Goal: Information Seeking & Learning: Learn about a topic

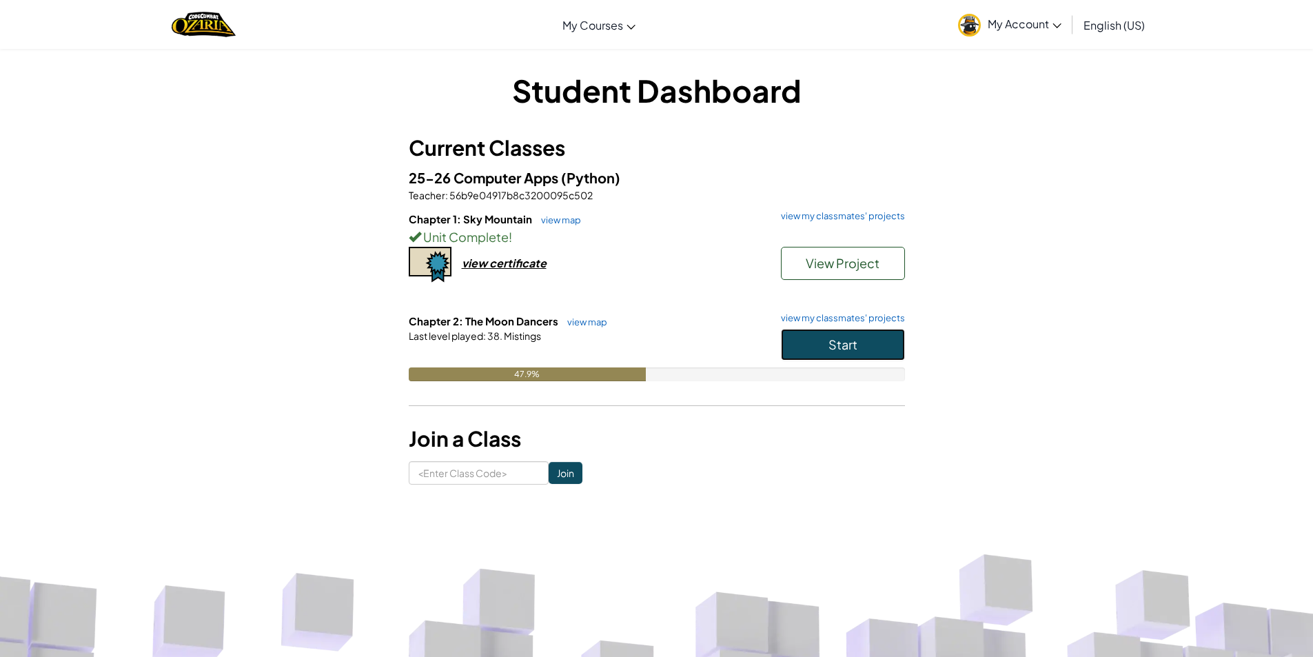
click at [841, 345] on span "Start" at bounding box center [842, 344] width 29 height 16
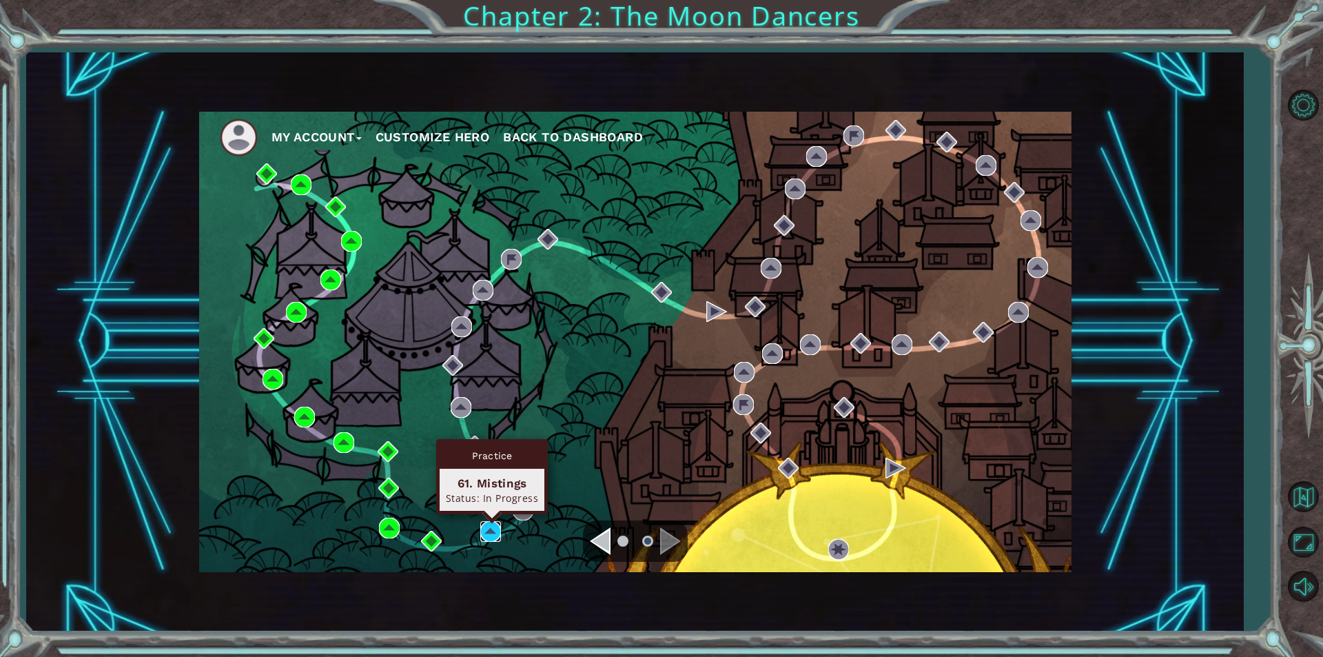
click at [480, 523] on img at bounding box center [490, 531] width 21 height 21
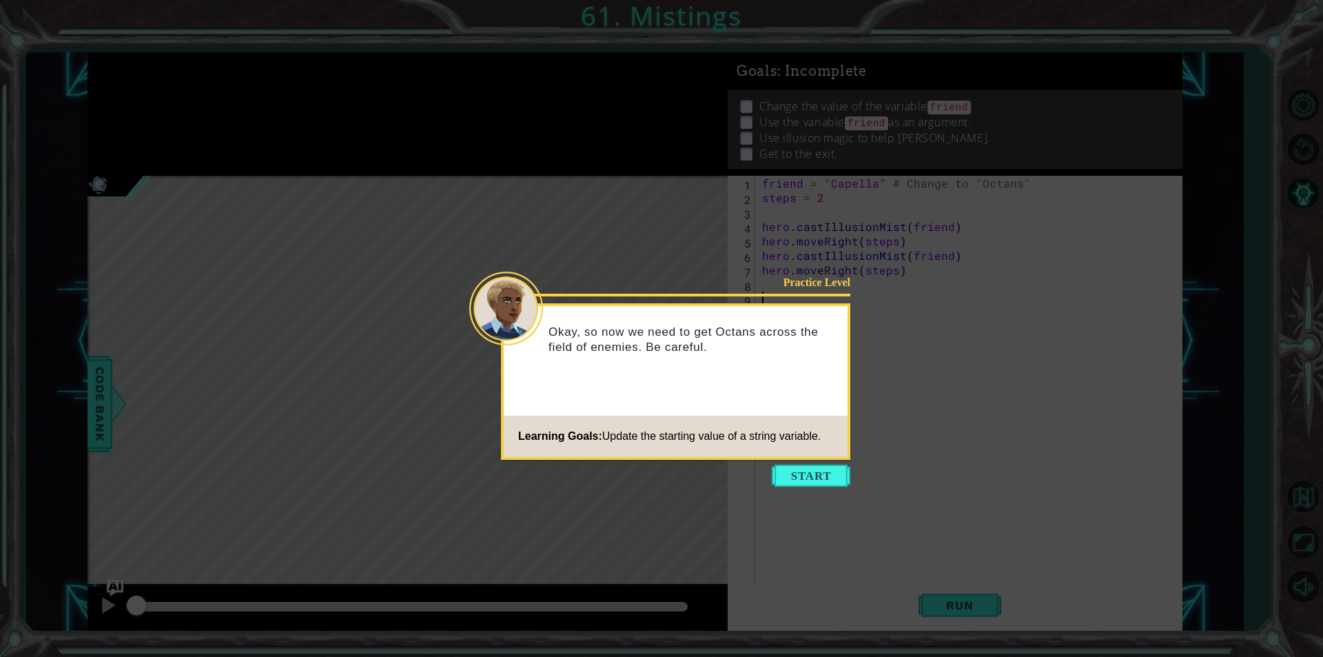
click at [813, 491] on icon at bounding box center [661, 328] width 1323 height 657
click at [806, 476] on button "Start" at bounding box center [811, 475] width 79 height 22
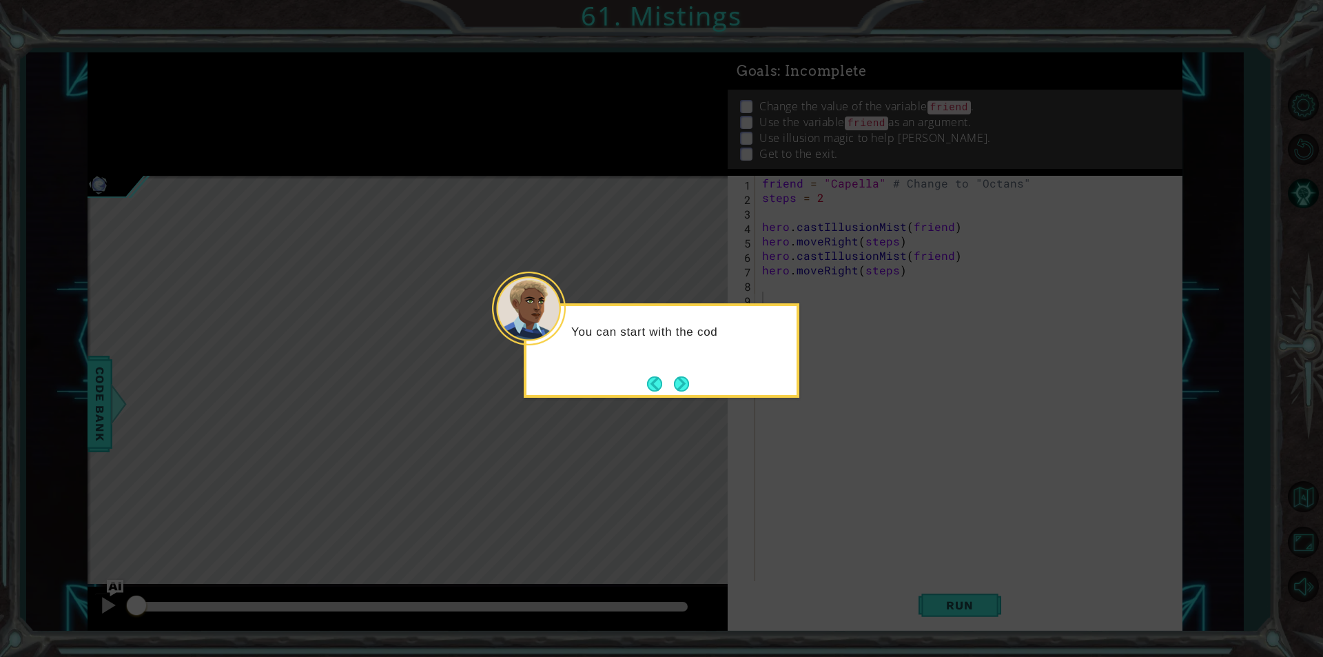
click at [679, 387] on button "Next" at bounding box center [681, 383] width 15 height 15
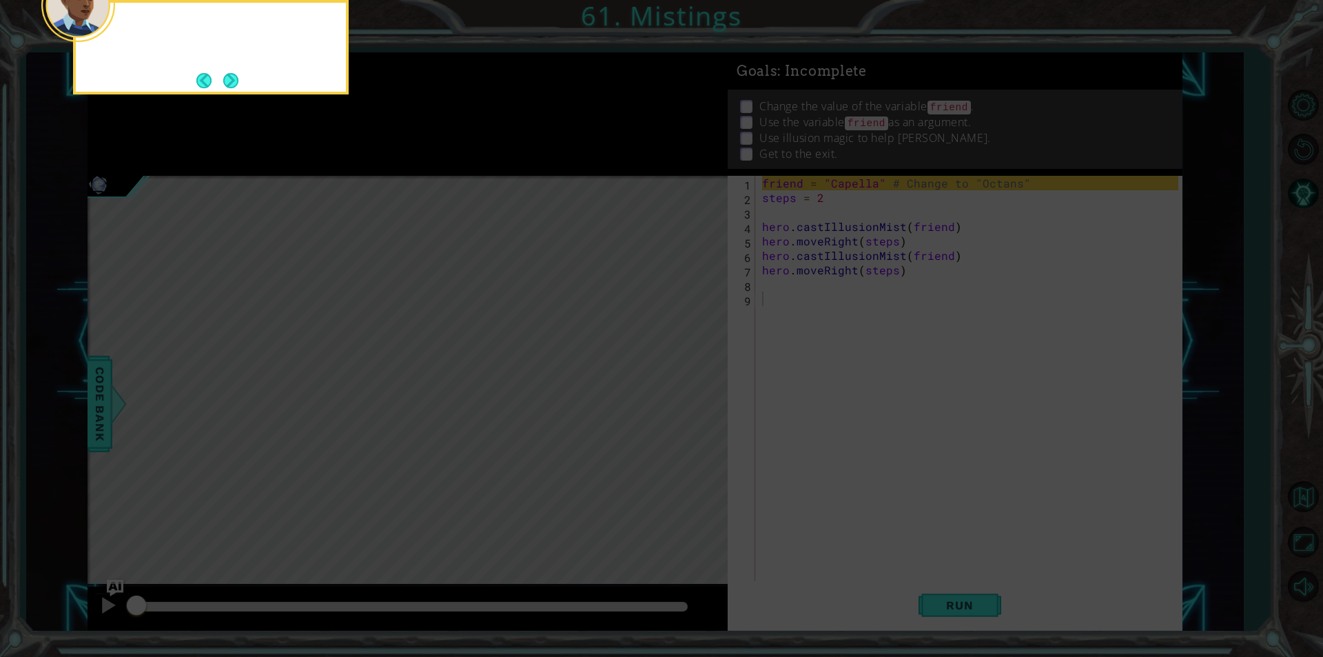
click at [679, 387] on icon at bounding box center [661, 98] width 1323 height 1117
click at [234, 81] on button "Next" at bounding box center [230, 80] width 15 height 15
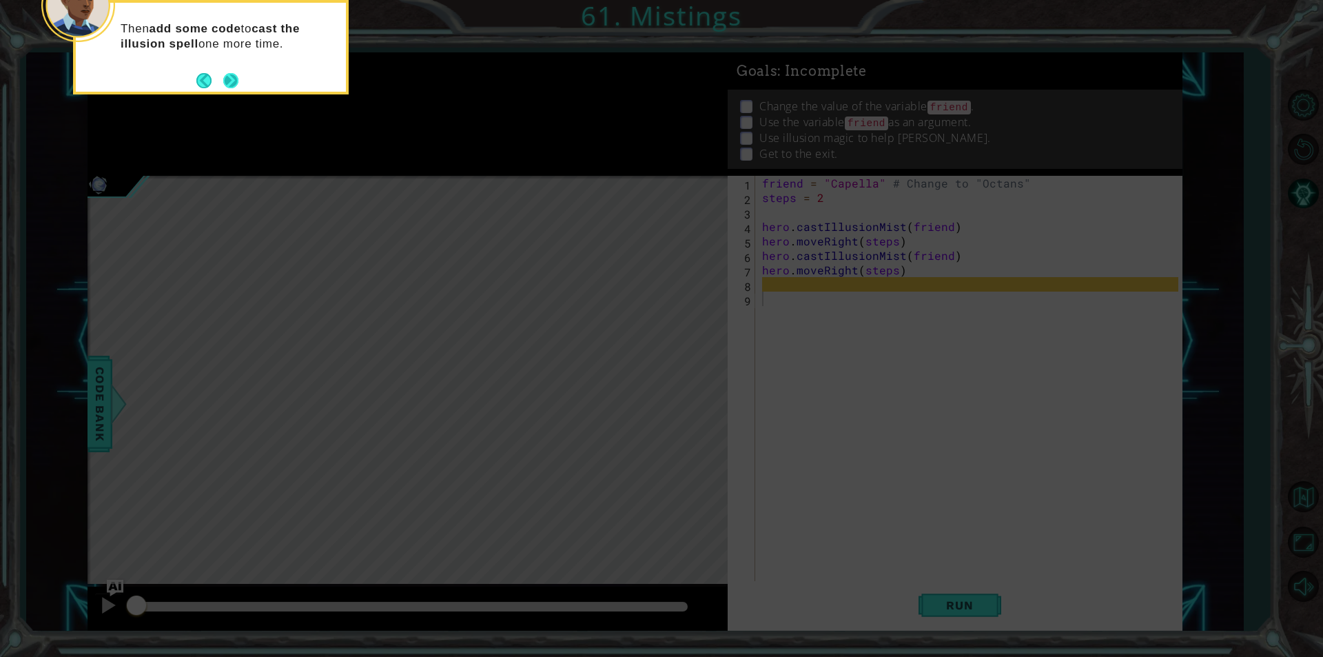
click at [233, 85] on button "Next" at bounding box center [231, 80] width 19 height 19
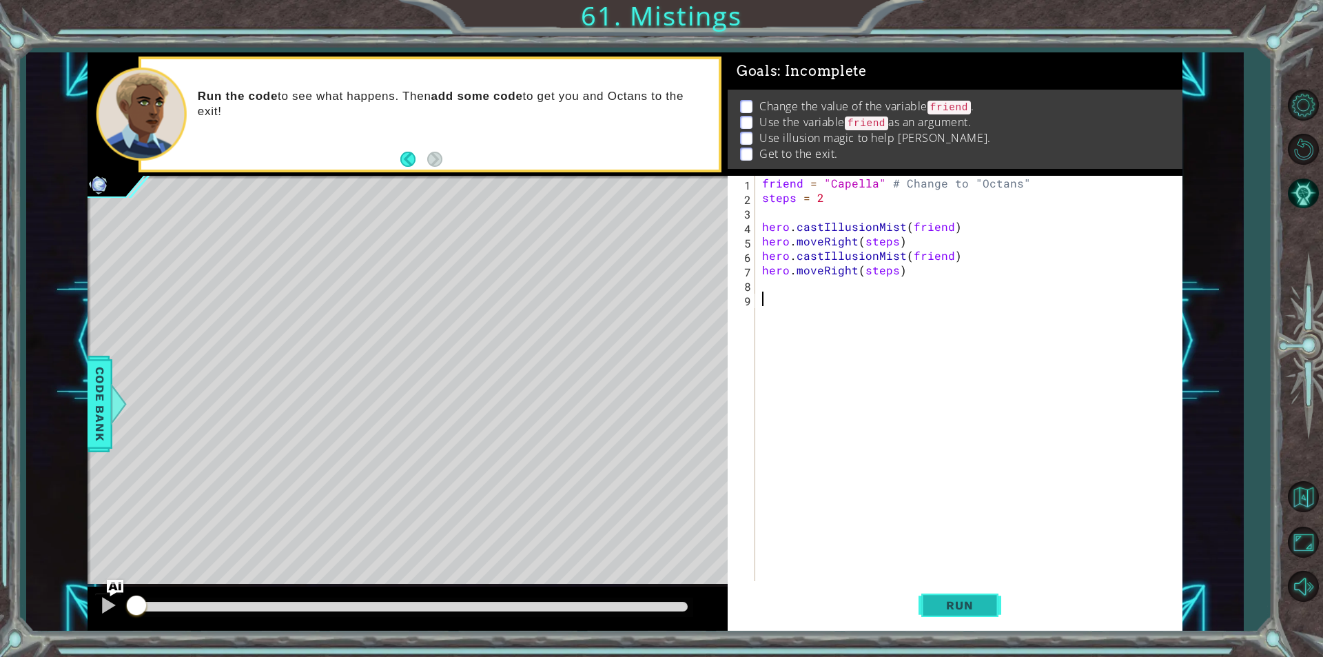
click at [989, 609] on button "Run" at bounding box center [960, 604] width 83 height 45
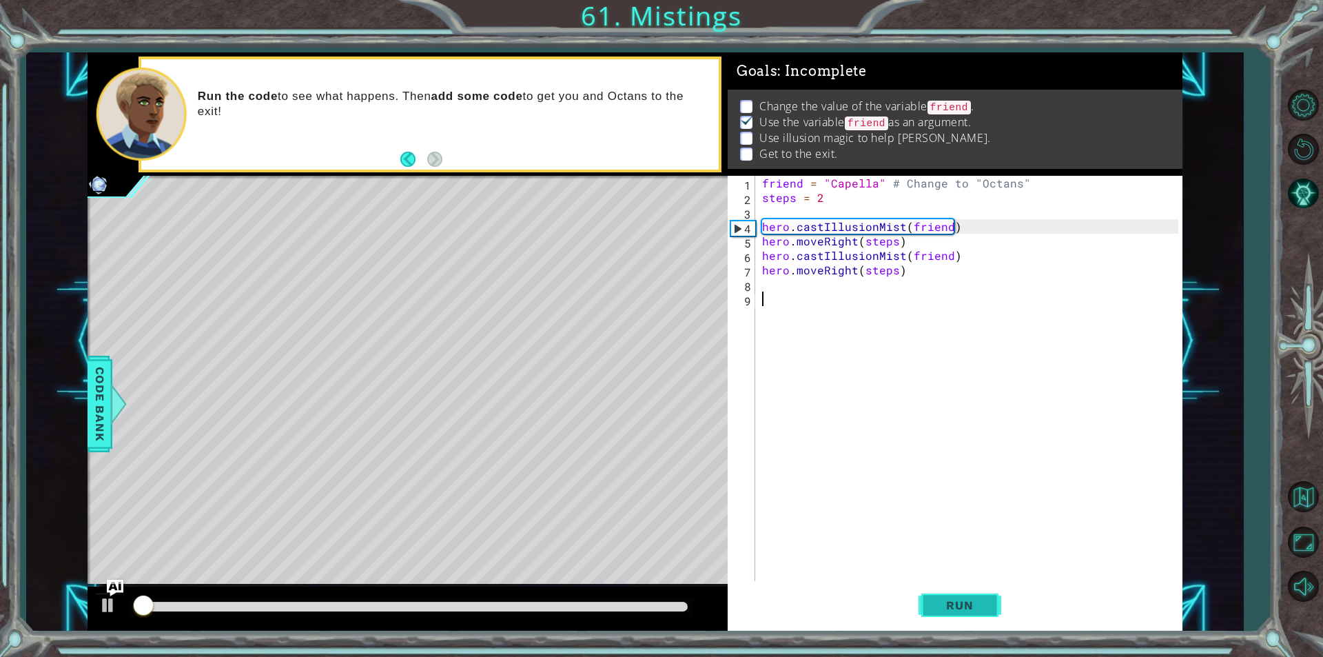
scroll to position [6, 0]
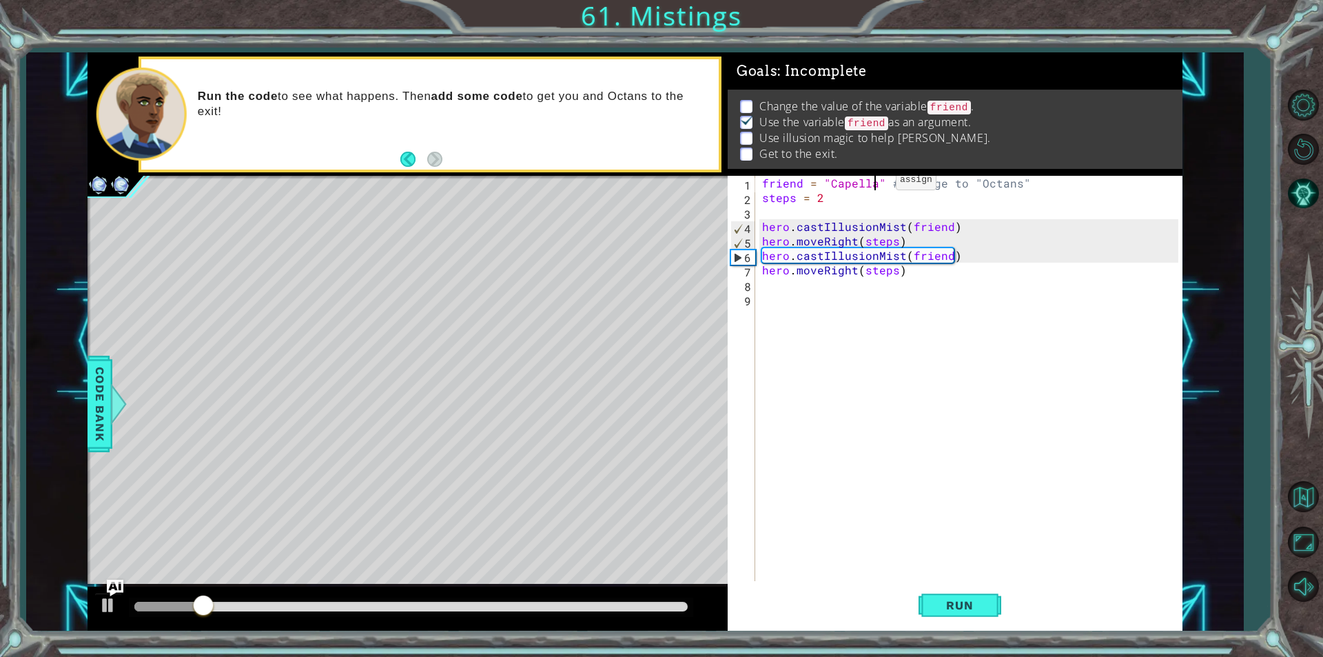
click at [872, 183] on div "friend = "Capella" # Change to "Octans" steps = 2 hero . castIllusionMist ( fri…" at bounding box center [972, 393] width 426 height 434
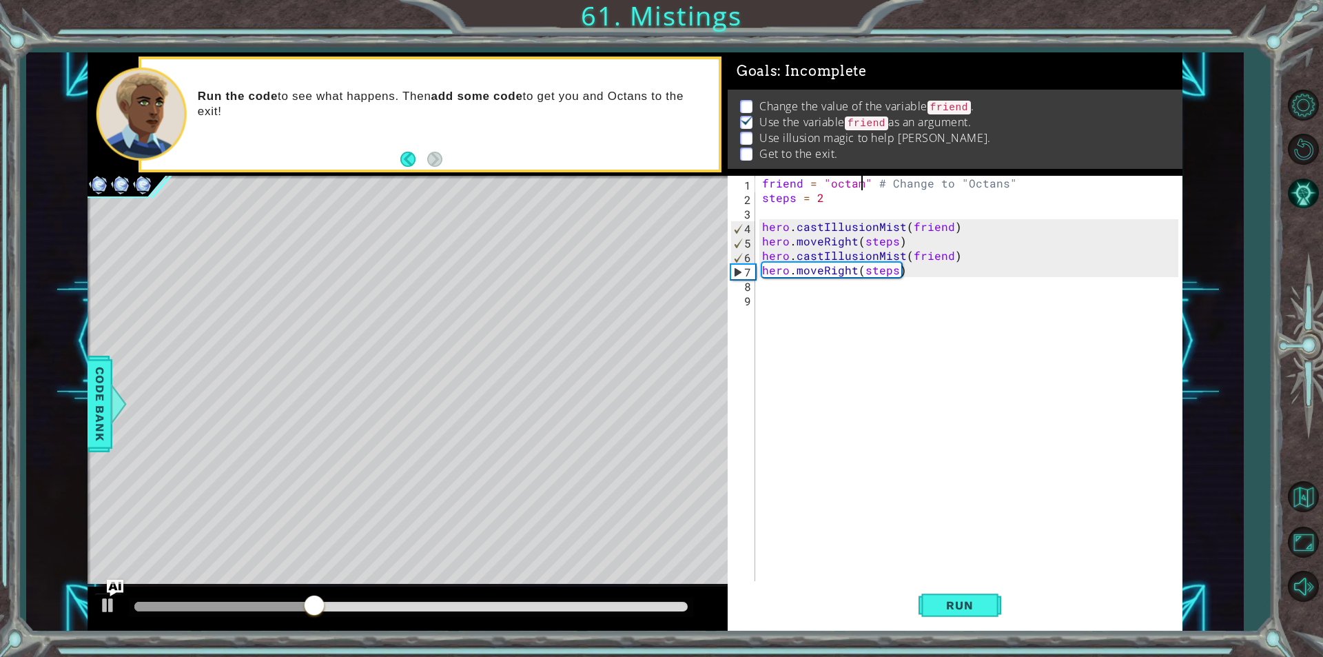
scroll to position [0, 6]
click at [948, 607] on span "Run" at bounding box center [959, 605] width 54 height 14
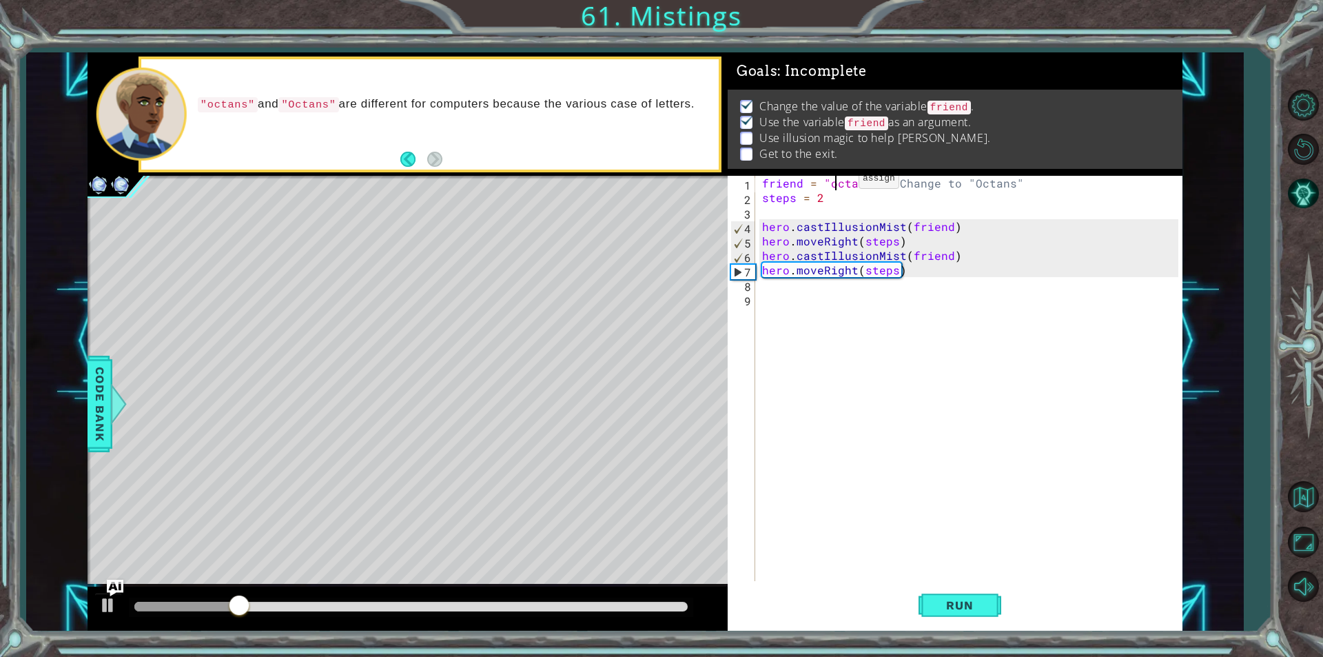
click at [835, 182] on div "friend = "octans" # Change to "Octans" steps = 2 hero . castIllusionMist ( frie…" at bounding box center [972, 393] width 426 height 434
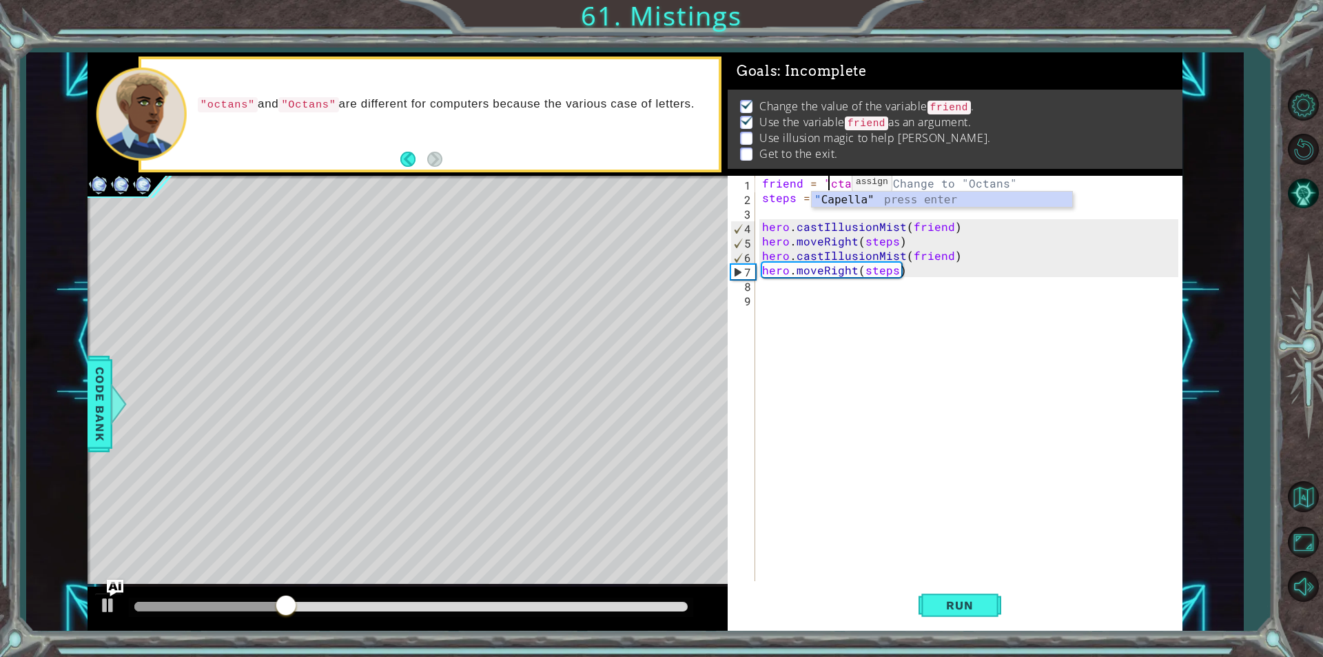
scroll to position [0, 4]
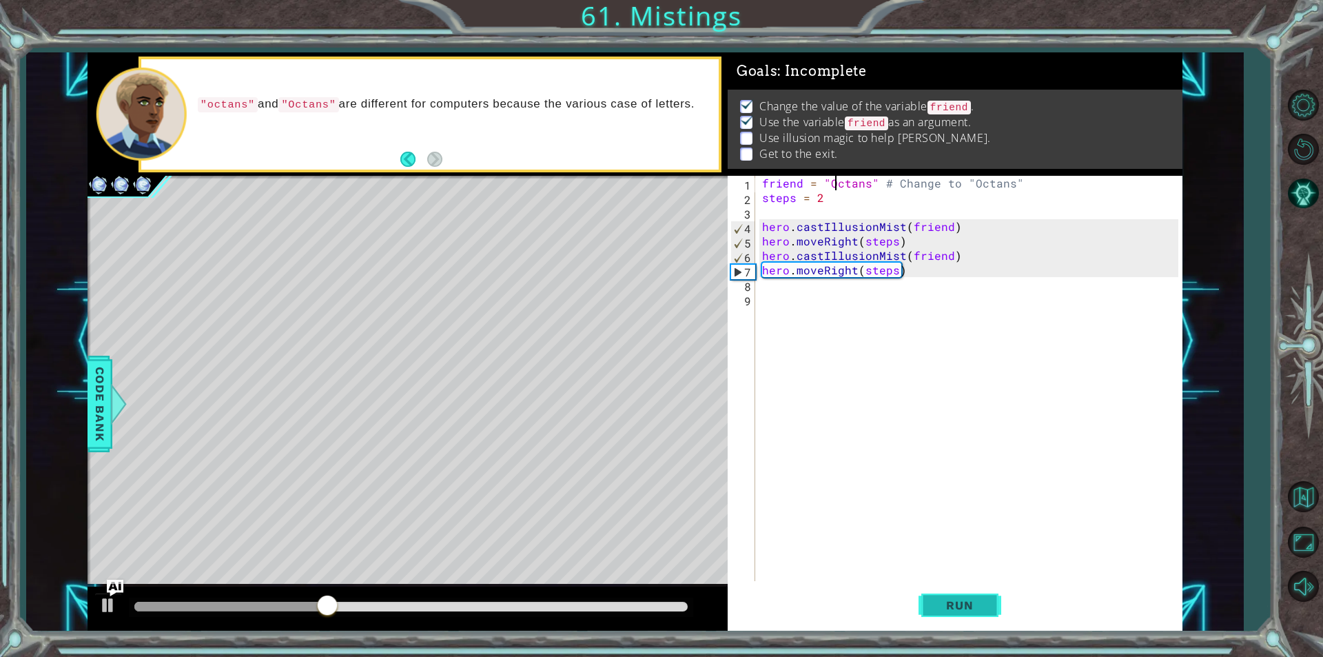
type textarea "friend = "Octans" # Change to "Octans""
click at [965, 611] on span "Run" at bounding box center [959, 605] width 54 height 14
click at [802, 287] on div "friend = "Octans" # Change to "Octans" steps = 2 hero . castIllusionMist ( frie…" at bounding box center [972, 393] width 426 height 434
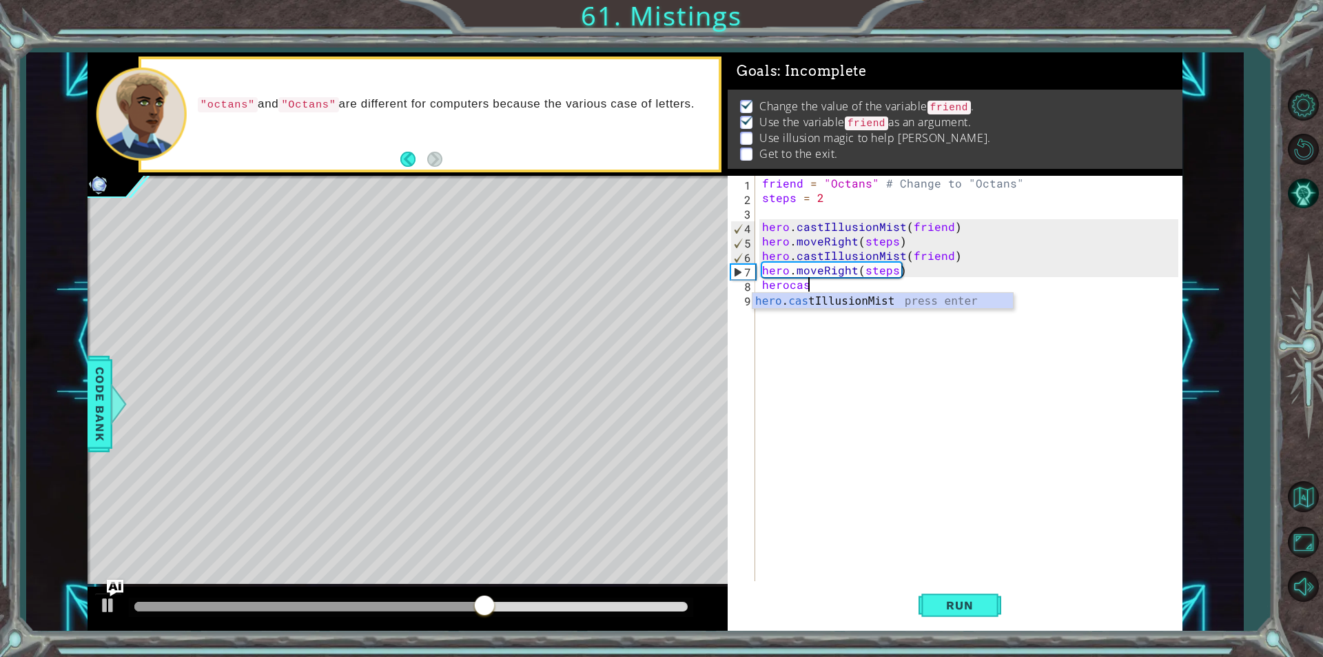
scroll to position [0, 2]
click at [866, 300] on div "hero . cast IllusionMist press enter" at bounding box center [883, 318] width 260 height 50
type textarea "hero.castIllusionMist(friend)"
click at [837, 308] on div "friend = "Octans" # Change to "Octans" steps = 2 hero . castIllusionMist ( frie…" at bounding box center [972, 393] width 426 height 434
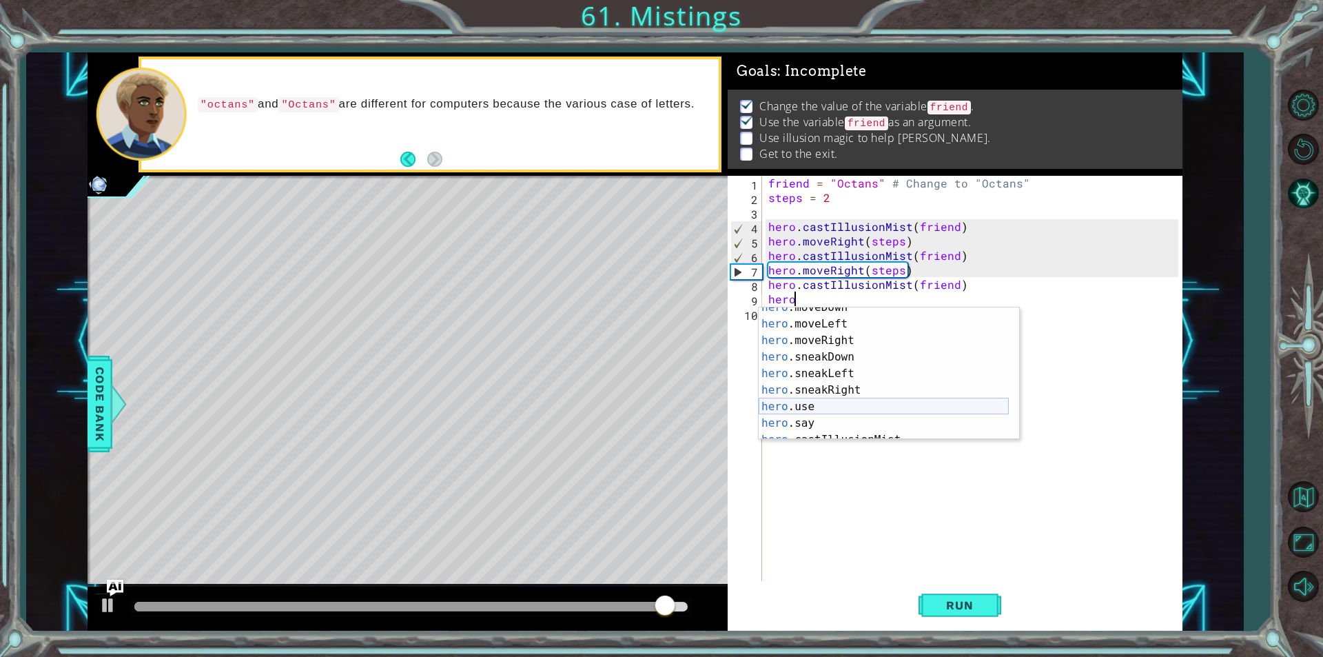
scroll to position [124, 0]
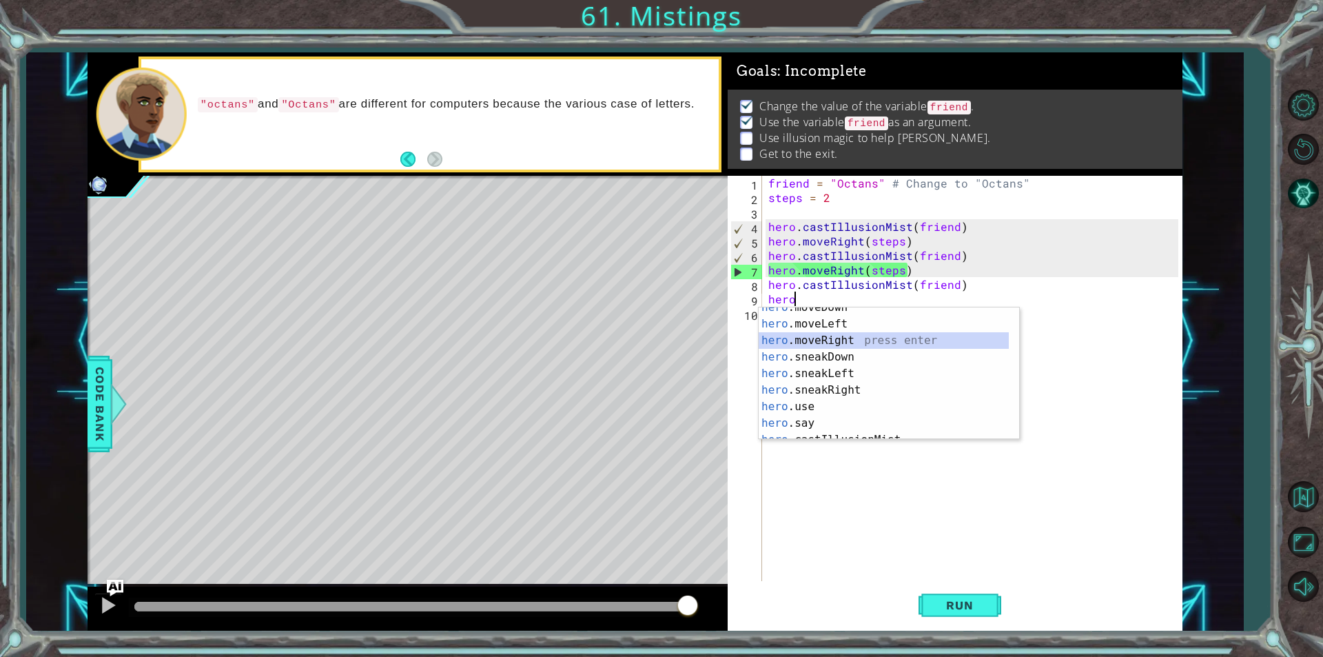
click at [817, 333] on div "hero .moveDown press enter hero .moveLeft press enter hero .moveRight press ent…" at bounding box center [884, 381] width 250 height 165
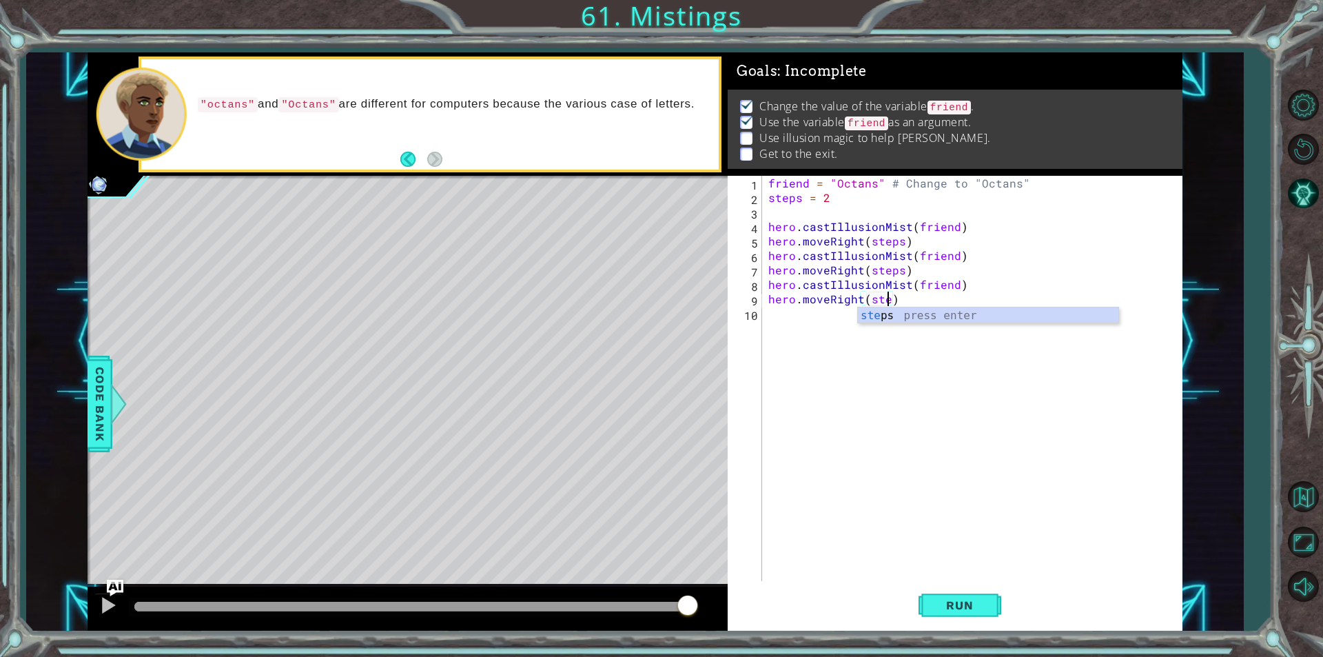
scroll to position [0, 8]
type textarea "hero.moveRight(steps)"
click at [789, 326] on div "friend = "Octans" # Change to "Octans" steps = 2 hero . castIllusionMist ( frie…" at bounding box center [976, 393] width 420 height 434
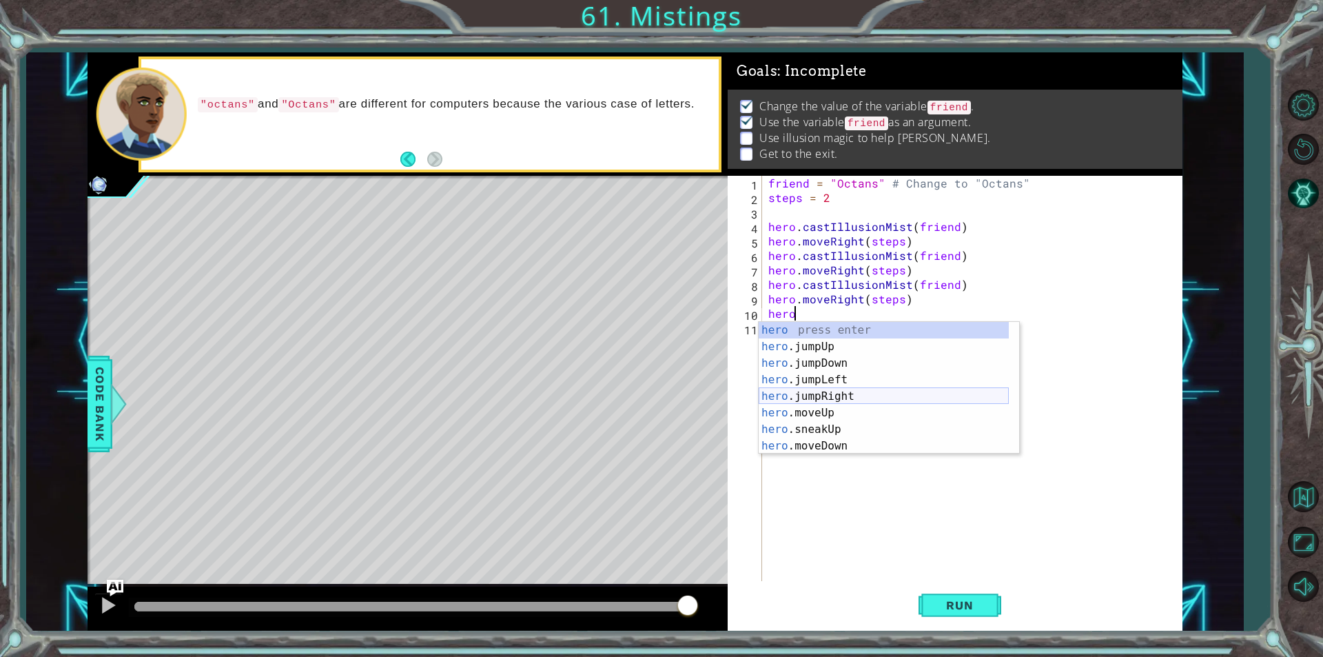
scroll to position [124, 0]
click at [813, 354] on div "hero .moveDown press enter hero .moveLeft press enter hero .moveRight press ent…" at bounding box center [884, 396] width 250 height 165
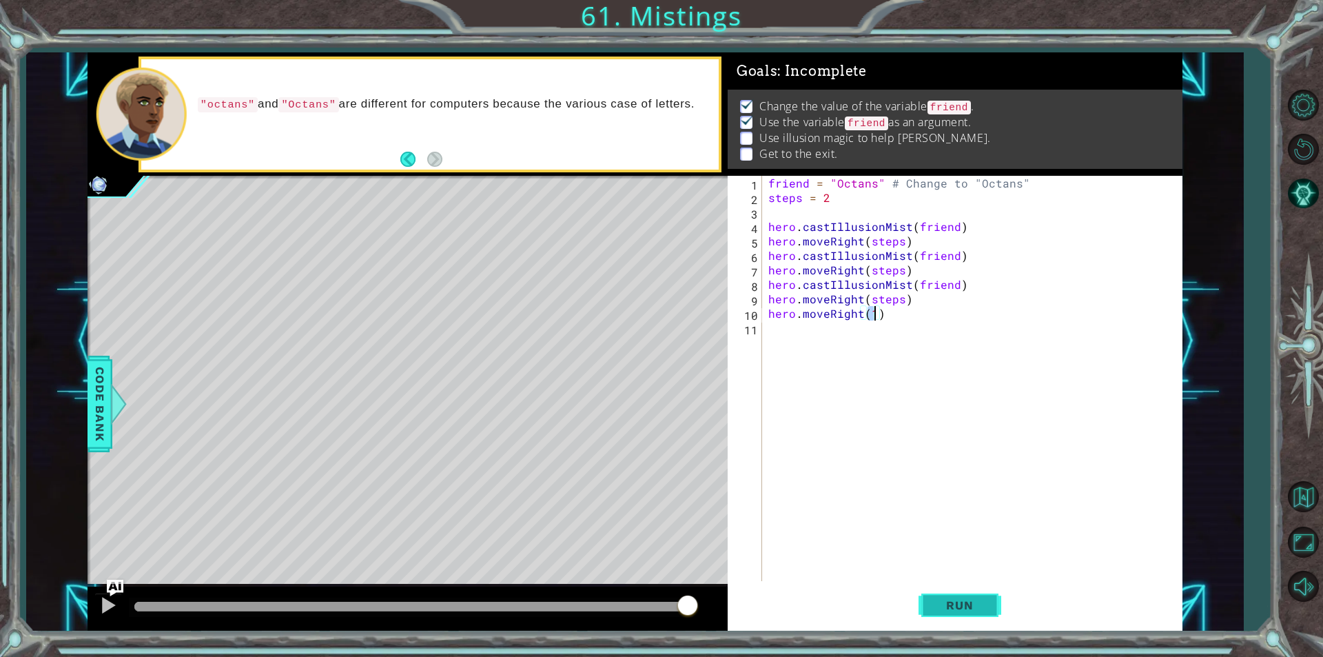
type textarea "hero.moveRight(1)"
click at [983, 602] on span "Run" at bounding box center [959, 605] width 54 height 14
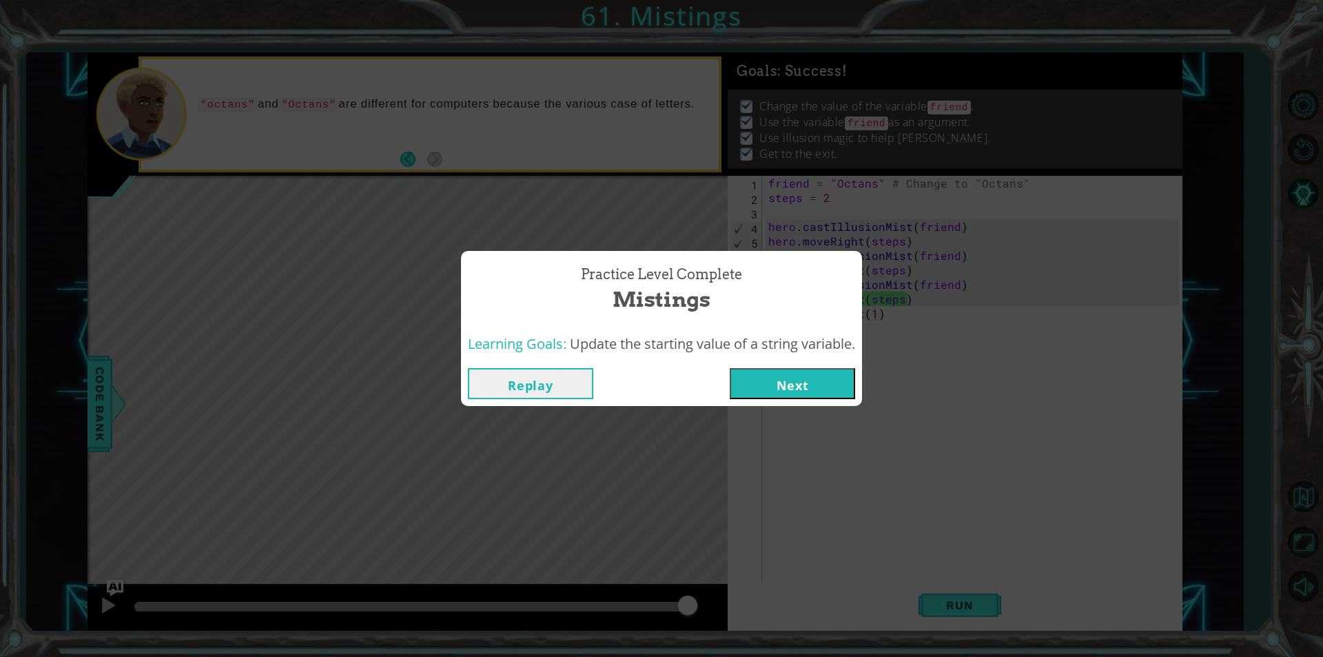
click at [815, 381] on button "Next" at bounding box center [792, 383] width 125 height 31
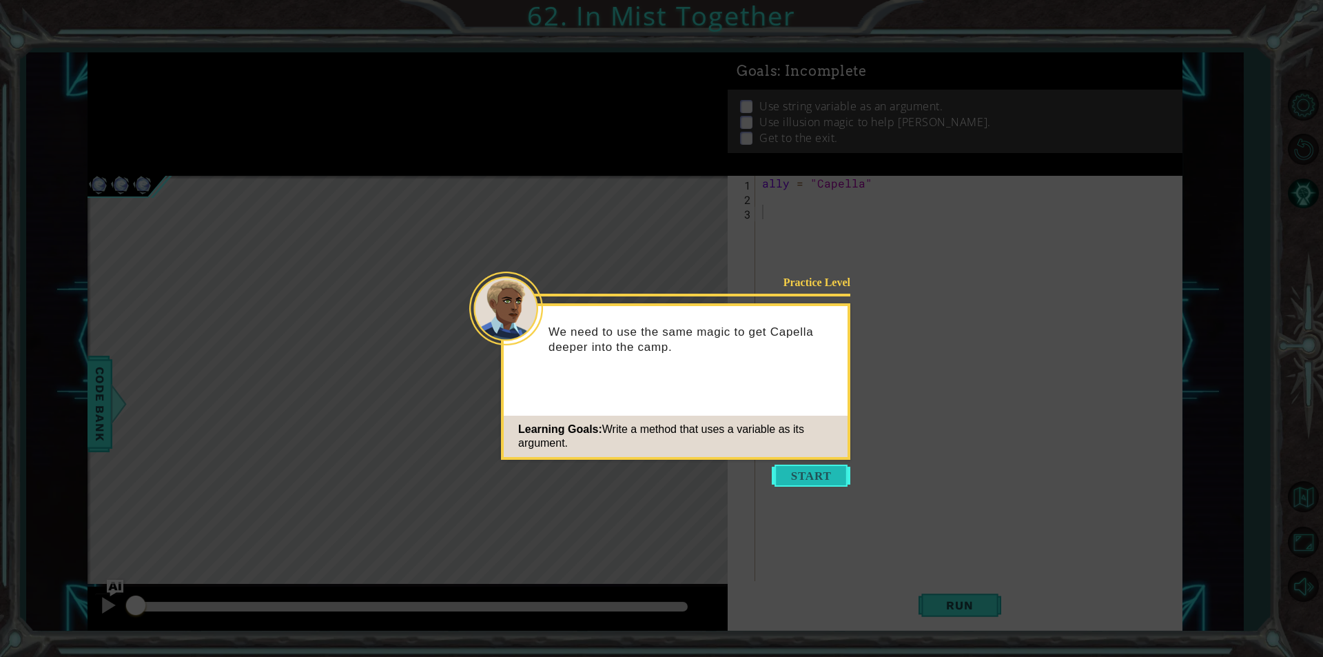
click at [806, 482] on button "Start" at bounding box center [811, 475] width 79 height 22
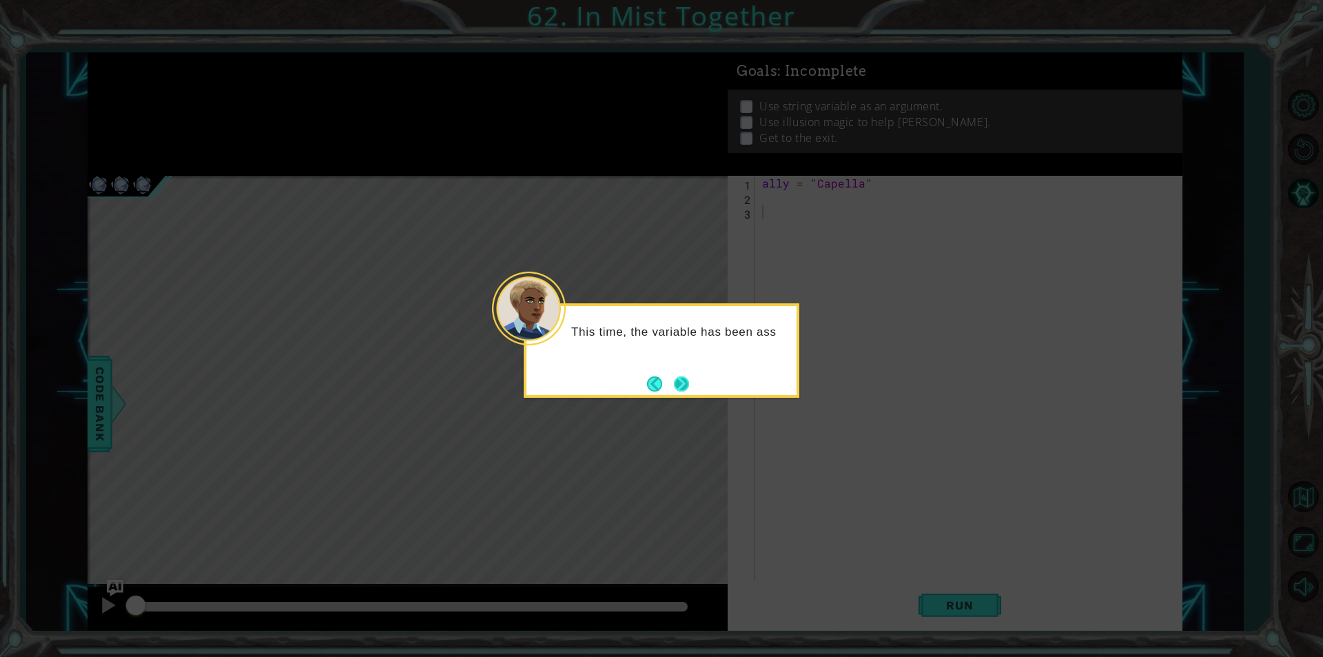
click at [680, 376] on button "Next" at bounding box center [681, 383] width 15 height 15
click at [680, 374] on footer at bounding box center [668, 384] width 42 height 21
drag, startPoint x: 689, startPoint y: 399, endPoint x: 682, endPoint y: 389, distance: 12.8
click at [690, 399] on body "1 ההההההההההההההההההההההההההההההההההההההההההההההההההההההההההההההההההההההההההההה…" at bounding box center [661, 328] width 1323 height 657
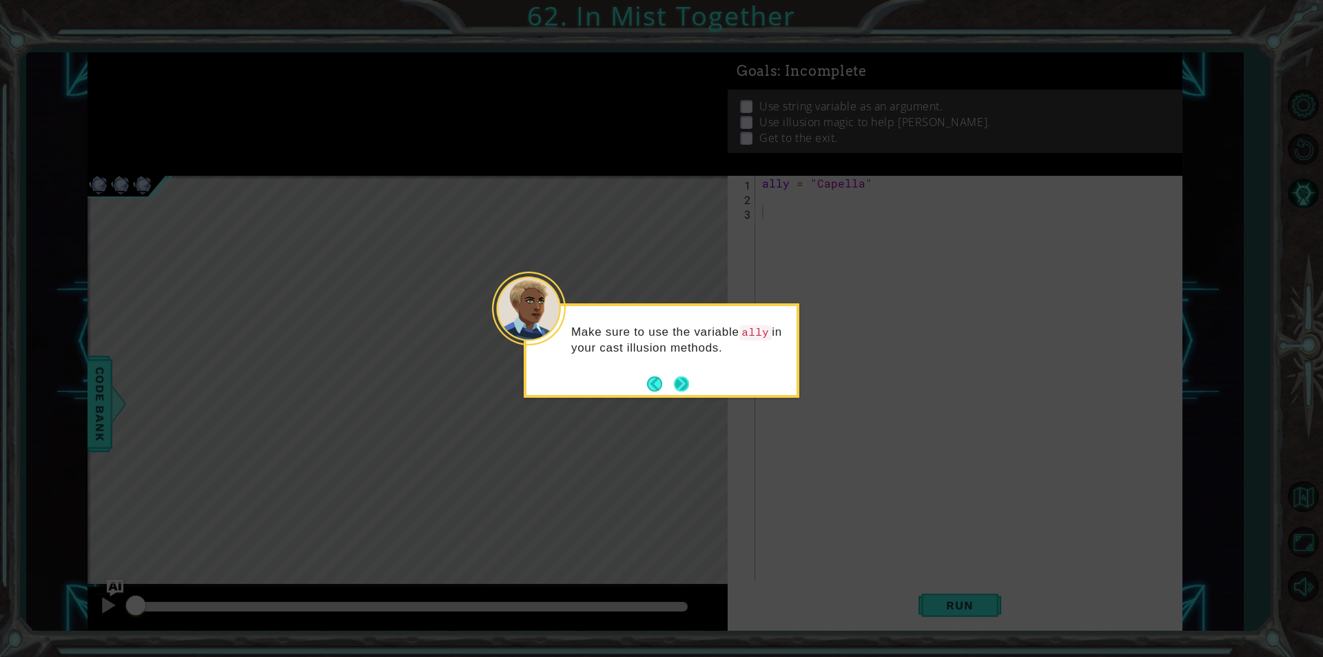
click at [677, 389] on button "Next" at bounding box center [681, 383] width 15 height 15
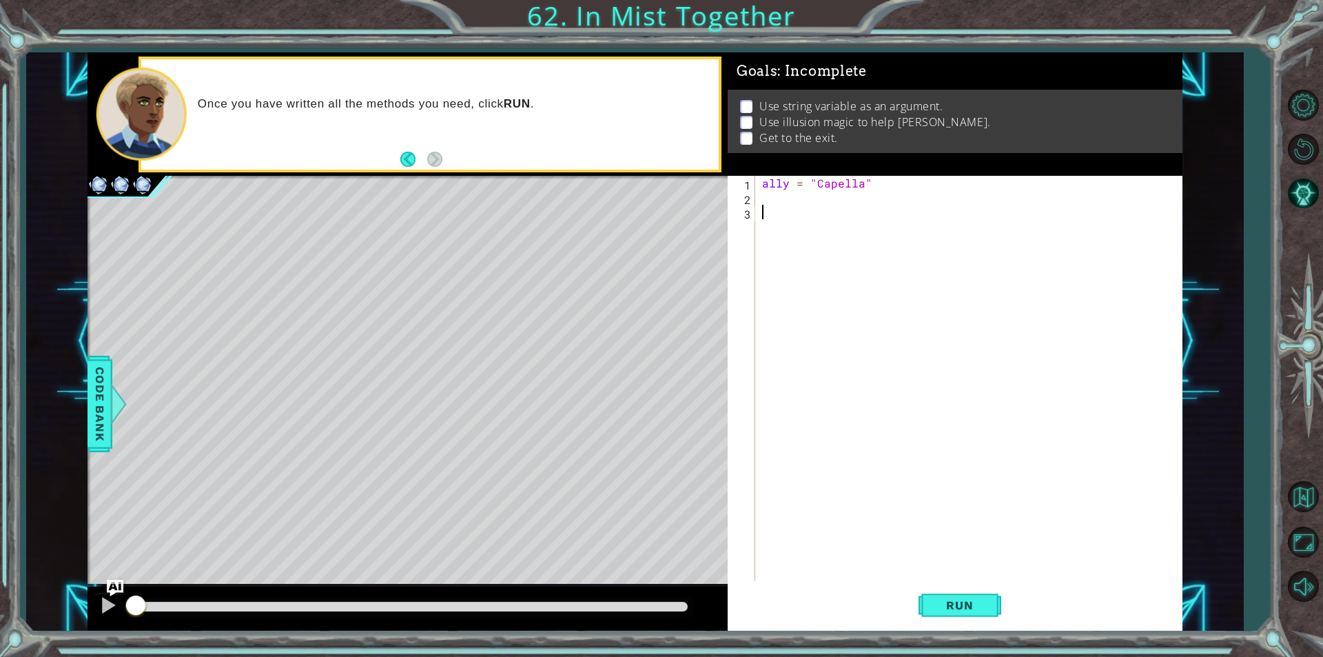
click at [784, 203] on div "ally = "Capella"" at bounding box center [972, 393] width 426 height 434
click at [947, 217] on div "hero . ca stIllusionMist press enter" at bounding box center [883, 231] width 260 height 50
type textarea "hero.castIllusionMist(friend)"
click at [821, 216] on div "ally = "Capella" hero . castIllusionMist ( friend )" at bounding box center [972, 393] width 426 height 434
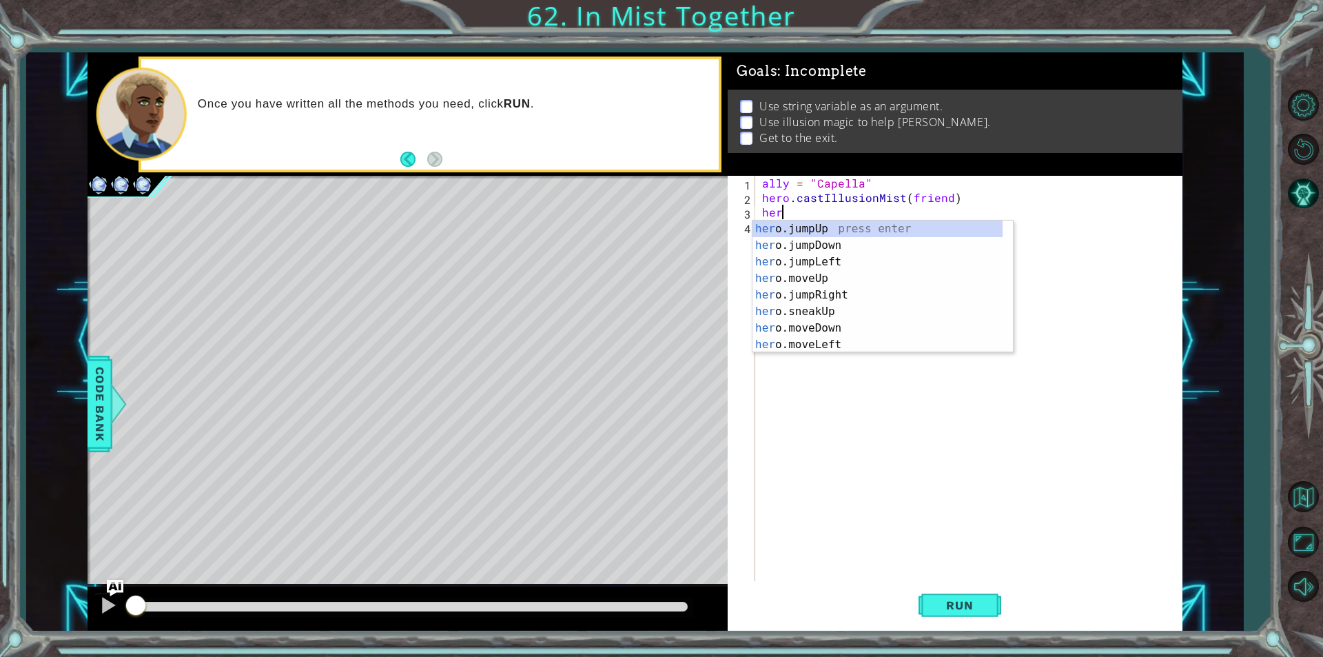
scroll to position [0, 1]
click at [762, 197] on div "ally = "Capella" hero . castIllusionMist ( friend ) hero" at bounding box center [972, 393] width 426 height 434
type textarea "hero.castIllusionMist(friend)"
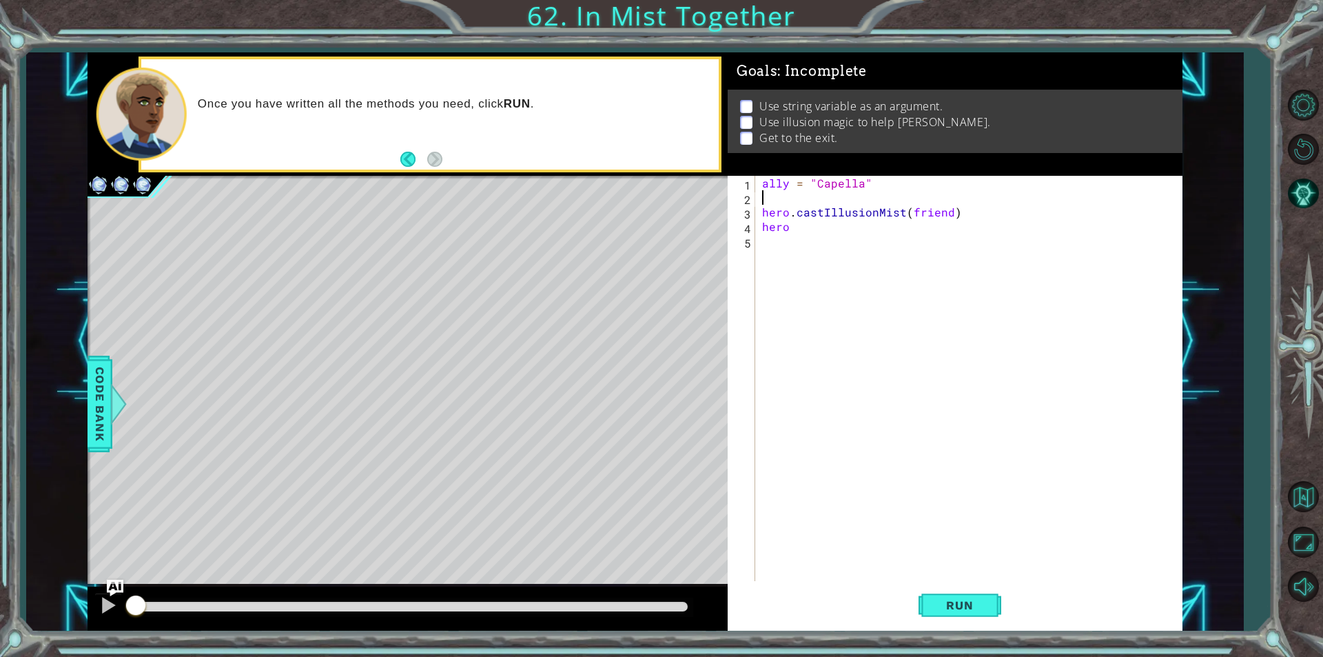
click at [768, 194] on div "ally = "Capella" hero . castIllusionMist ( friend ) hero" at bounding box center [972, 393] width 426 height 434
click at [817, 226] on div "ally = "Capella" steps = 2 hero . castIllusionMist ( friend ) hero" at bounding box center [972, 393] width 426 height 434
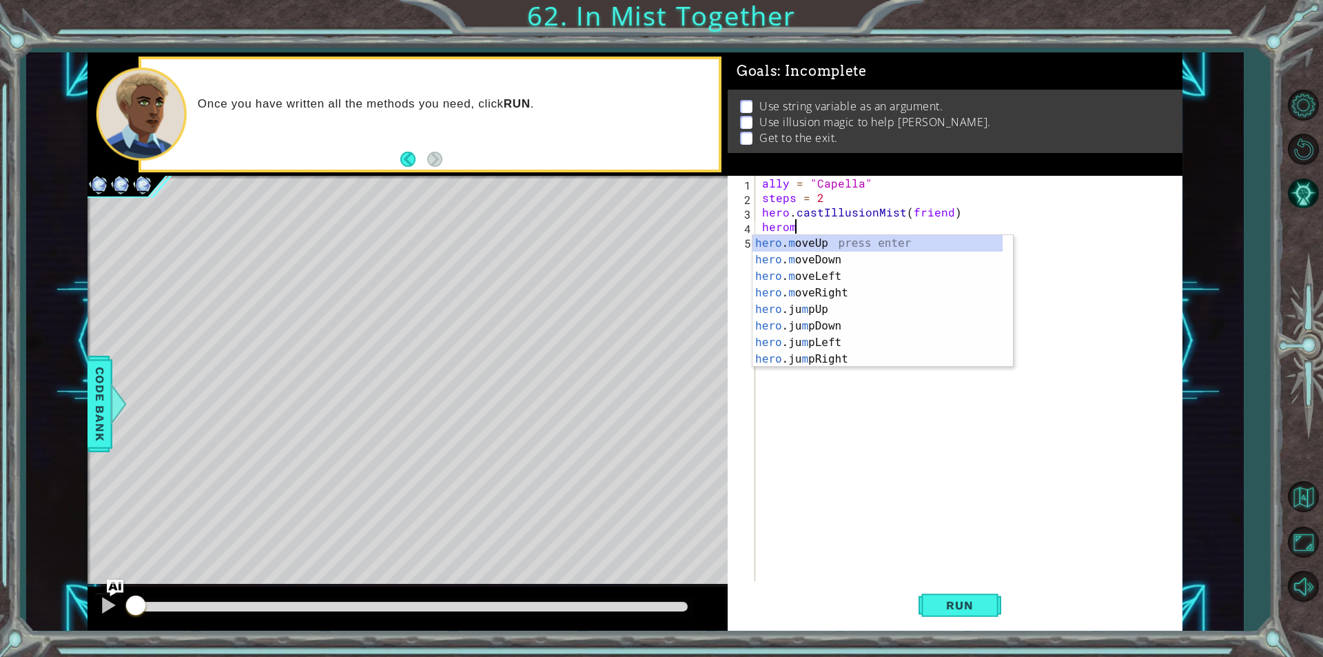
scroll to position [0, 1]
click at [977, 604] on span "Run" at bounding box center [959, 605] width 54 height 14
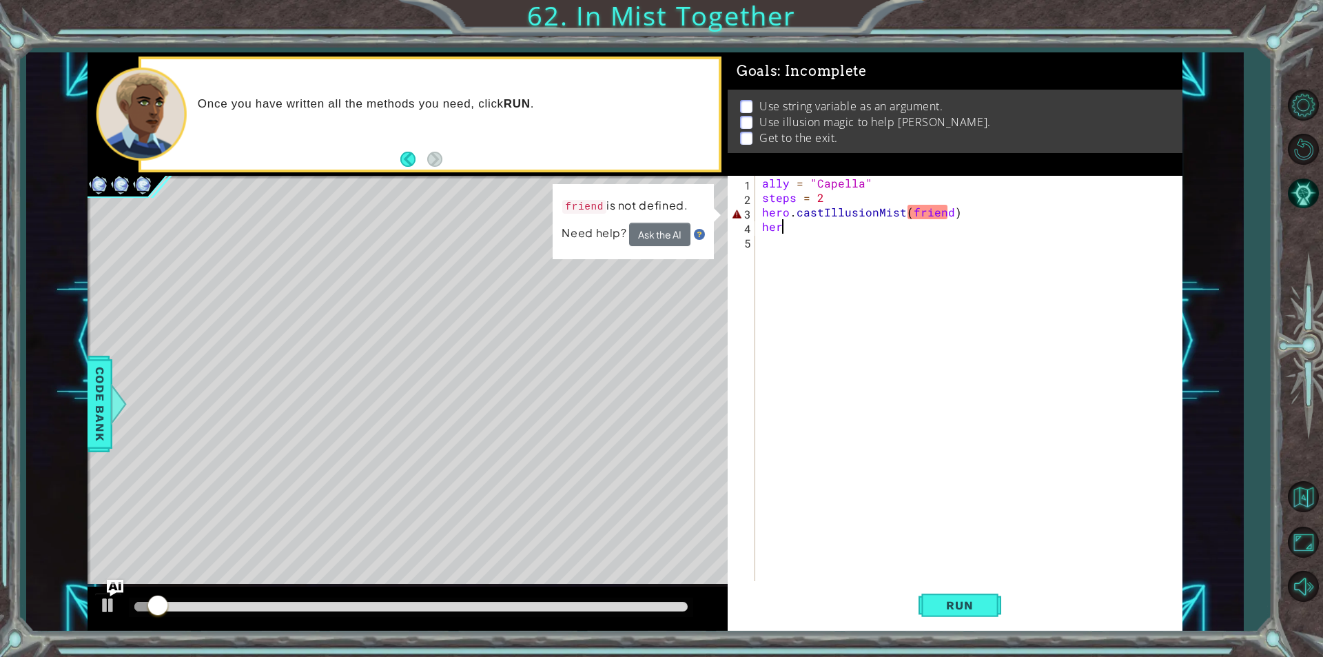
click at [803, 227] on div "ally = "Capella" steps = 2 hero . castIllusionMist ( friend ) her" at bounding box center [972, 393] width 426 height 434
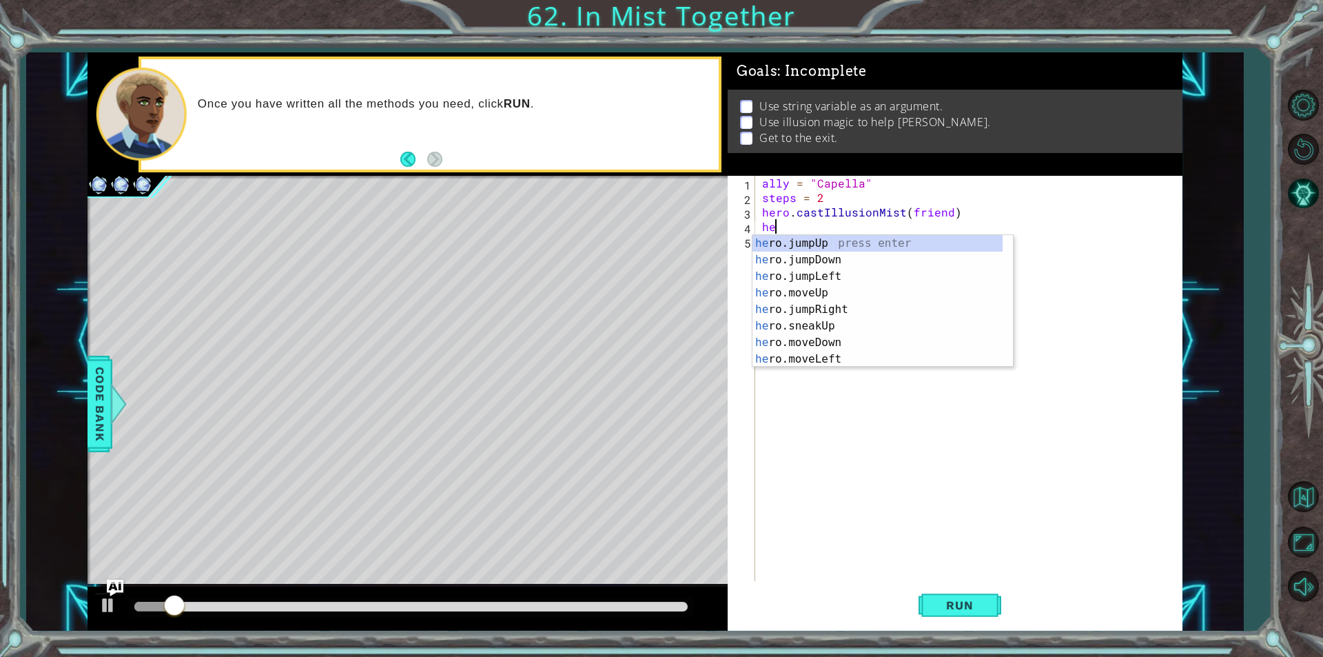
type textarea "h"
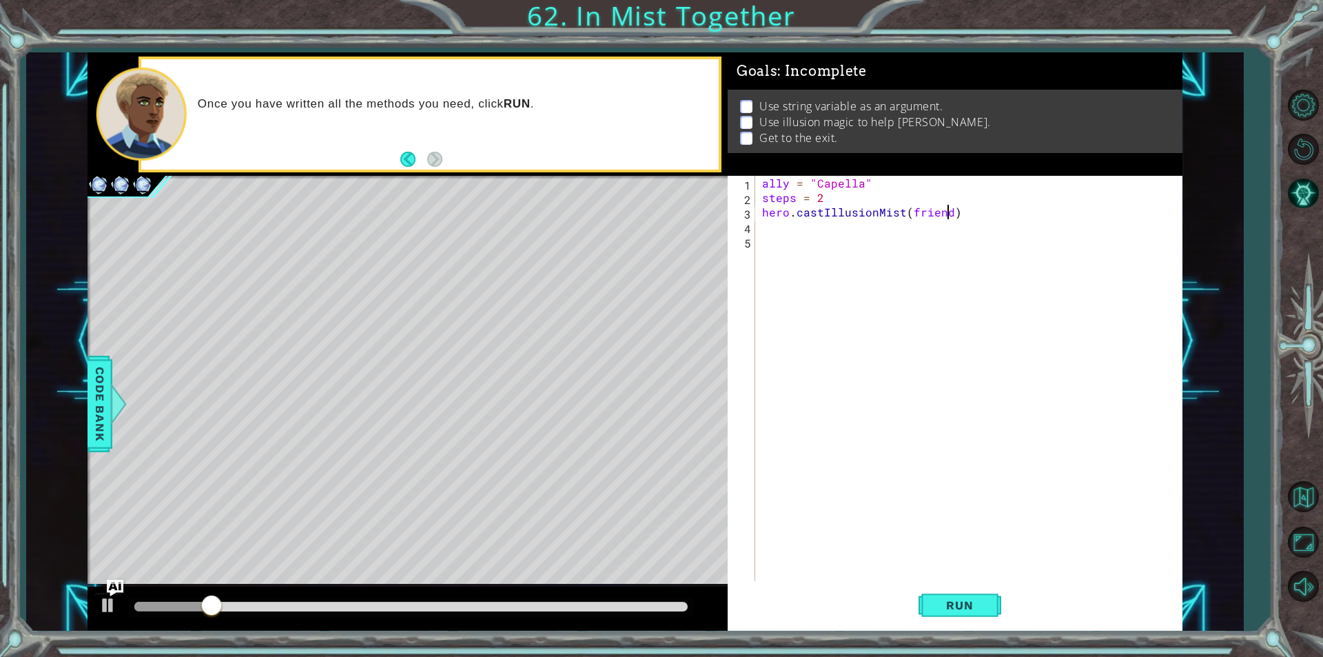
click at [946, 215] on div "ally = "Capella" steps = 2 hero . castIllusionMist ( friend )" at bounding box center [972, 393] width 426 height 434
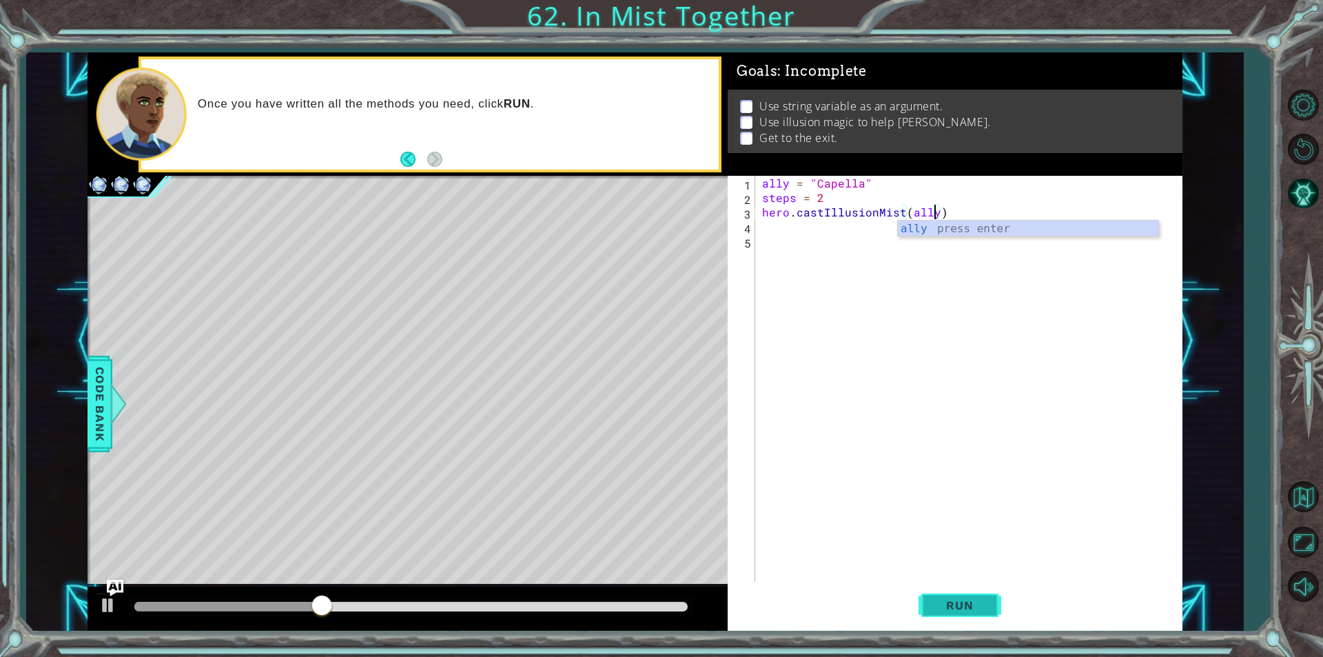
type textarea "hero.castIllusionMist(ally)"
click at [992, 604] on button "Run" at bounding box center [960, 604] width 83 height 45
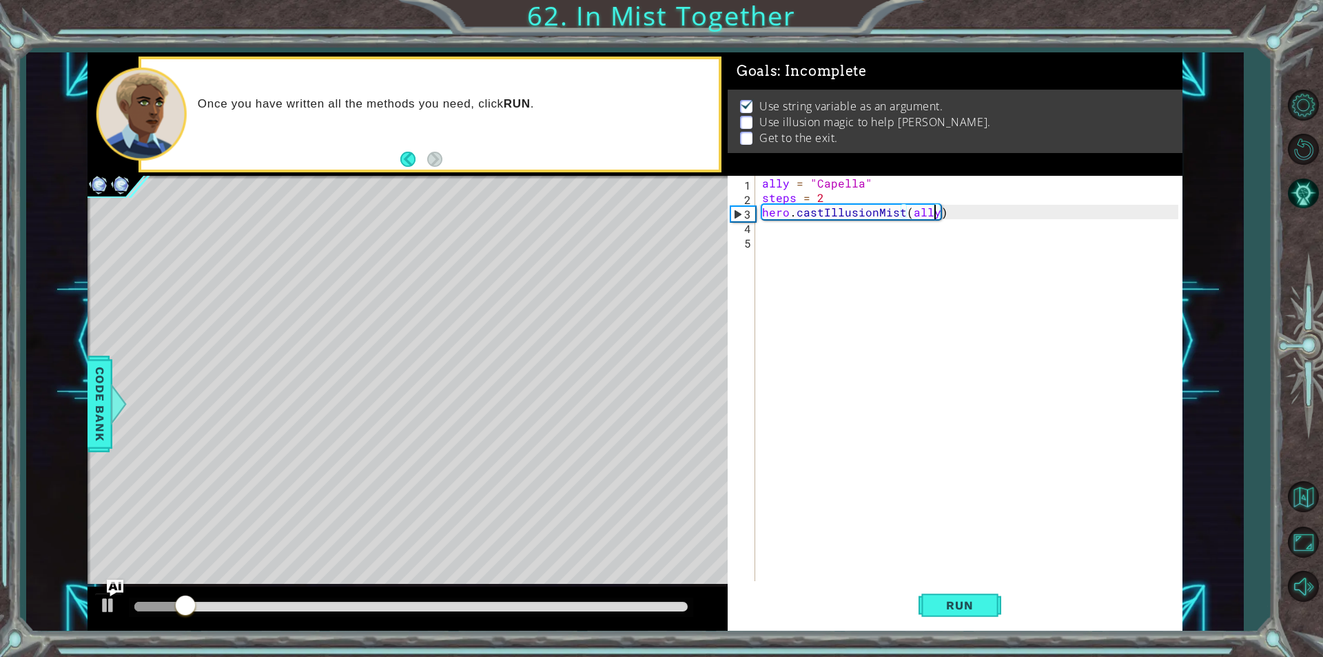
click at [816, 226] on div "ally = "Capella" steps = 2 hero . castIllusionMist ( ally )" at bounding box center [972, 393] width 426 height 434
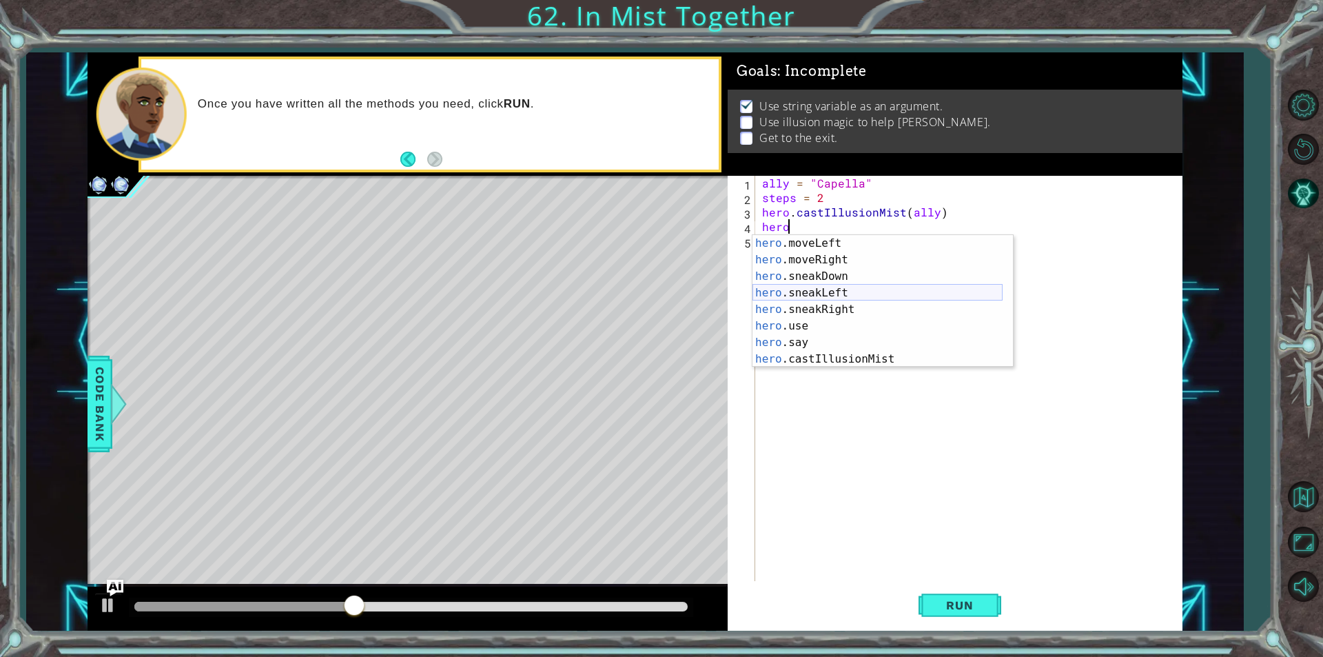
scroll to position [74, 0]
click at [810, 304] on div "hero .moveUp press enter hero .sneakUp press enter hero .moveDown press enter h…" at bounding box center [878, 309] width 250 height 165
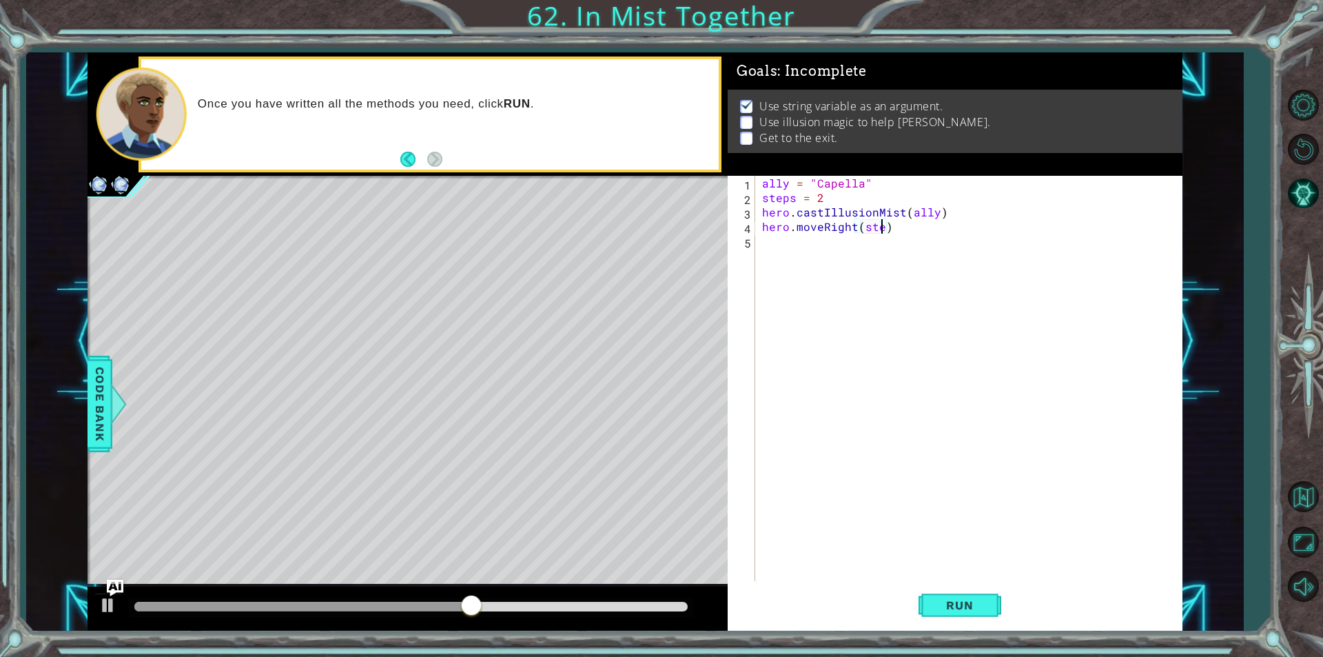
scroll to position [0, 8]
type textarea "hero.moveRight(steps)"
click at [789, 247] on div "ally = "Capella" steps = 2 hero . castIllusionMist ( ally ) hero . moveRight ( …" at bounding box center [972, 393] width 426 height 434
click at [806, 254] on div "hero . cas tIllusionMist press enter" at bounding box center [883, 274] width 260 height 50
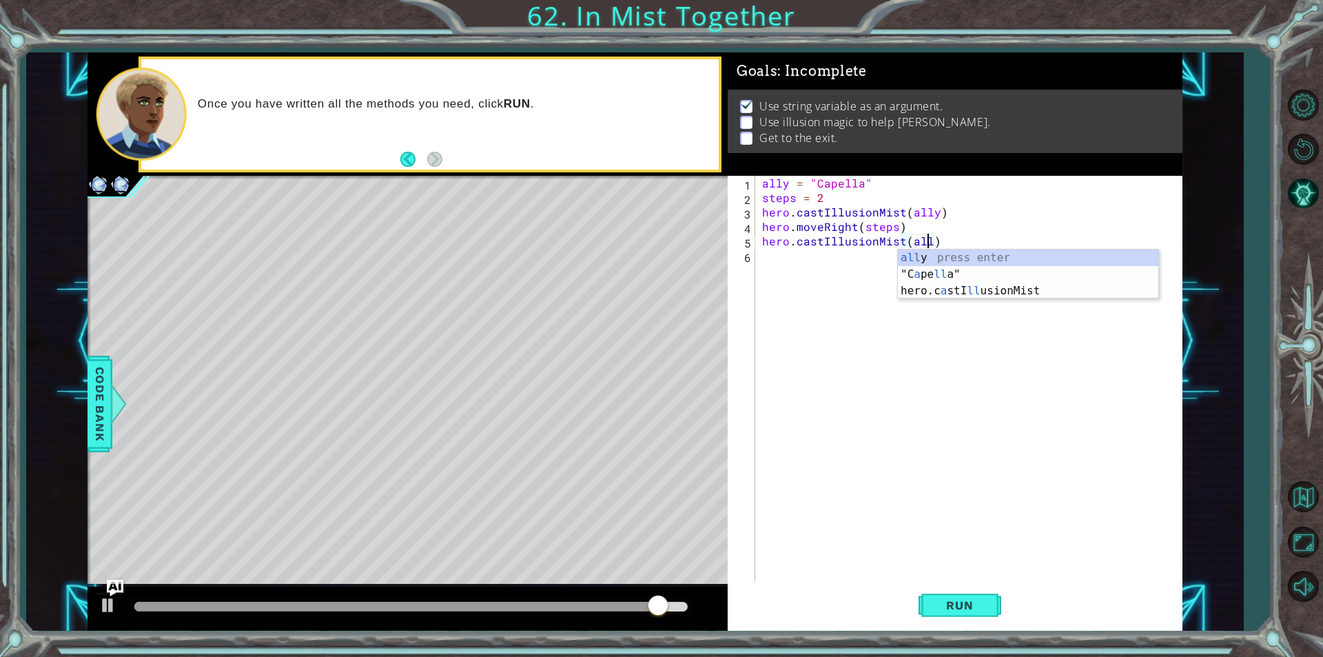
type textarea "hero.castIllusionMist(ally)"
click at [775, 254] on div "ally = "Capella" steps = 2 hero . castIllusionMist ( ally ) hero . moveRight ( …" at bounding box center [972, 393] width 426 height 434
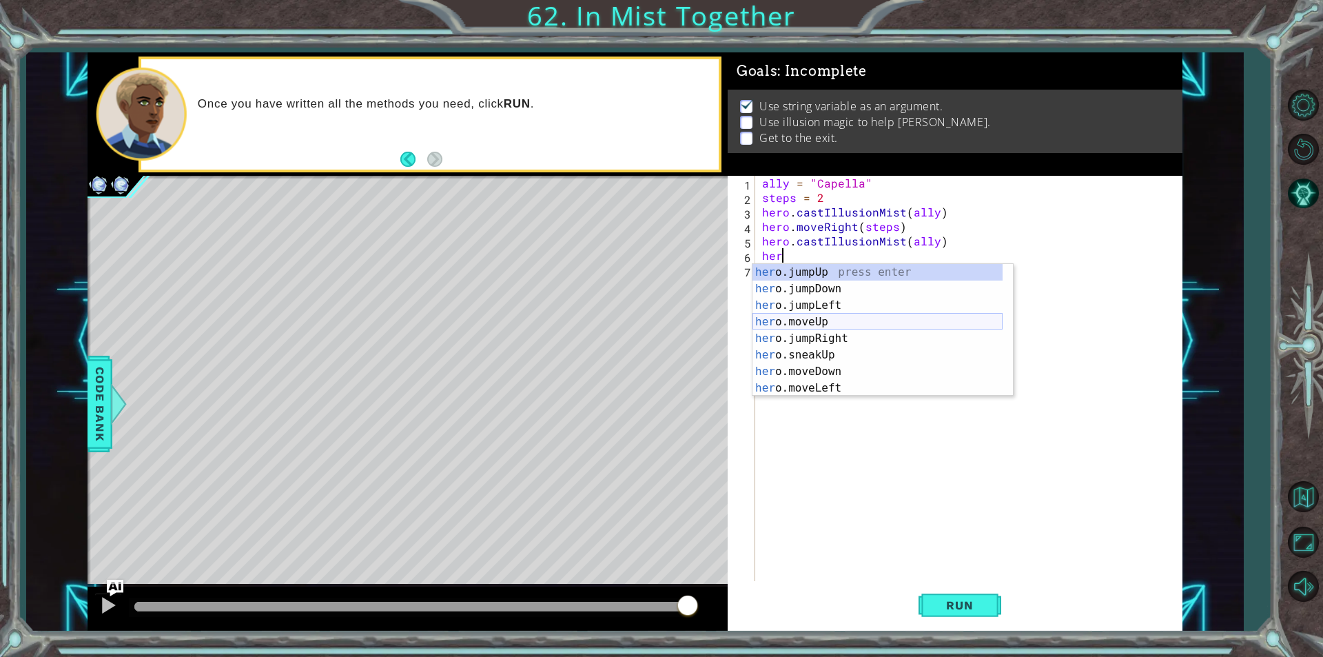
scroll to position [41, 0]
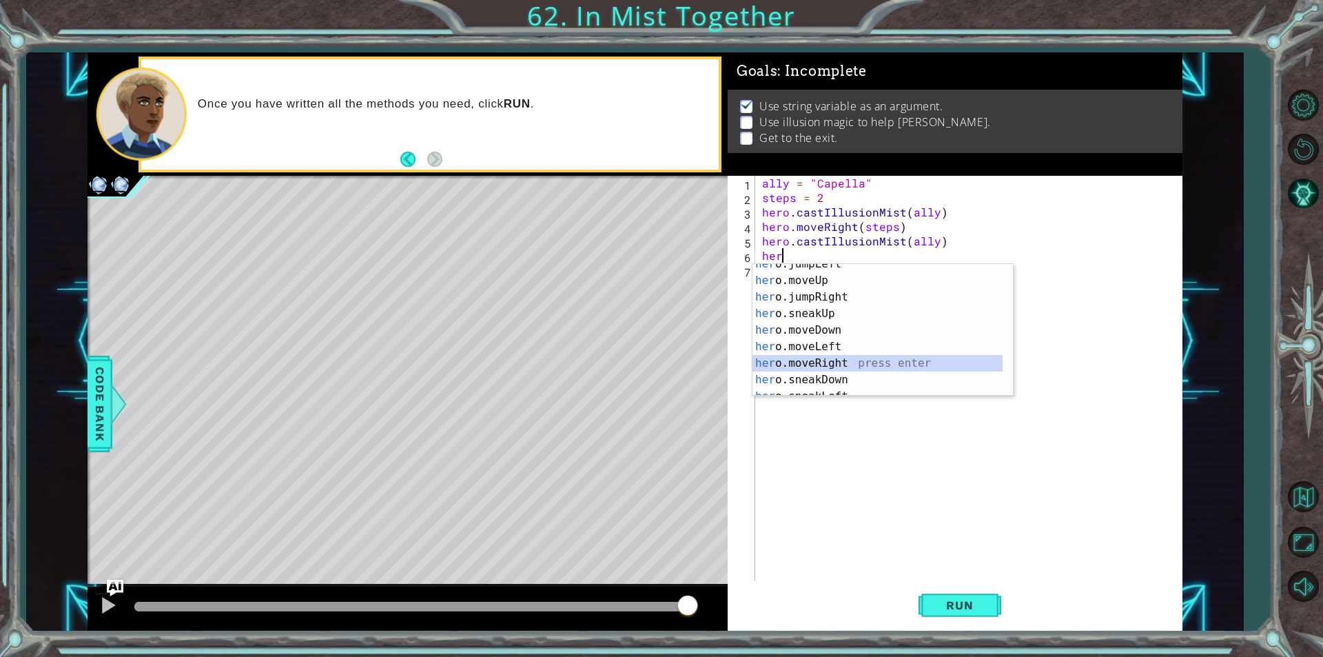
click at [848, 355] on div "her o.jumpLeft press enter her o.moveUp press enter her o.jumpRight press enter…" at bounding box center [878, 338] width 250 height 165
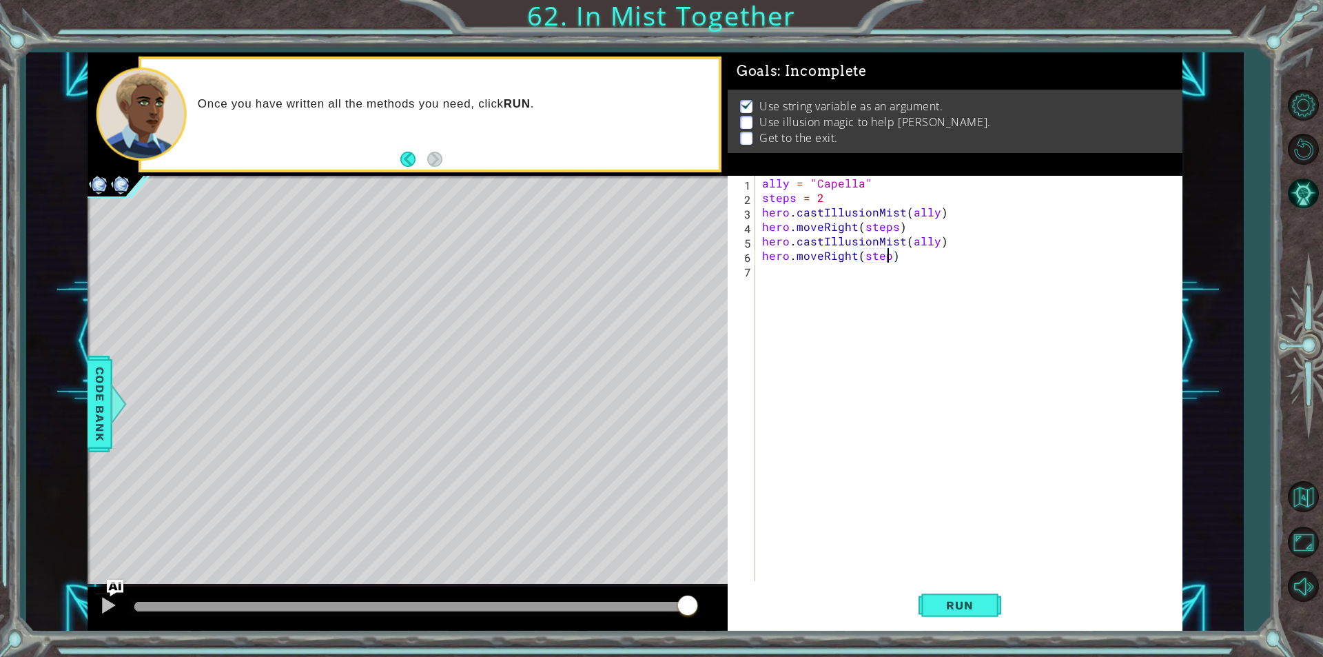
scroll to position [0, 8]
type textarea "hero.moveRight(steps)"
drag, startPoint x: 830, startPoint y: 269, endPoint x: 843, endPoint y: 266, distance: 12.9
click at [832, 269] on div "ally = "Capella" steps = 2 hero . castIllusionMist ( ally ) hero . moveRight ( …" at bounding box center [972, 393] width 426 height 434
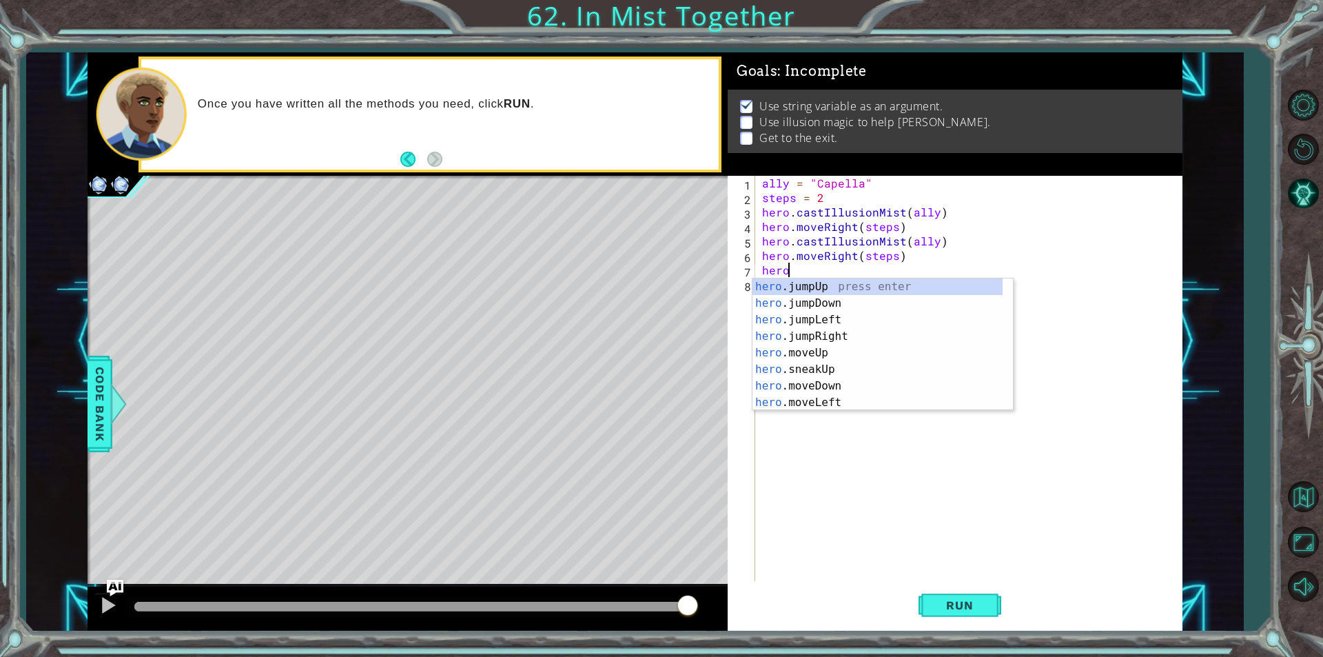
scroll to position [0, 1]
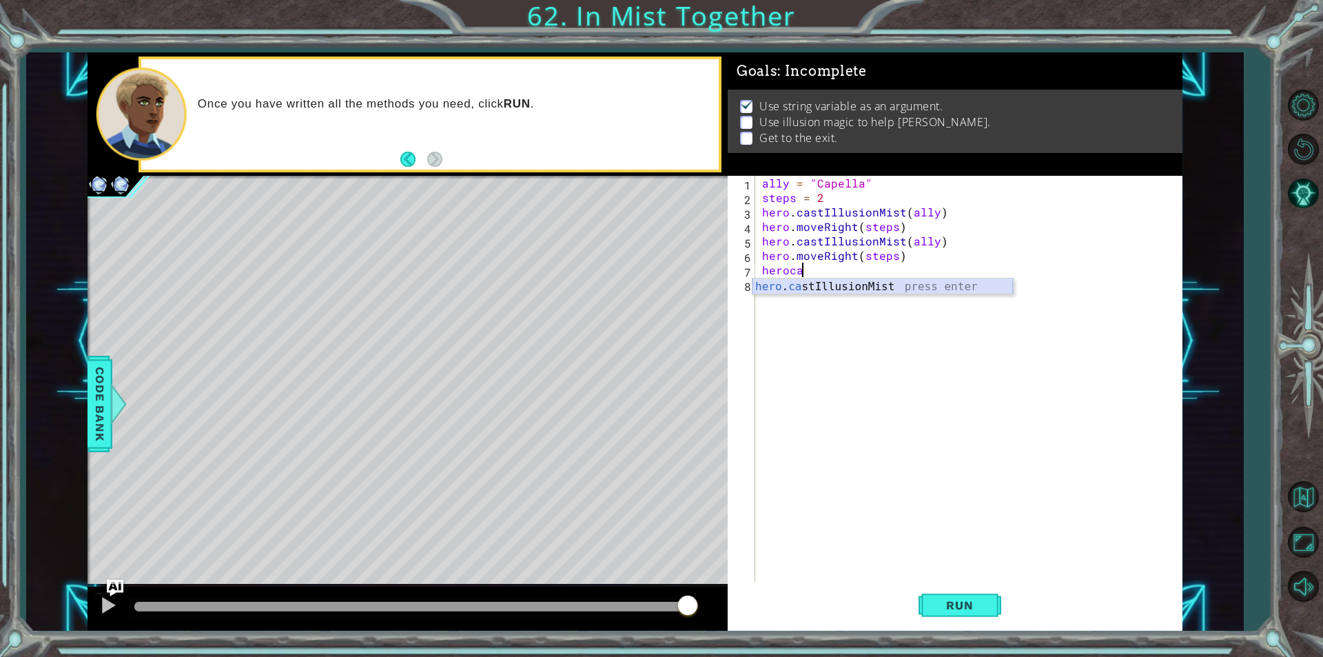
click at [875, 285] on div "hero . ca stIllusionMist press enter" at bounding box center [883, 303] width 260 height 50
drag, startPoint x: 988, startPoint y: 609, endPoint x: 979, endPoint y: 613, distance: 10.2
click at [988, 610] on button "Run" at bounding box center [960, 604] width 83 height 45
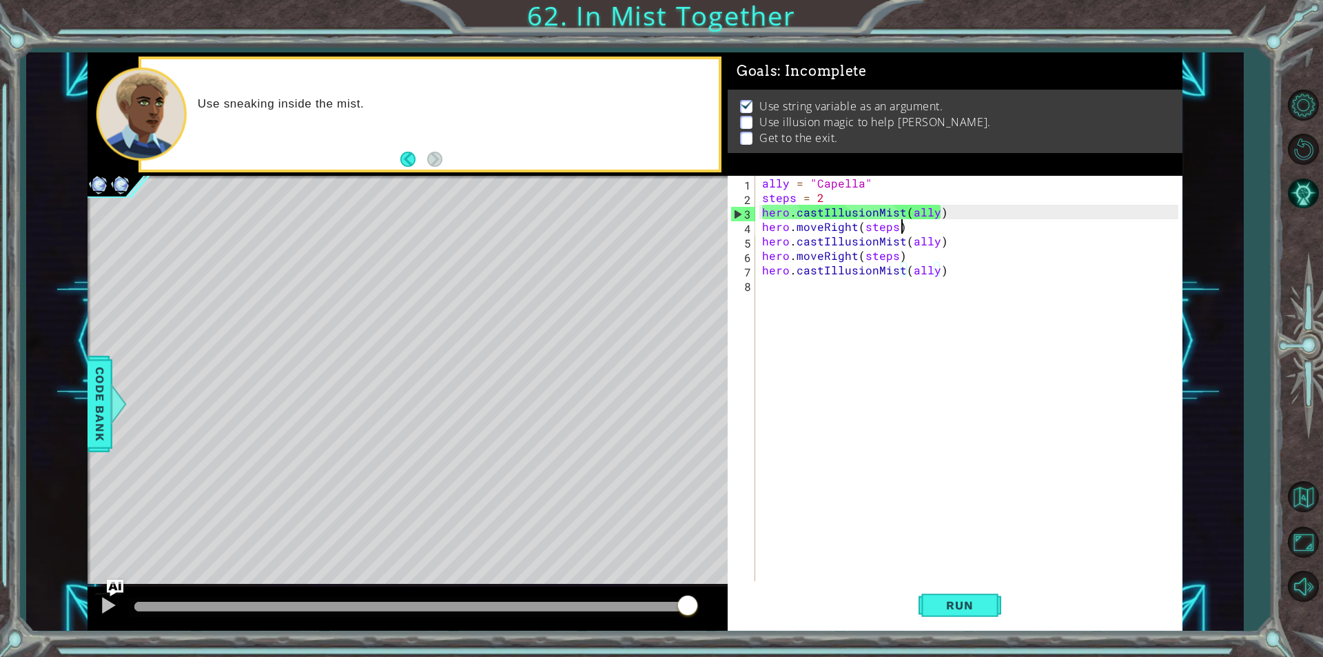
click at [907, 225] on div "ally = "Capella" steps = 2 hero . castIllusionMist ( ally ) hero . moveRight ( …" at bounding box center [972, 393] width 426 height 434
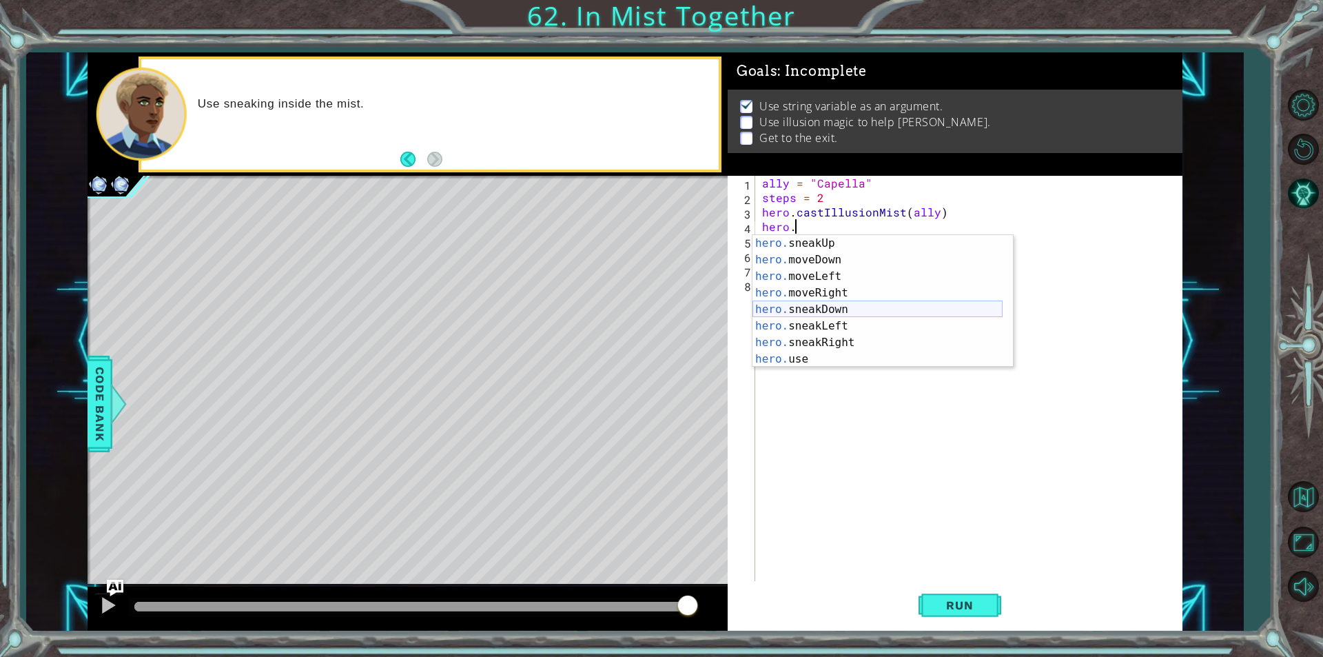
scroll to position [83, 0]
click at [839, 338] on div "hero. sneakUp press enter hero. moveDown press enter hero. moveLeft press enter…" at bounding box center [878, 317] width 250 height 165
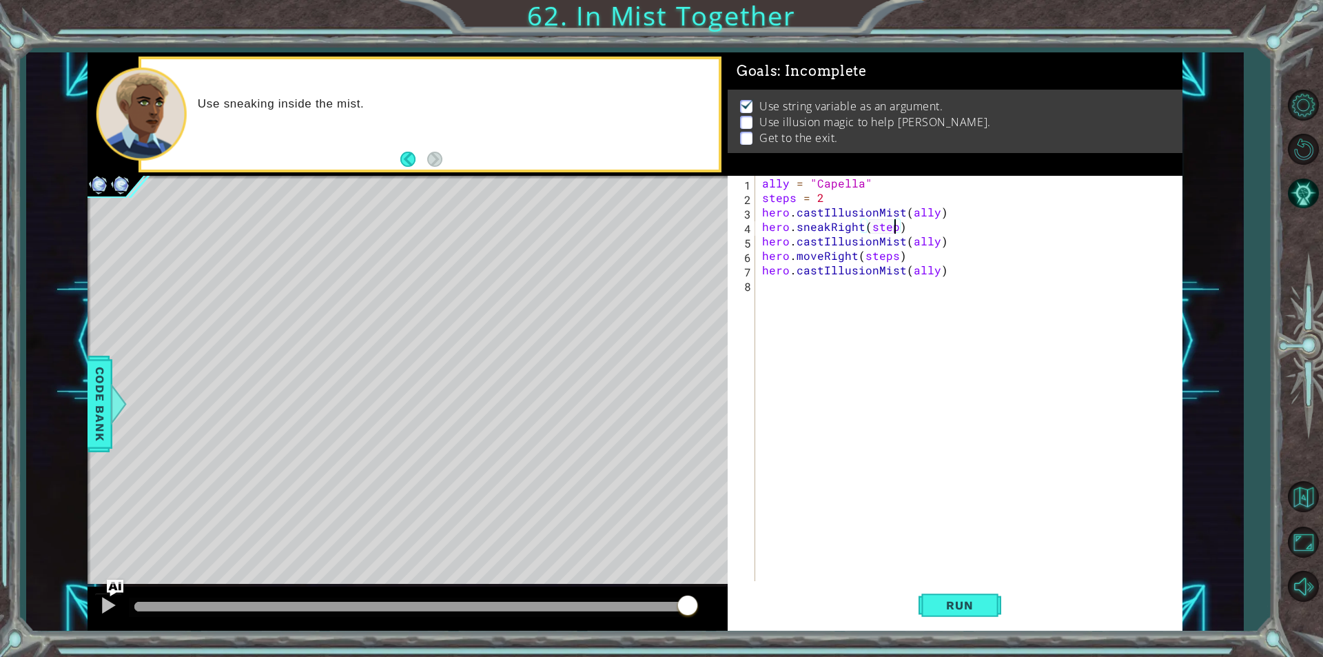
scroll to position [0, 8]
click at [909, 258] on div "ally = "Capella" steps = 2 hero . castIllusionMist ( ally ) hero . sneakRight (…" at bounding box center [972, 393] width 426 height 434
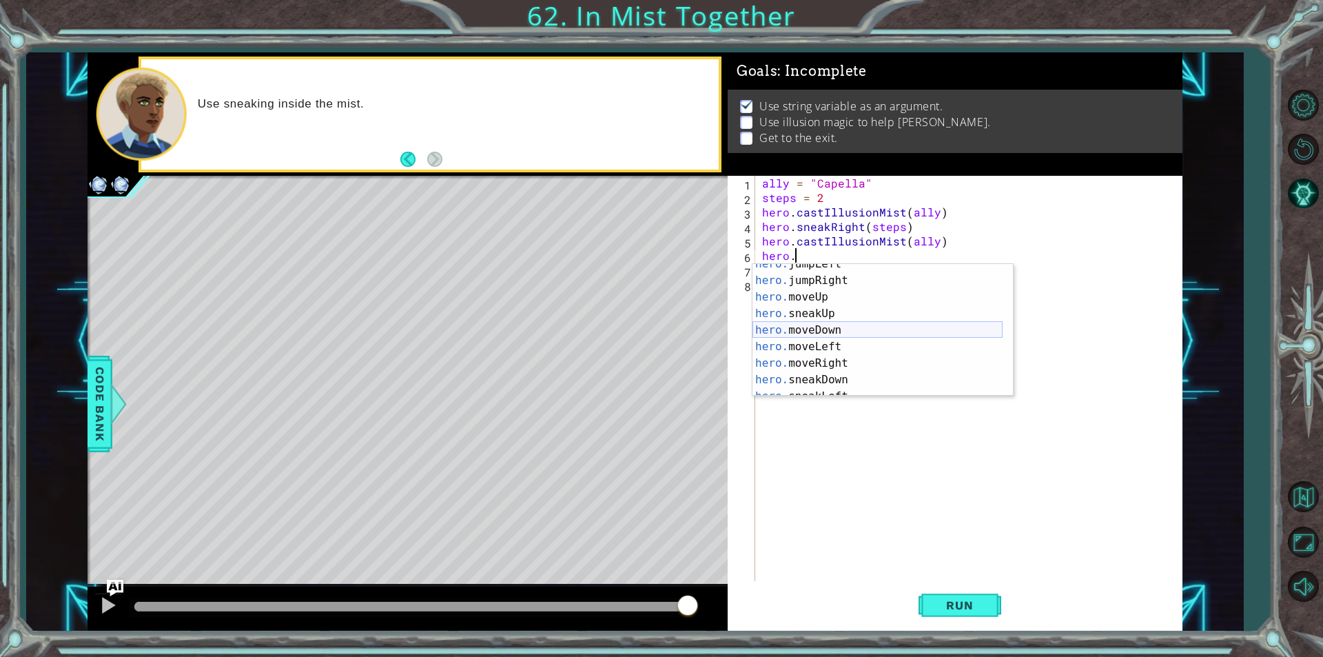
scroll to position [116, 0]
click at [843, 339] on div "hero. moveLeft press enter hero. moveRight press enter hero. sneakDown press en…" at bounding box center [878, 346] width 250 height 165
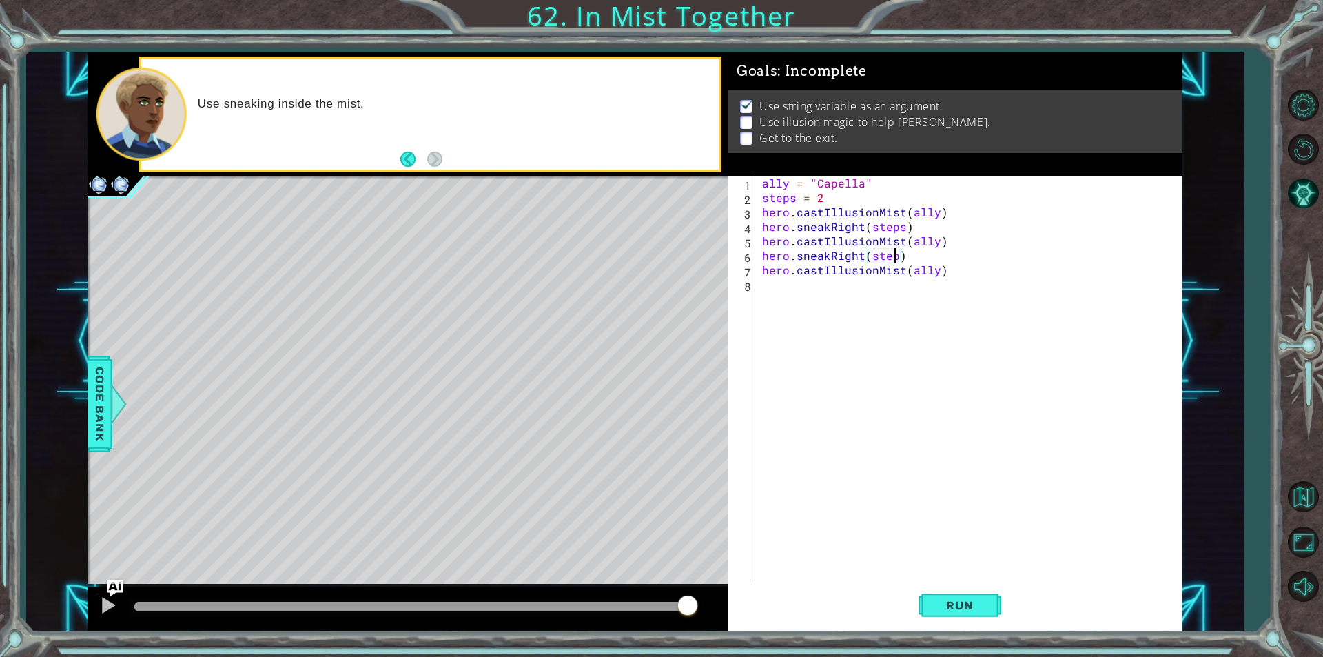
type textarea "hero.sneakRight(steps)"
click at [832, 286] on div "ally = "Capella" steps = 2 hero . castIllusionMist ( ally ) hero . sneakRight (…" at bounding box center [972, 393] width 426 height 434
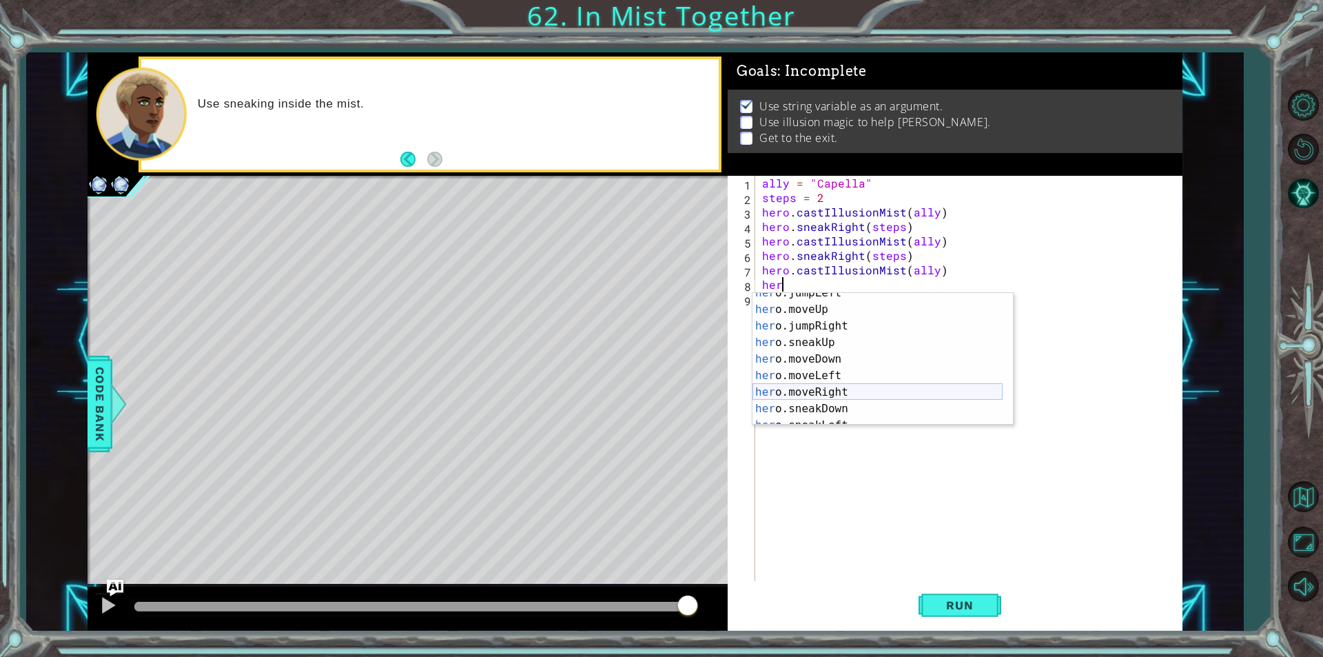
scroll to position [116, 0]
click at [926, 364] on div "her o.moveLeft press enter her o.moveRight press enter her o.sneakDown press en…" at bounding box center [878, 375] width 250 height 165
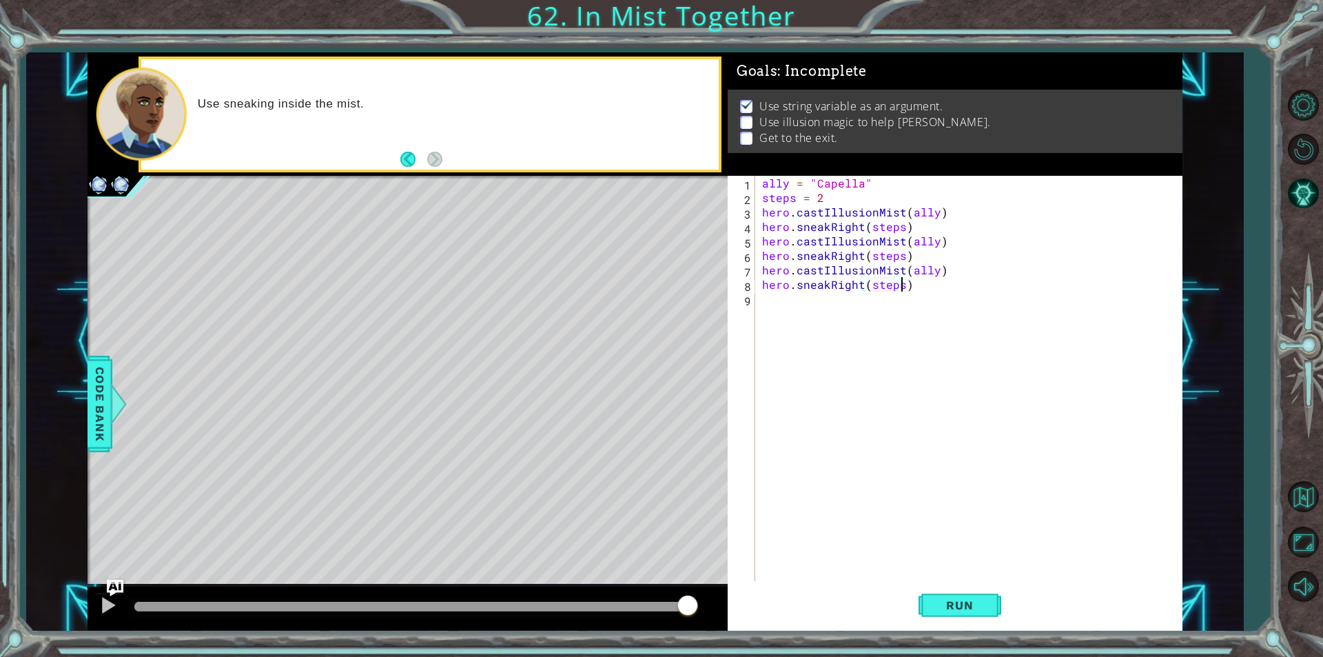
scroll to position [0, 8]
type textarea "hero.sneakRight(steps)"
click at [977, 609] on span "Run" at bounding box center [959, 605] width 54 height 14
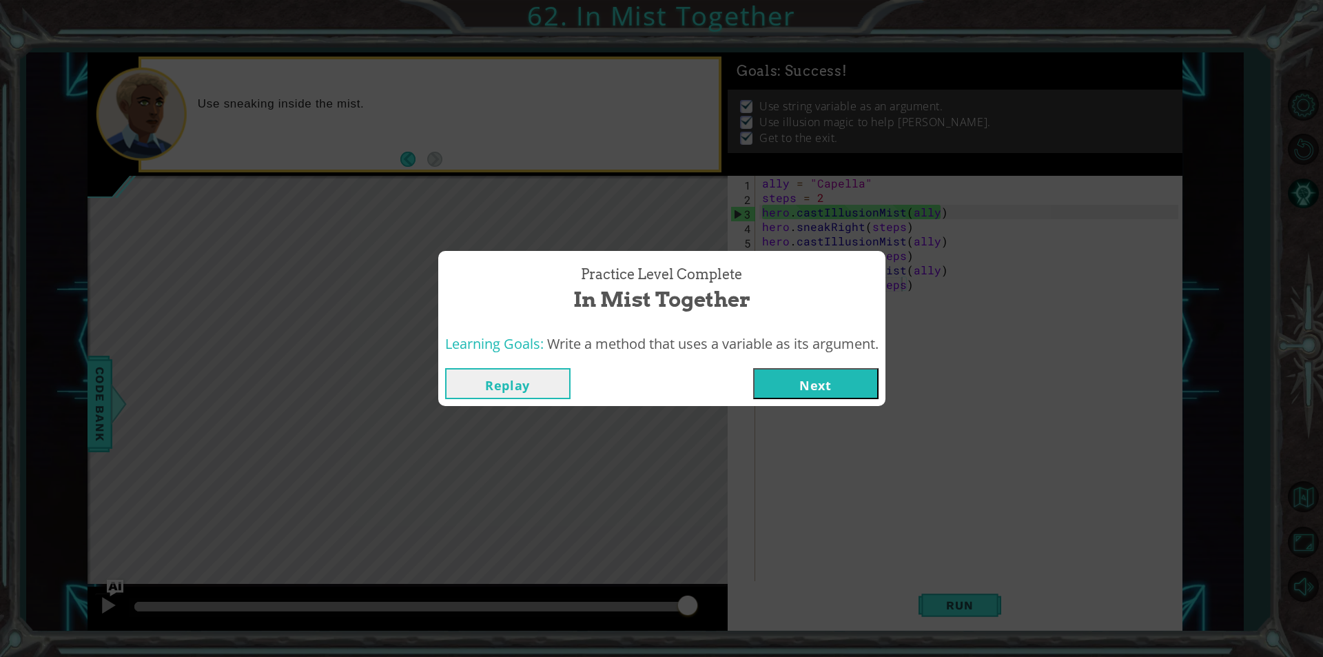
click at [834, 385] on button "Next" at bounding box center [815, 383] width 125 height 31
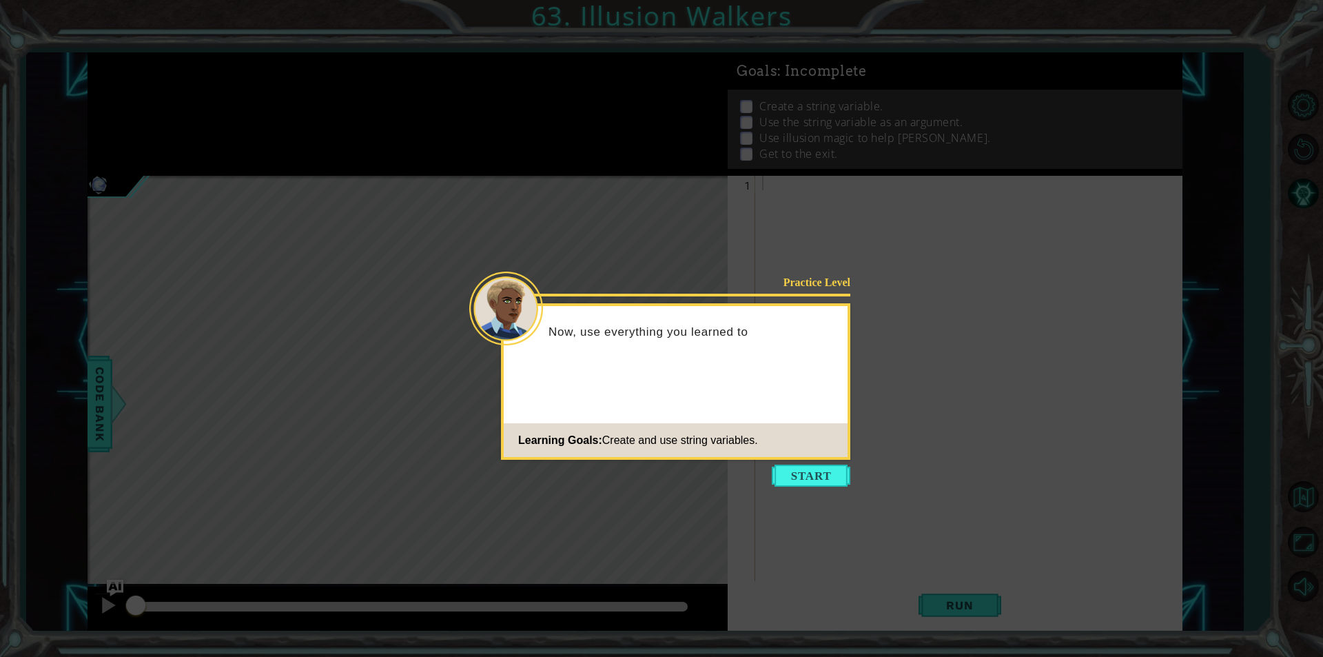
click at [827, 464] on icon at bounding box center [661, 328] width 1323 height 657
click at [826, 476] on button "Start" at bounding box center [811, 475] width 79 height 22
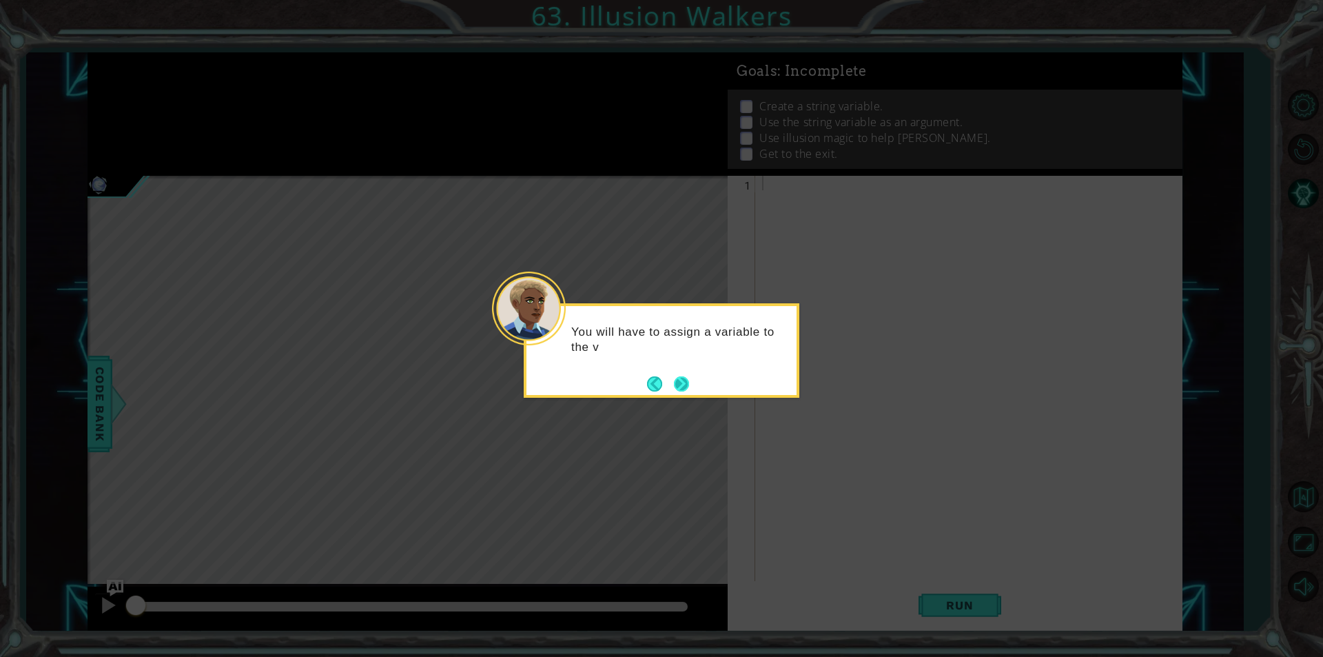
click at [683, 378] on button "Next" at bounding box center [681, 383] width 15 height 15
click at [684, 378] on button "Next" at bounding box center [681, 383] width 15 height 15
click at [685, 378] on button "Next" at bounding box center [681, 383] width 15 height 15
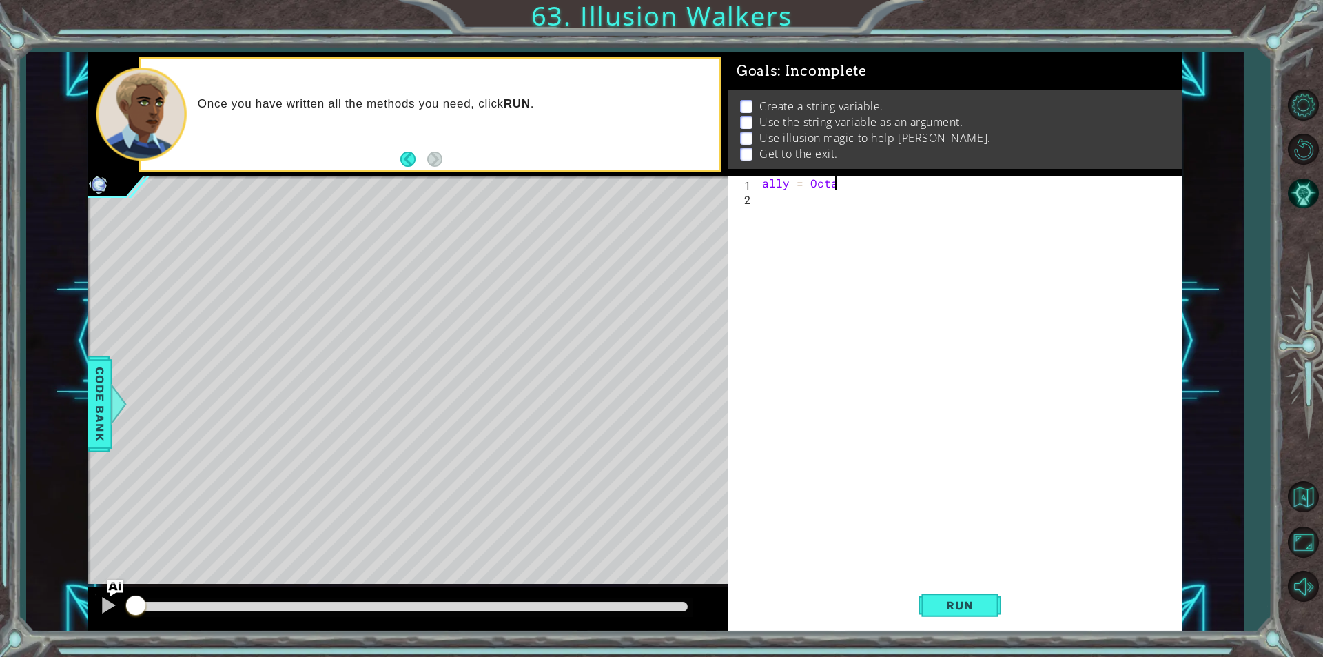
scroll to position [0, 4]
type textarea "ally = [PERSON_NAME]"
click at [785, 200] on div "ally = [PERSON_NAME]" at bounding box center [972, 393] width 426 height 434
type textarea "steps = 2"
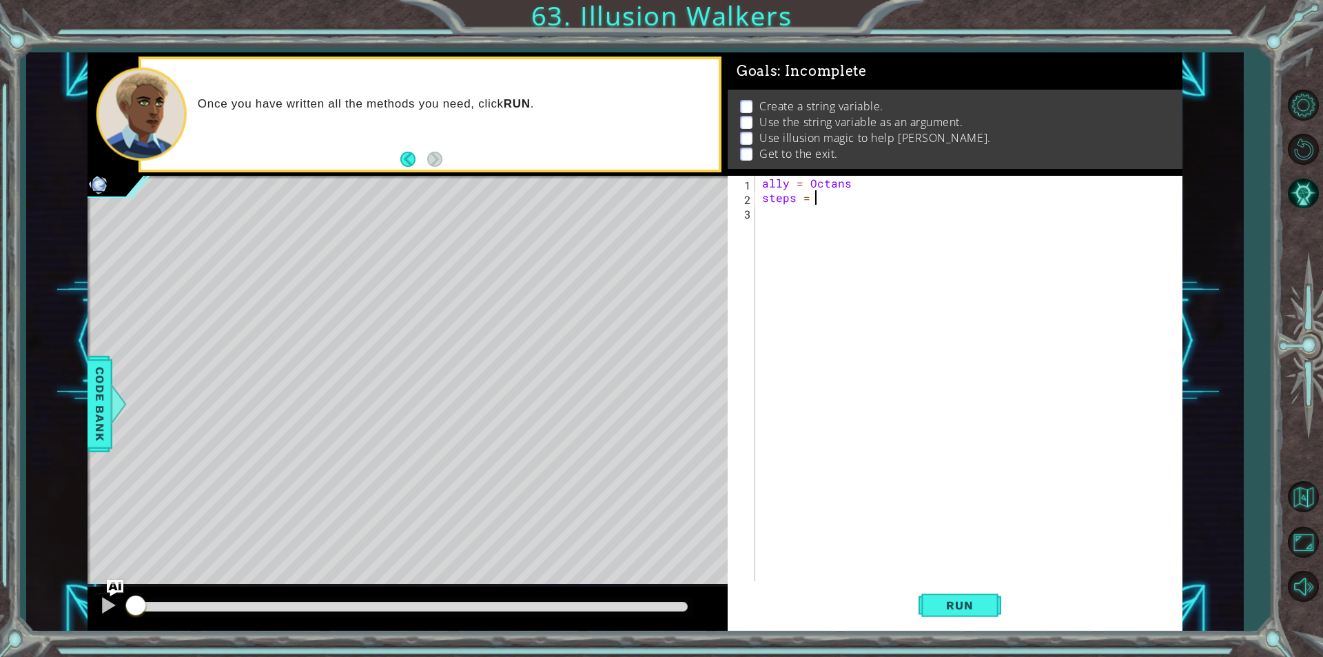
scroll to position [0, 3]
click at [793, 216] on div "ally = Octans steps = 2" at bounding box center [972, 393] width 426 height 434
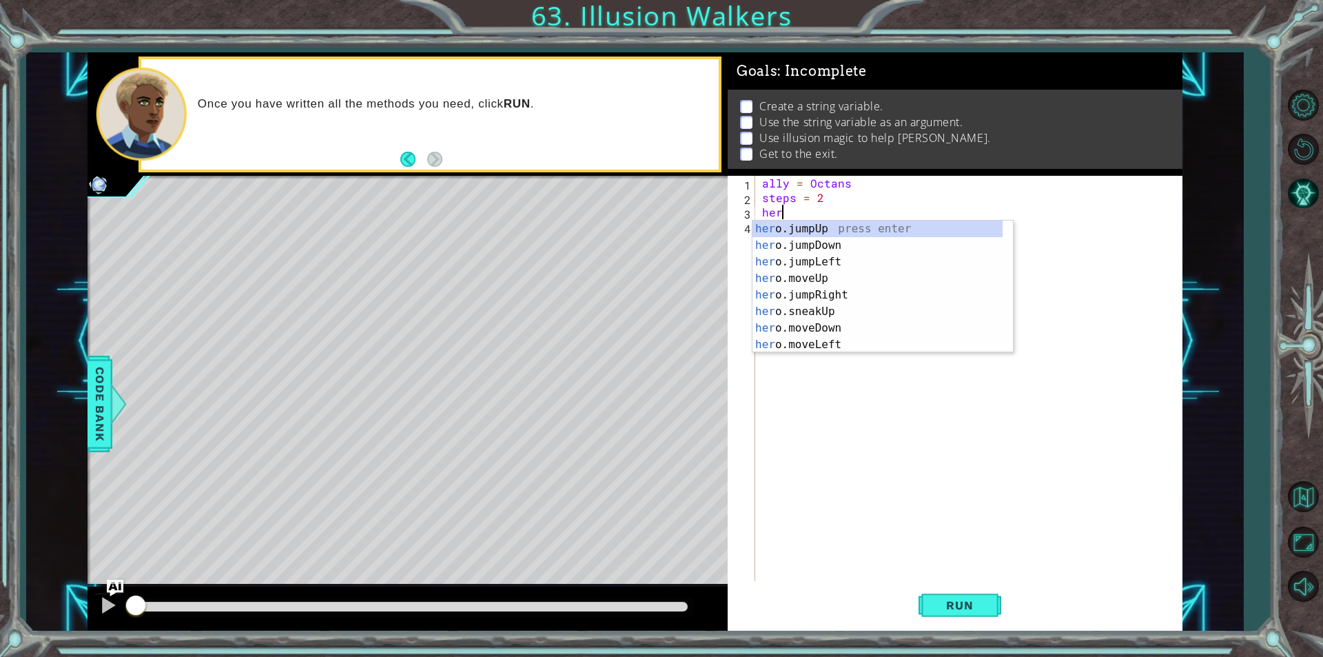
scroll to position [0, 1]
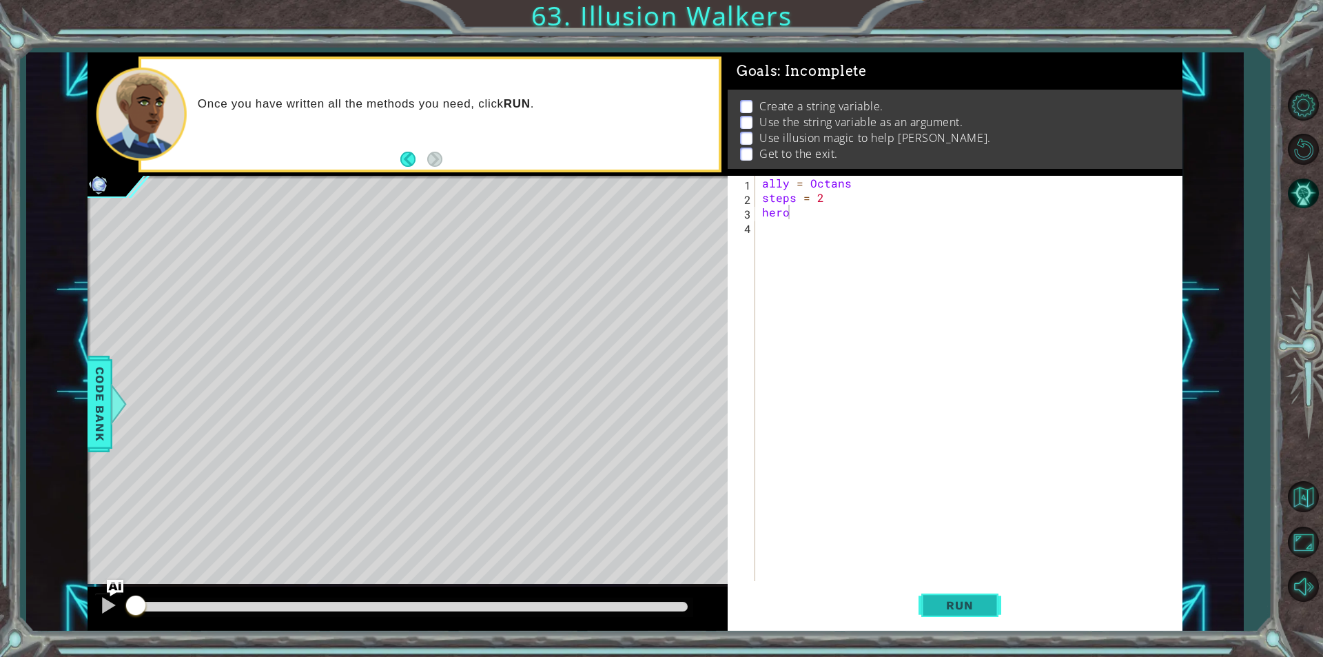
click at [954, 593] on button "Run" at bounding box center [960, 604] width 83 height 45
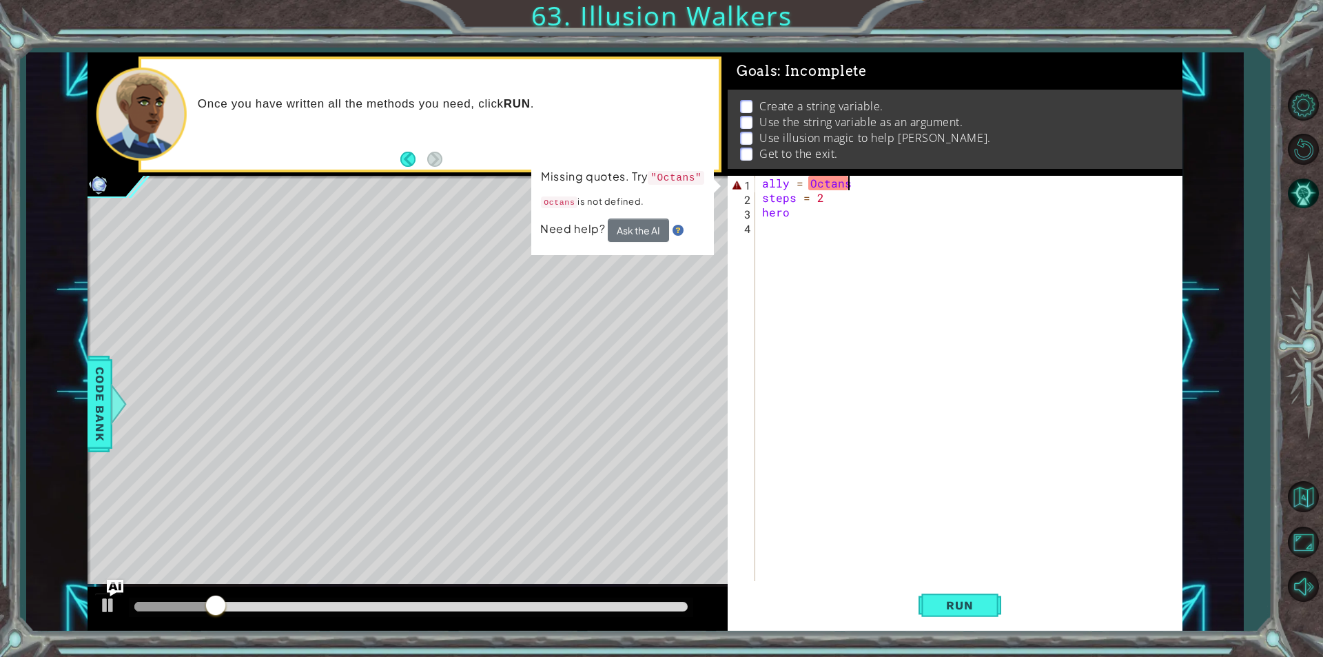
drag, startPoint x: 857, startPoint y: 179, endPoint x: 861, endPoint y: 186, distance: 8.0
click at [859, 182] on div "ally = Octans steps = 2 hero" at bounding box center [972, 393] width 426 height 434
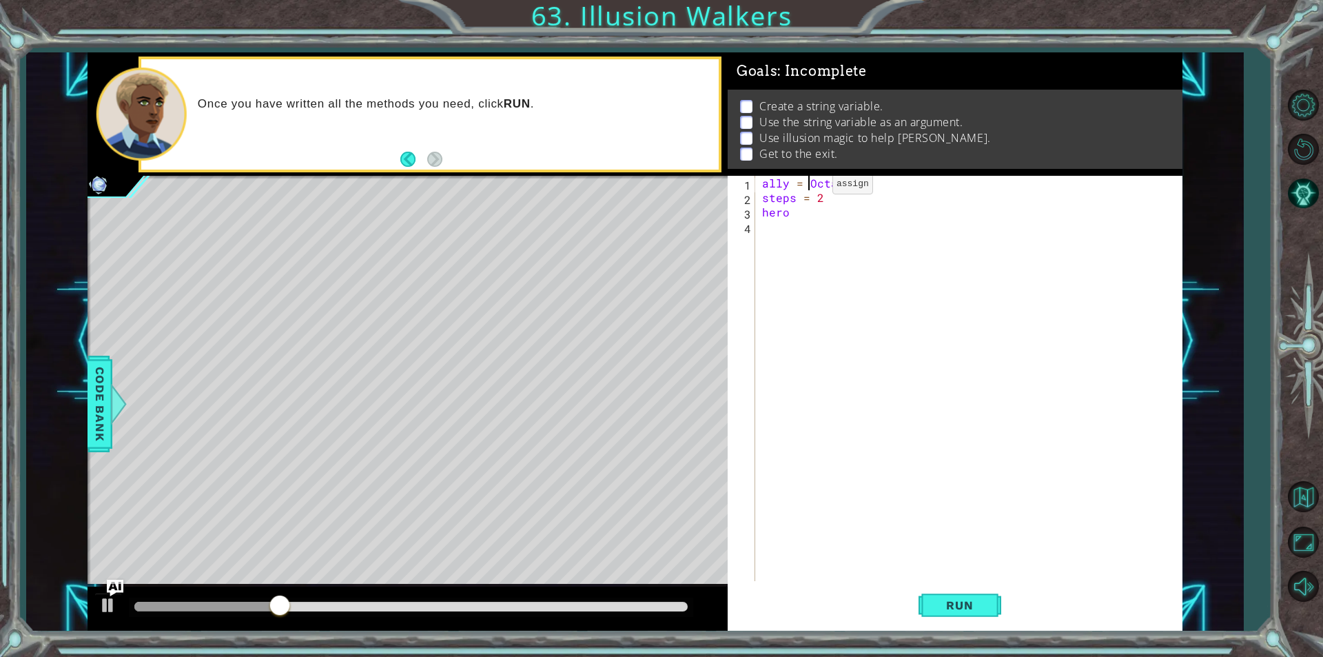
click at [809, 187] on div "ally = Octans " steps = 2 hero" at bounding box center [972, 393] width 426 height 434
type textarea "ally = "Octans""
click at [989, 607] on button "Run" at bounding box center [960, 604] width 83 height 45
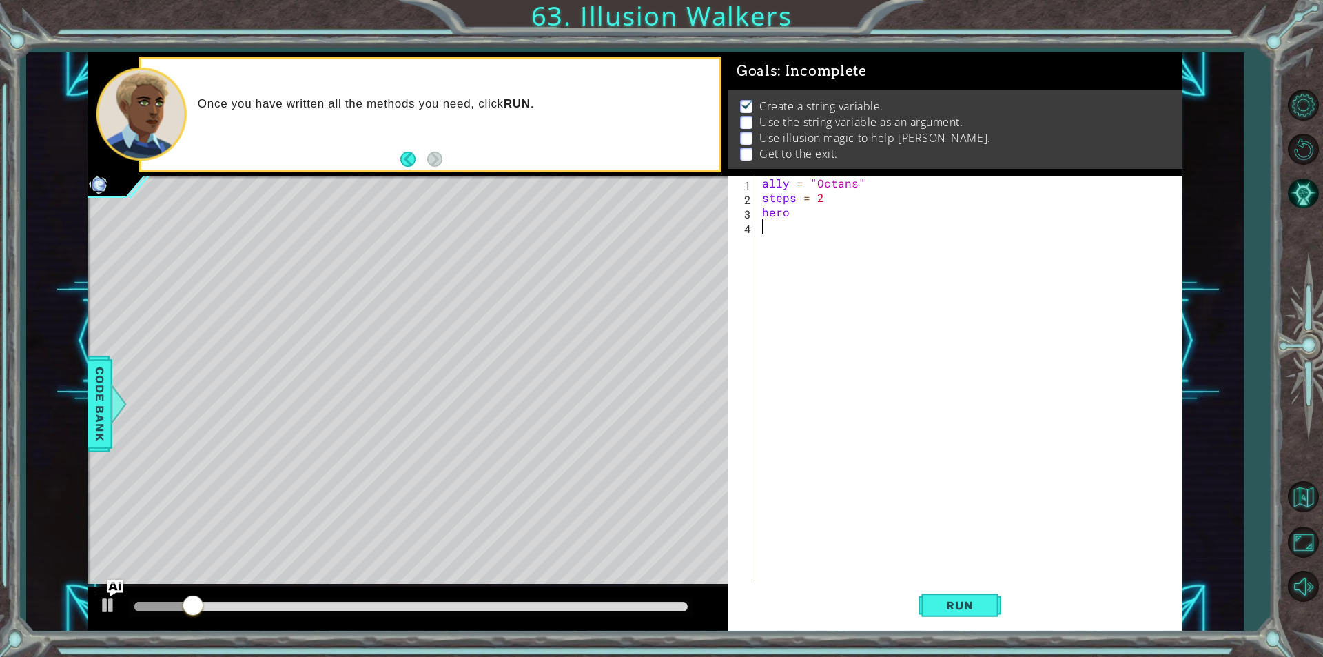
click at [807, 219] on div "ally = "Octans" steps = 2 hero" at bounding box center [972, 393] width 426 height 434
drag, startPoint x: 807, startPoint y: 219, endPoint x: 801, endPoint y: 214, distance: 7.8
click at [805, 218] on div "ally = "Octans" steps = 2 hero" at bounding box center [972, 393] width 426 height 434
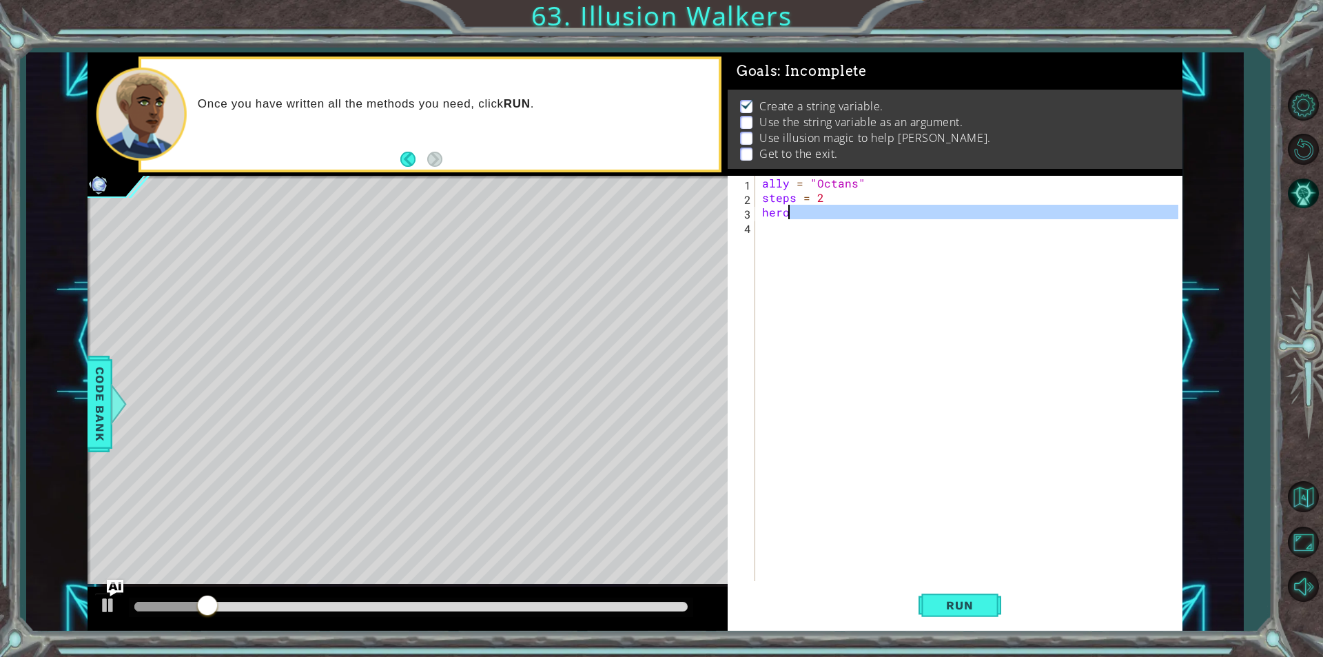
click at [797, 210] on div "ally = "Octans" steps = 2 hero" at bounding box center [968, 378] width 419 height 405
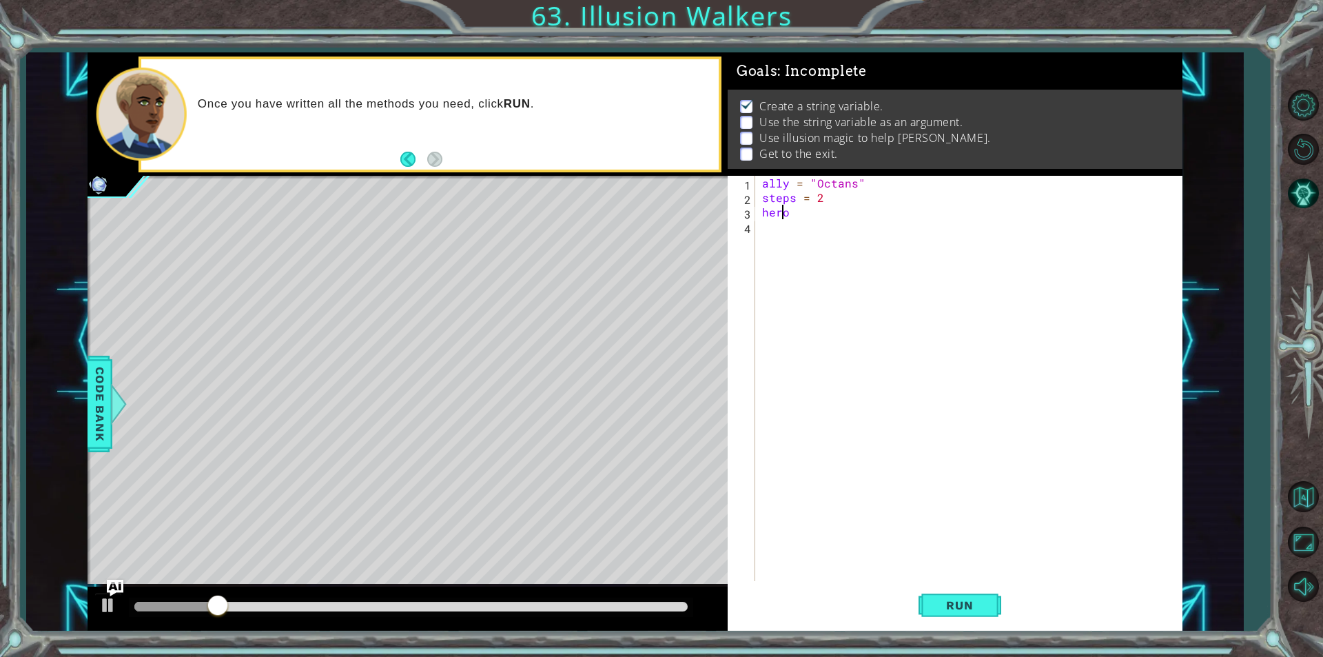
click at [779, 214] on div "ally = "Octans" steps = 2 hero" at bounding box center [972, 393] width 426 height 434
click at [784, 215] on div "ally = "Octans" steps = 2 hero" at bounding box center [972, 393] width 426 height 434
click at [788, 215] on div "ally = "Octans" steps = 2 hero" at bounding box center [972, 393] width 426 height 434
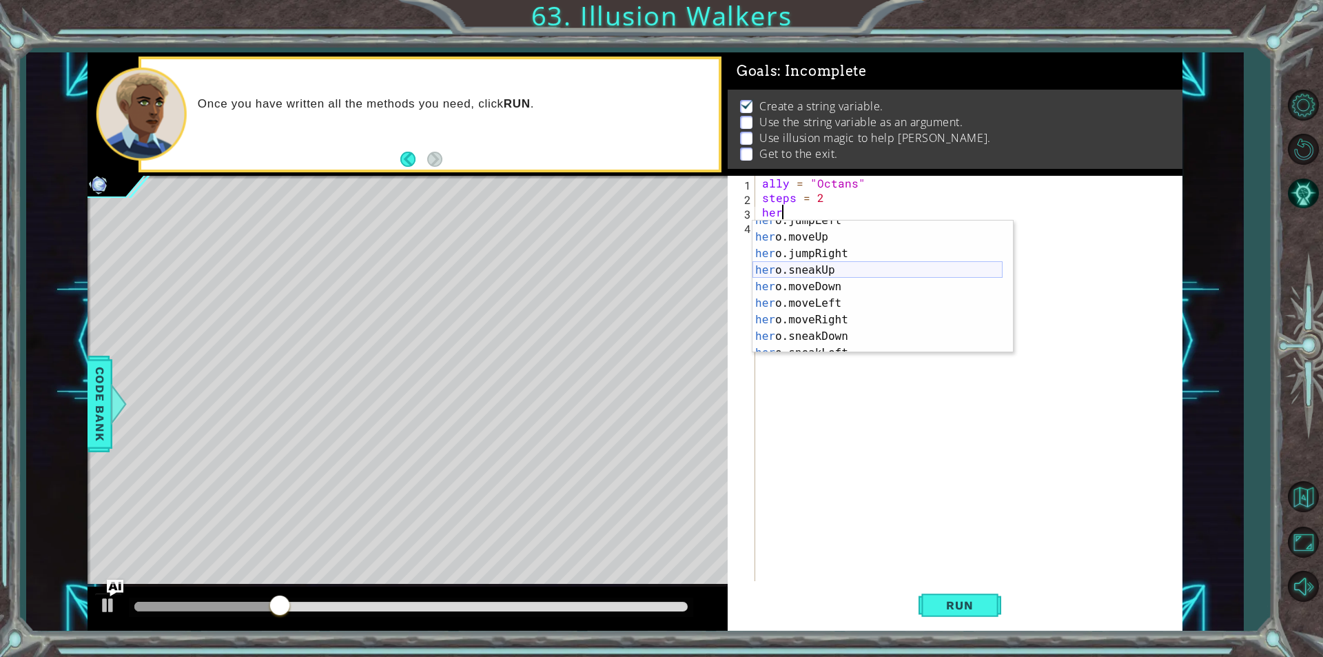
scroll to position [83, 0]
click at [837, 324] on div "her o.sneakUp press enter her o.moveDown press enter her o.moveLeft press enter…" at bounding box center [878, 303] width 250 height 165
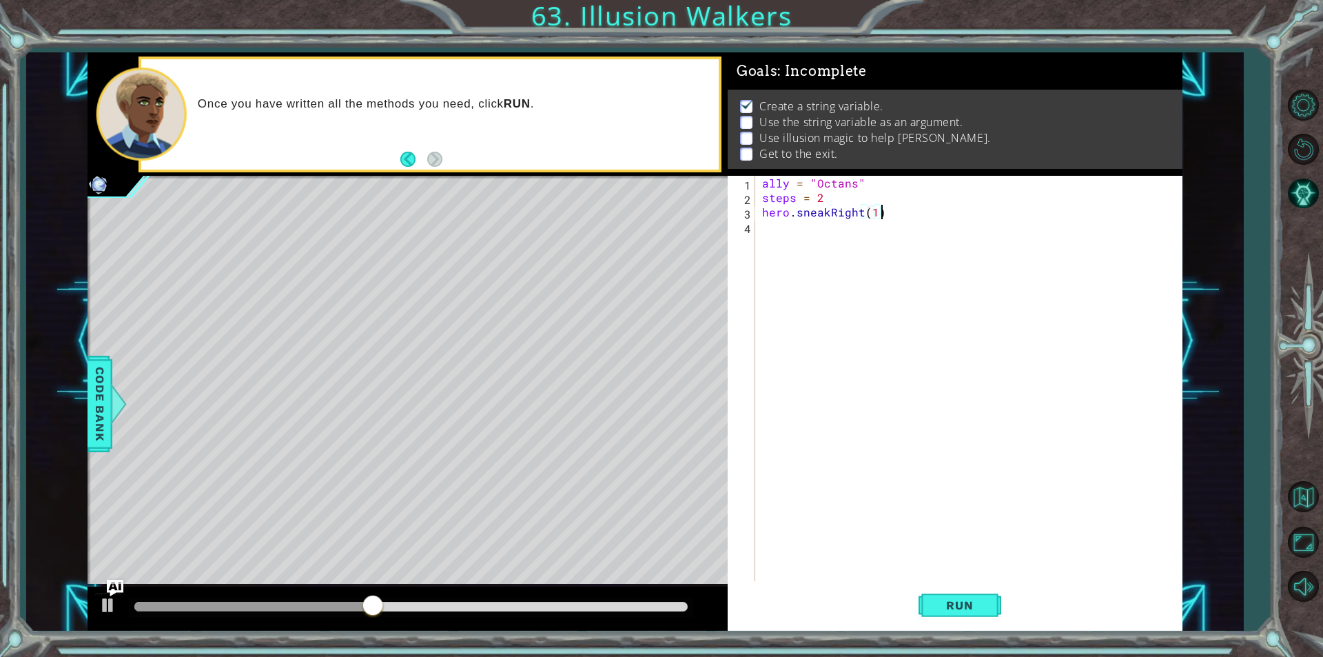
click at [899, 212] on div "ally = "Octans" steps = 2 hero . sneakRight ( 1 )" at bounding box center [972, 393] width 426 height 434
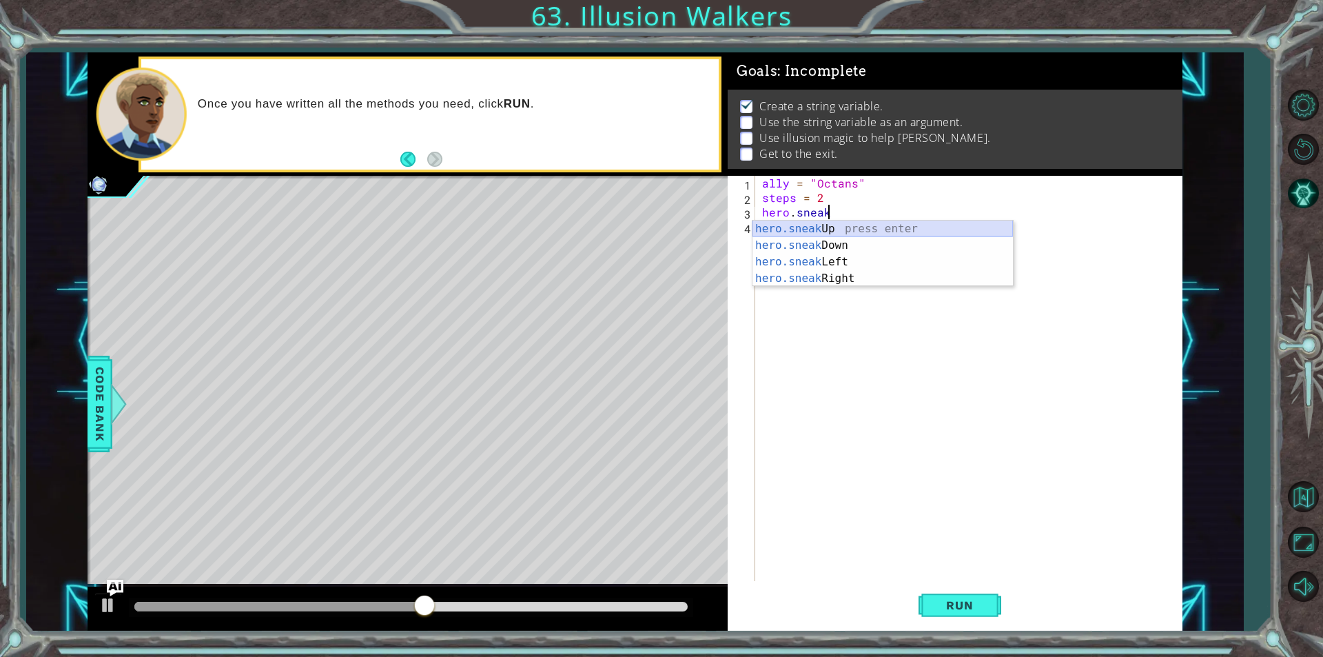
click at [914, 223] on div "hero.sneak Up press enter hero.sneak Down press enter hero.sneak Left press ent…" at bounding box center [883, 270] width 260 height 99
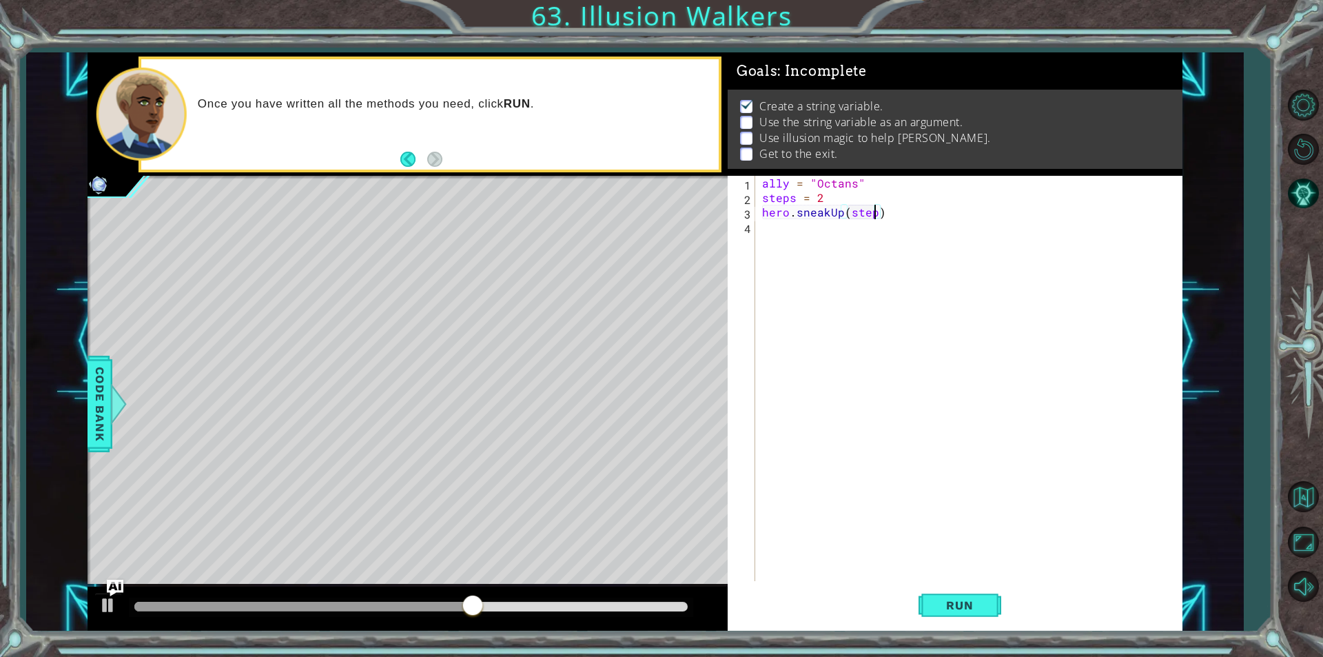
type textarea "hero.sneakUp(steps)"
drag, startPoint x: 839, startPoint y: 223, endPoint x: 846, endPoint y: 227, distance: 9.0
click at [843, 225] on div "ally = "Octans" steps = 2 hero . sneakUp ( steps )" at bounding box center [972, 393] width 426 height 434
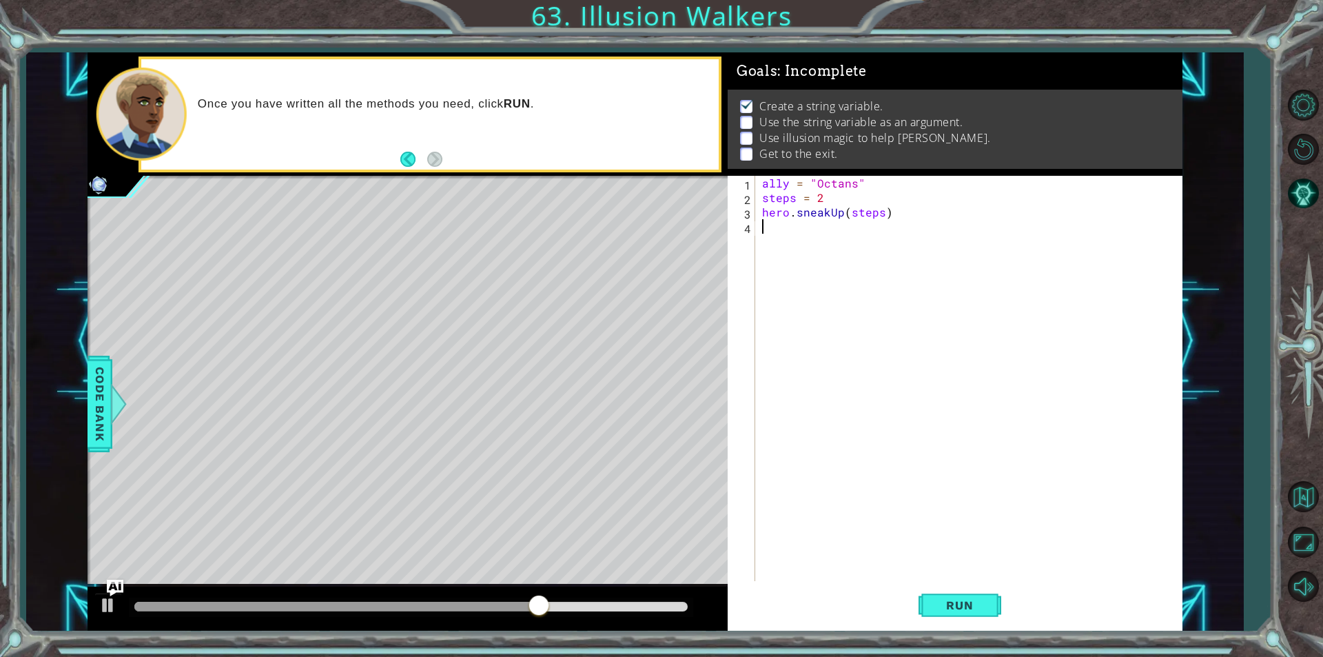
click at [761, 214] on div "ally = "Octans" steps = 2 hero . sneakUp ( steps )" at bounding box center [972, 393] width 426 height 434
type textarea "hero.sneakUp(steps)"
click at [779, 211] on div "ally = "Octans" steps = 2 hero . sneakUp ( steps )" at bounding box center [972, 393] width 426 height 434
click at [816, 226] on div "hero . ca stIllusionMist press enter" at bounding box center [883, 246] width 260 height 50
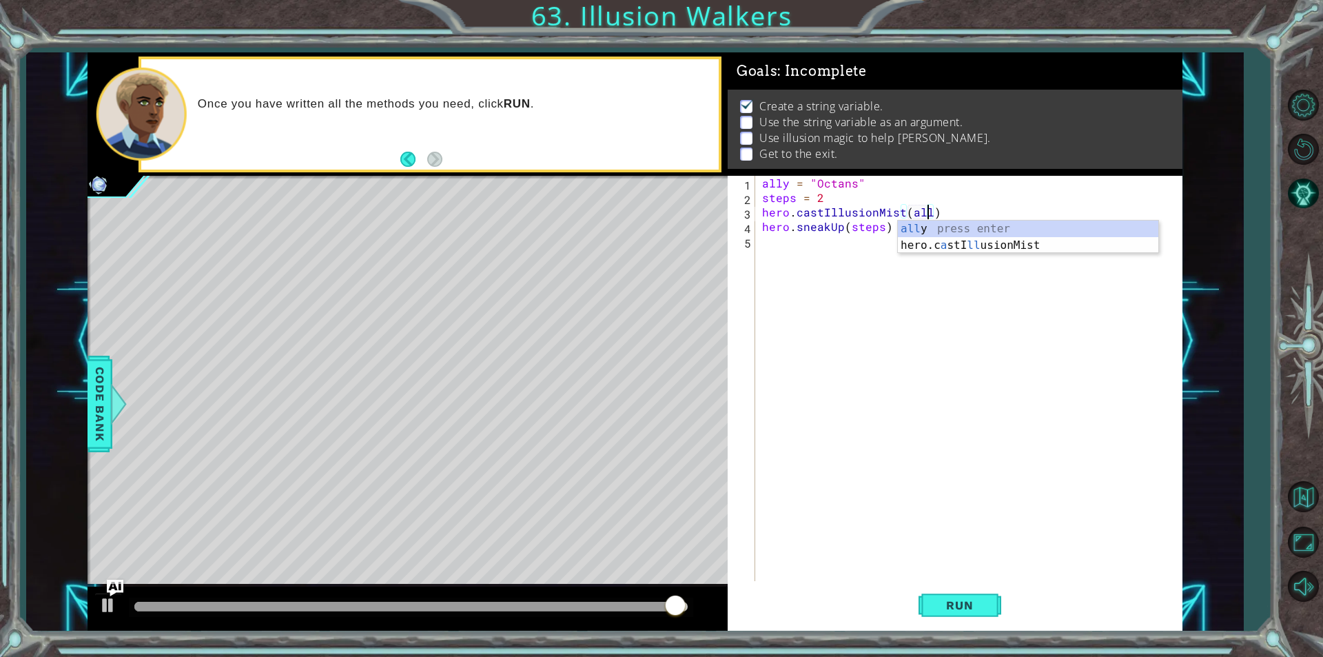
type textarea "hero.castIllusionMist(ally)"
click at [781, 255] on div "ally = "Octans" steps = 2 hero . castIllusionMist ( ally ) hero . sneakUp ( ste…" at bounding box center [972, 393] width 426 height 434
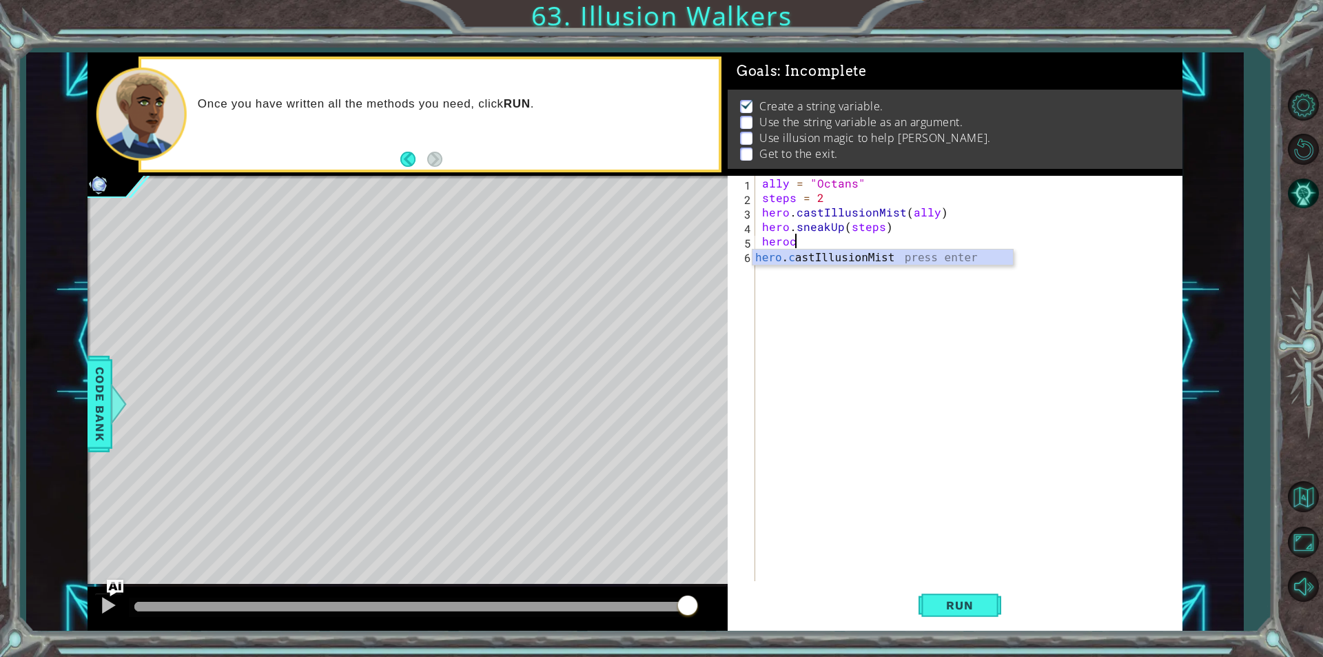
scroll to position [0, 1]
click at [836, 253] on div "hero . c astIllusionMist press enter" at bounding box center [883, 274] width 260 height 50
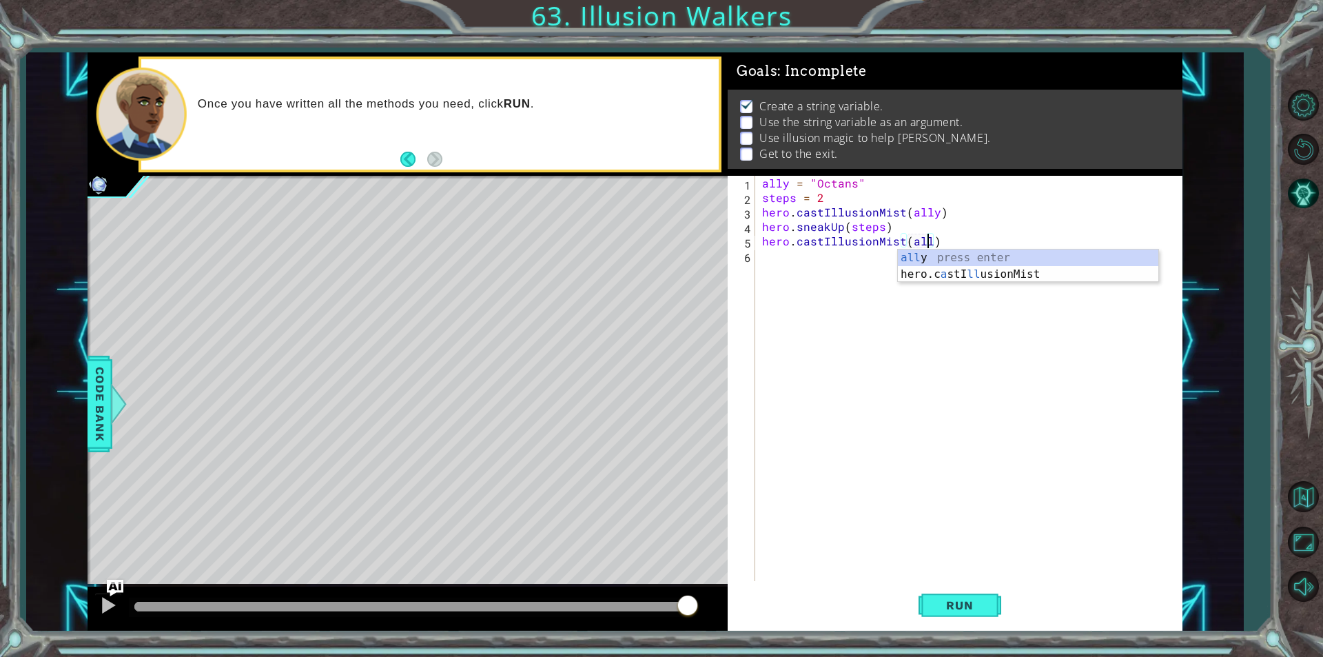
type textarea "hero.castIllusionMist(ally)"
click at [810, 269] on div "ally = "Octans" steps = 2 hero . castIllusionMist ( ally ) hero . sneakUp ( ste…" at bounding box center [972, 393] width 426 height 434
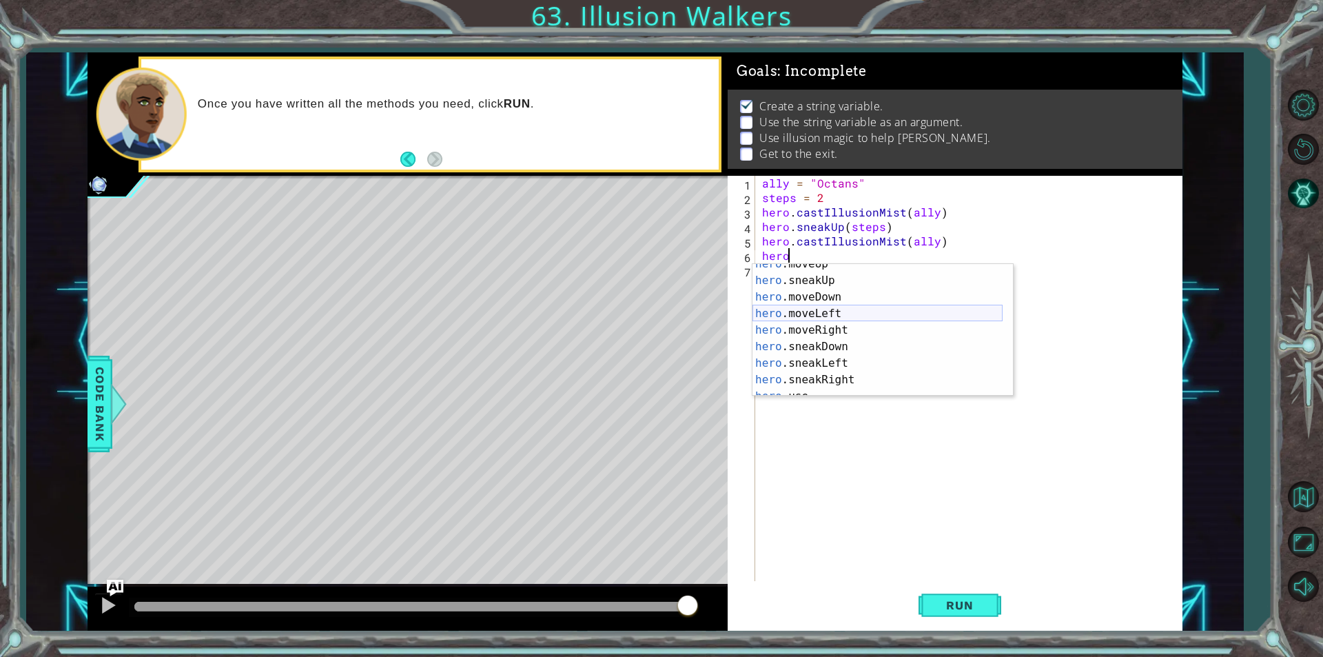
scroll to position [33, 0]
click at [824, 319] on div "hero .jumpLeft press enter hero .jumpRight press enter hero .moveUp press enter…" at bounding box center [878, 346] width 250 height 165
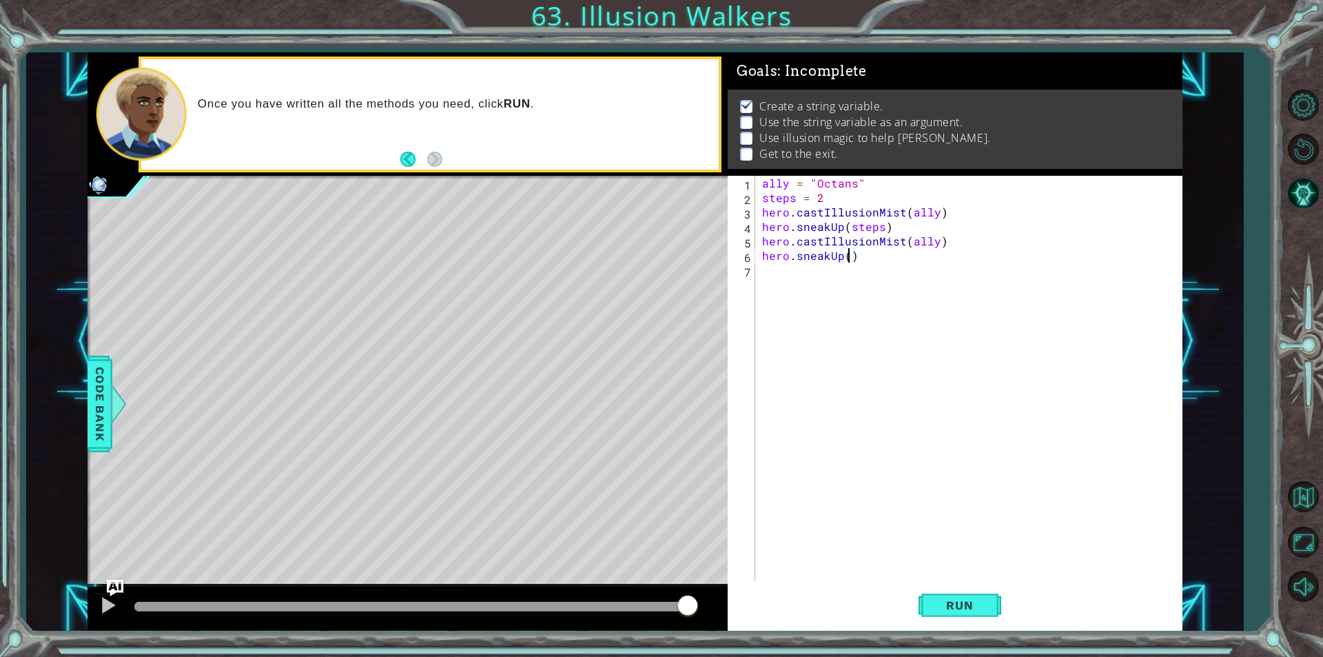
scroll to position [0, 0]
type textarea "hero.sneakUp(steps)"
click at [799, 278] on div "ally = "Octans" steps = 2 hero . castIllusionMist ( ally ) hero . sneakUp ( ste…" at bounding box center [972, 393] width 426 height 434
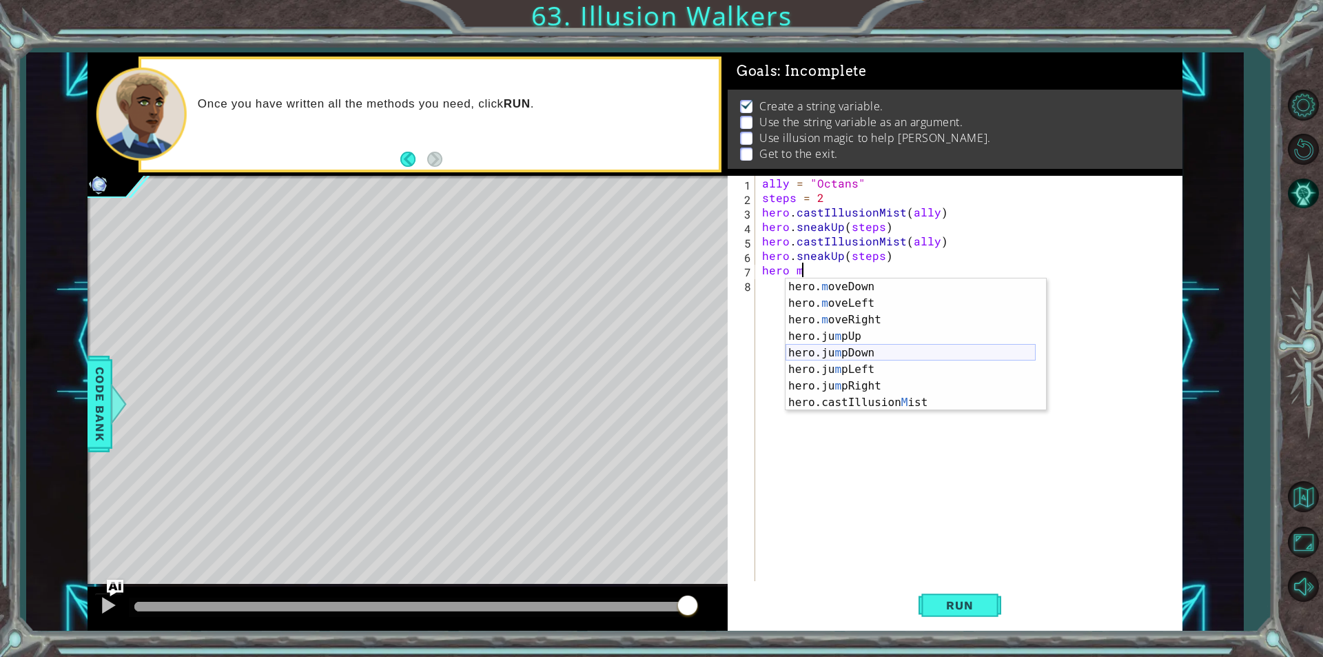
scroll to position [0, 0]
click at [857, 285] on div "hero. m oveUp press enter hero. m oveDown press enter hero. m oveLeft press ent…" at bounding box center [911, 360] width 250 height 165
type textarea "hero.moveUp(1)"
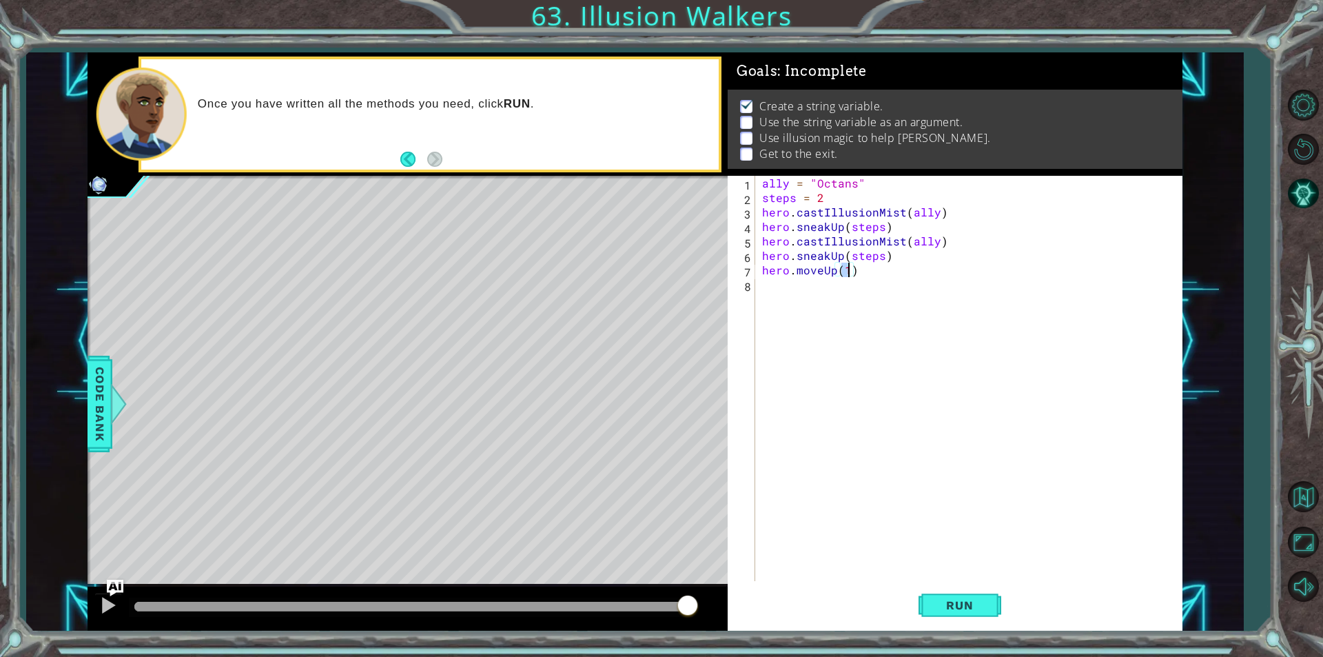
click at [777, 284] on div "ally = "Octans" steps = 2 hero . castIllusionMist ( ally ) hero . sneakUp ( ste…" at bounding box center [972, 393] width 426 height 434
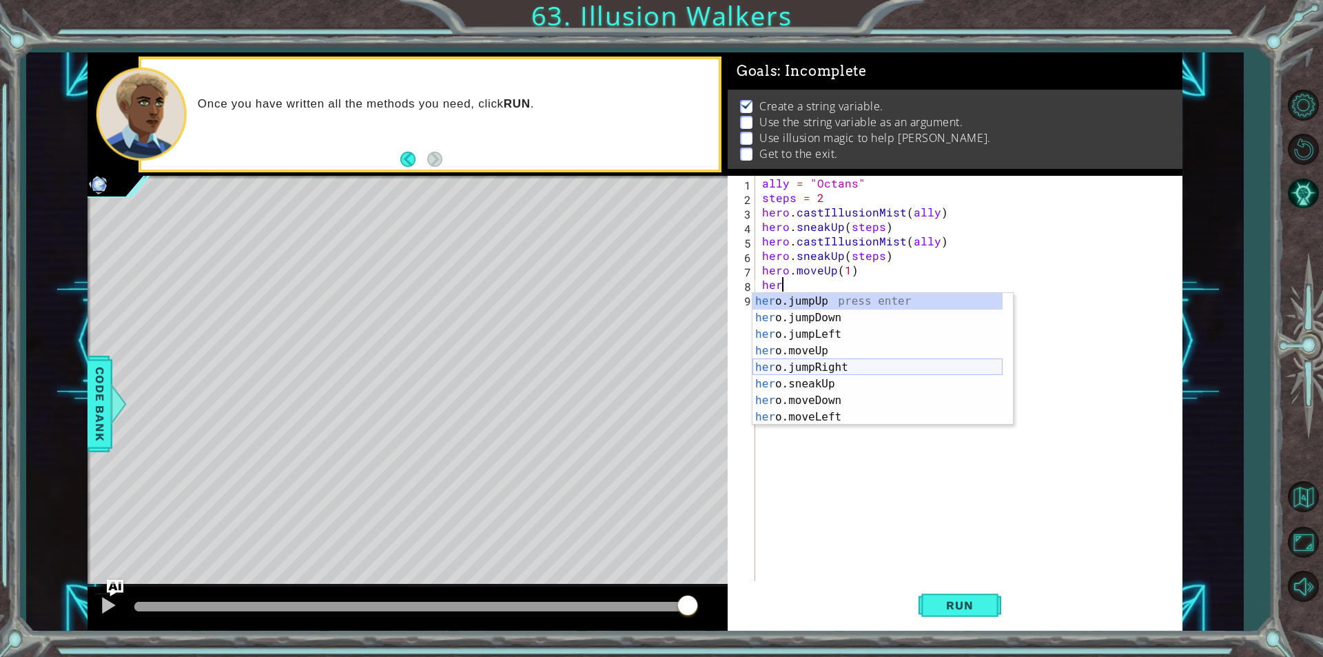
scroll to position [83, 0]
click at [826, 352] on div "her o.sneakUp press enter her o.moveDown press enter her o.moveLeft press enter…" at bounding box center [878, 375] width 250 height 165
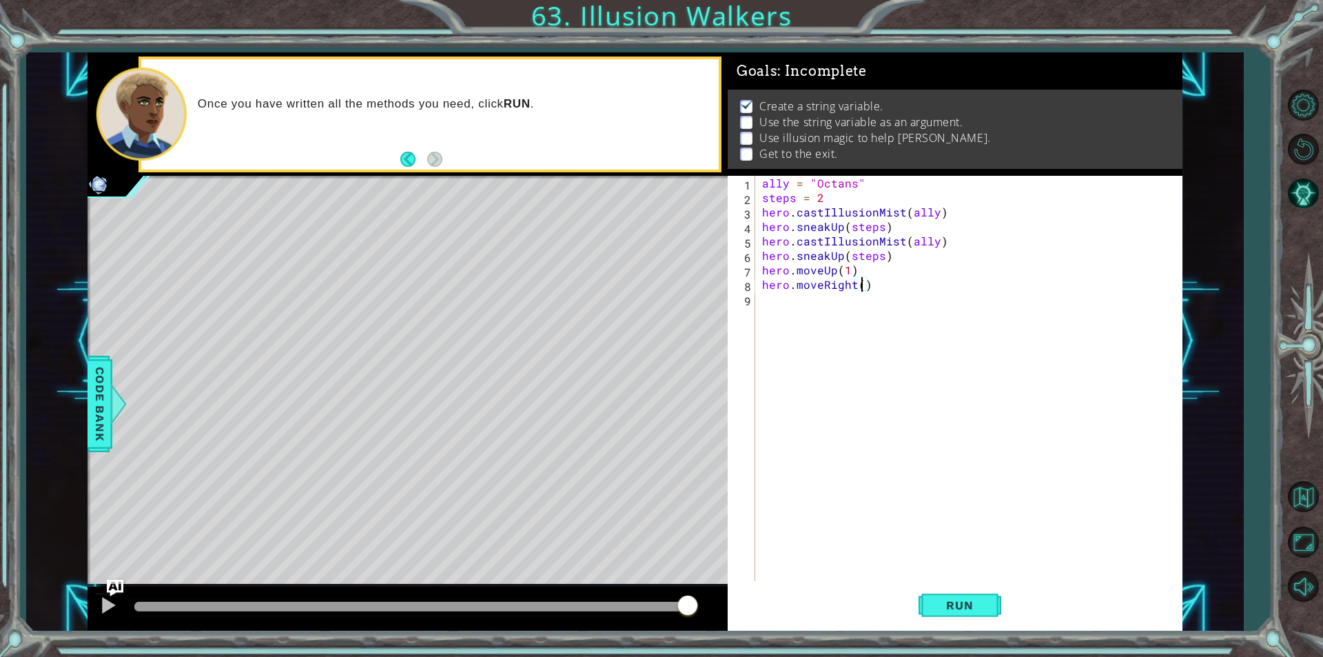
scroll to position [0, 6]
type textarea "hero.moveRight(3)"
click at [954, 602] on span "Run" at bounding box center [959, 605] width 54 height 14
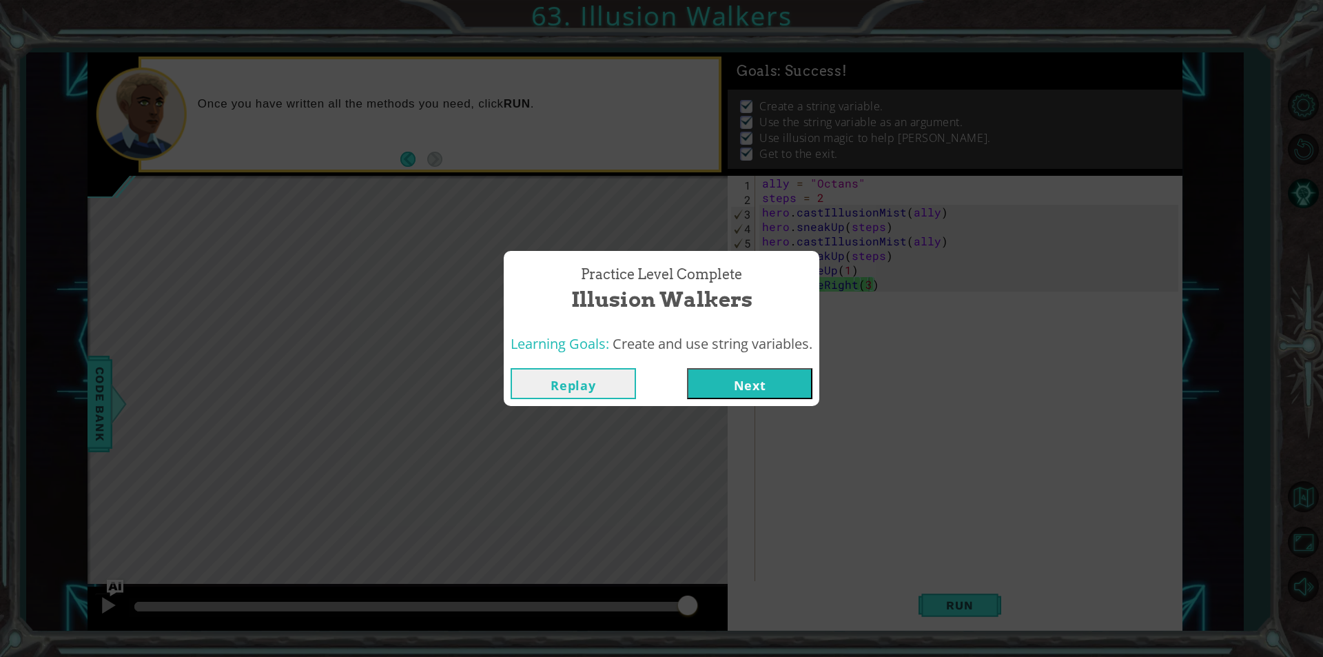
click at [760, 380] on button "Next" at bounding box center [749, 383] width 125 height 31
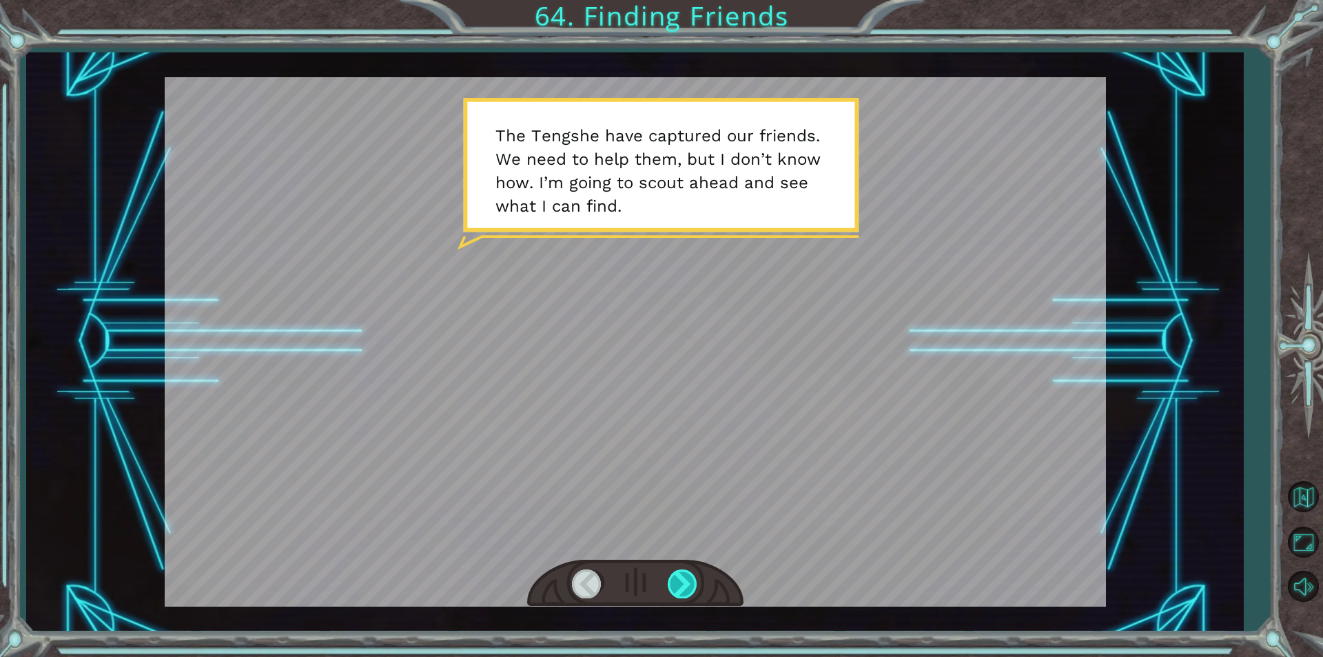
click at [677, 588] on div at bounding box center [683, 583] width 31 height 28
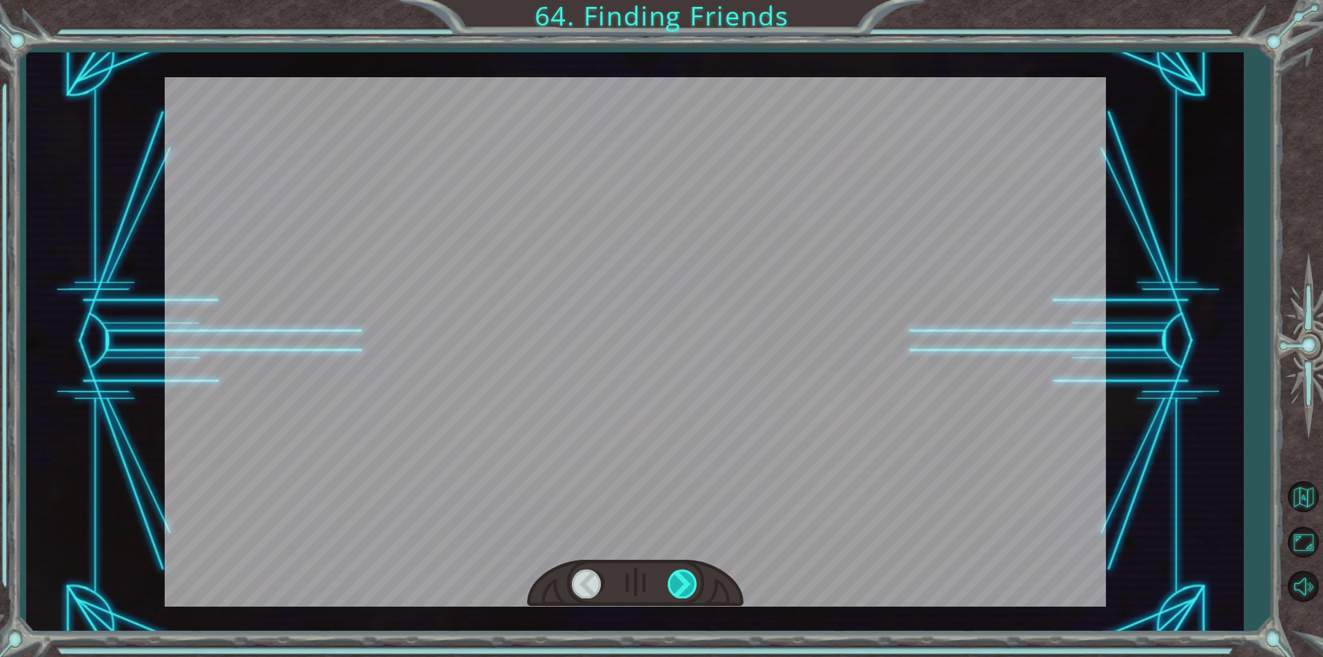
click at [677, 588] on div at bounding box center [683, 583] width 31 height 28
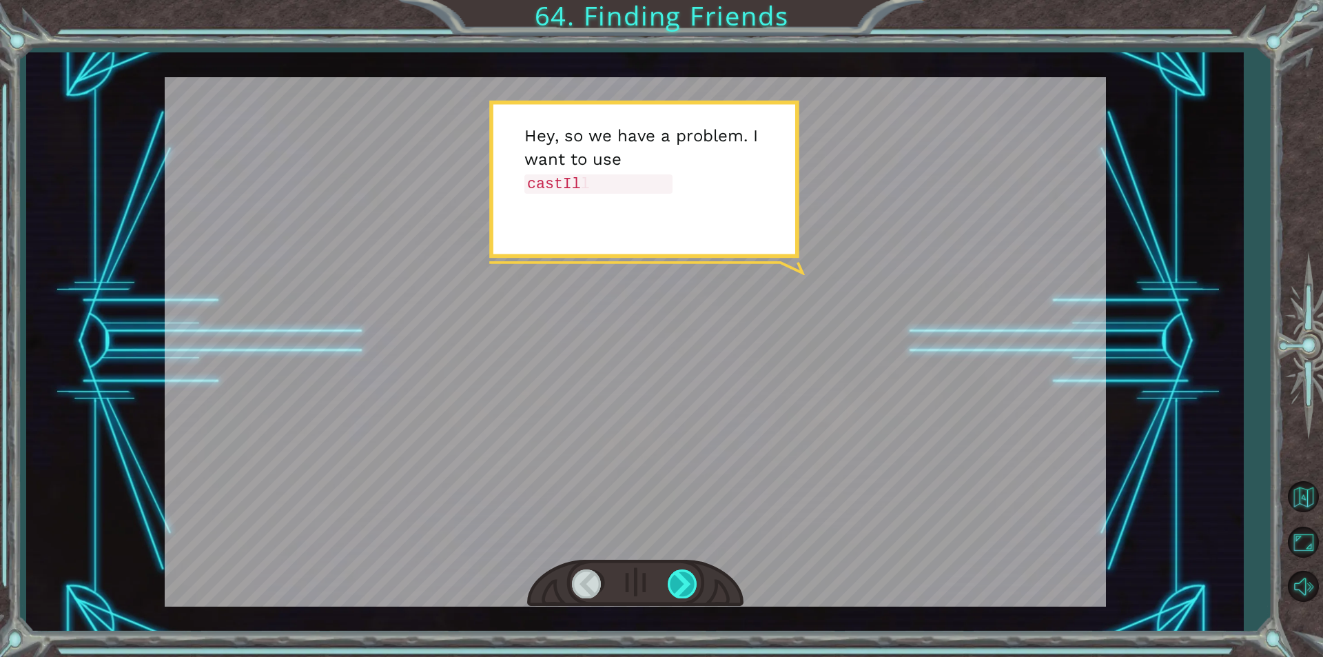
click at [678, 581] on div at bounding box center [683, 583] width 31 height 28
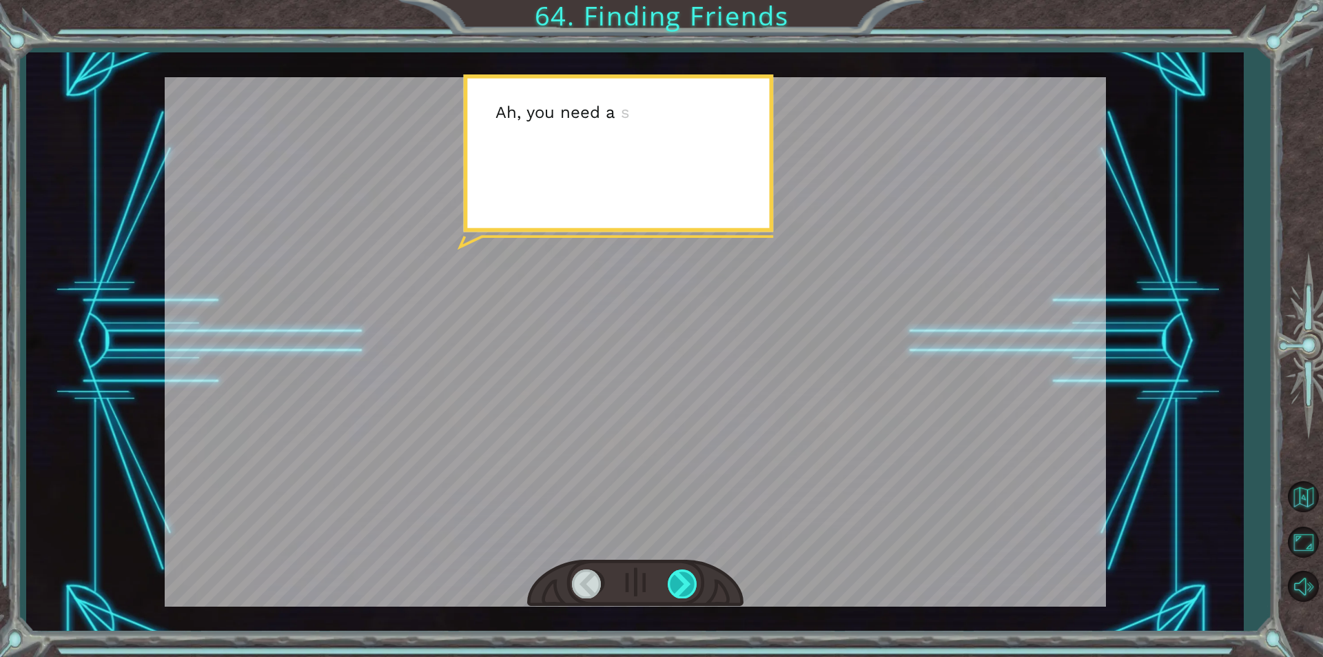
click at [690, 576] on div at bounding box center [683, 583] width 31 height 28
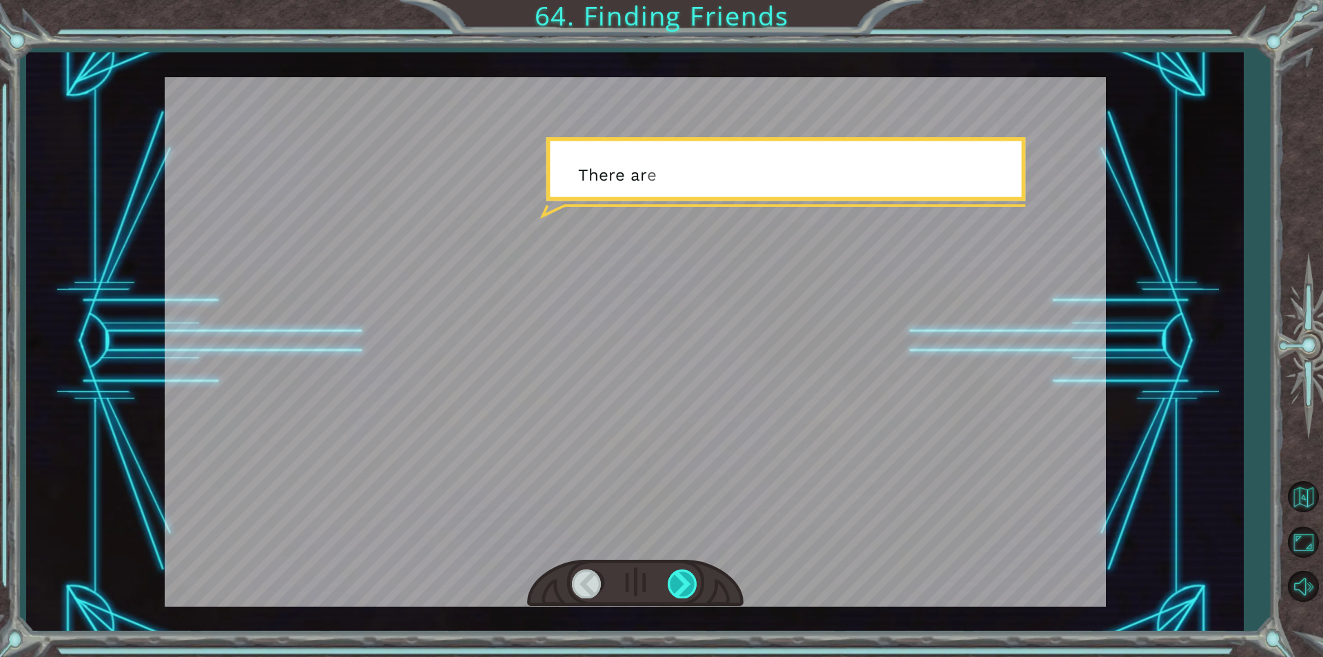
click at [689, 576] on div at bounding box center [683, 583] width 31 height 28
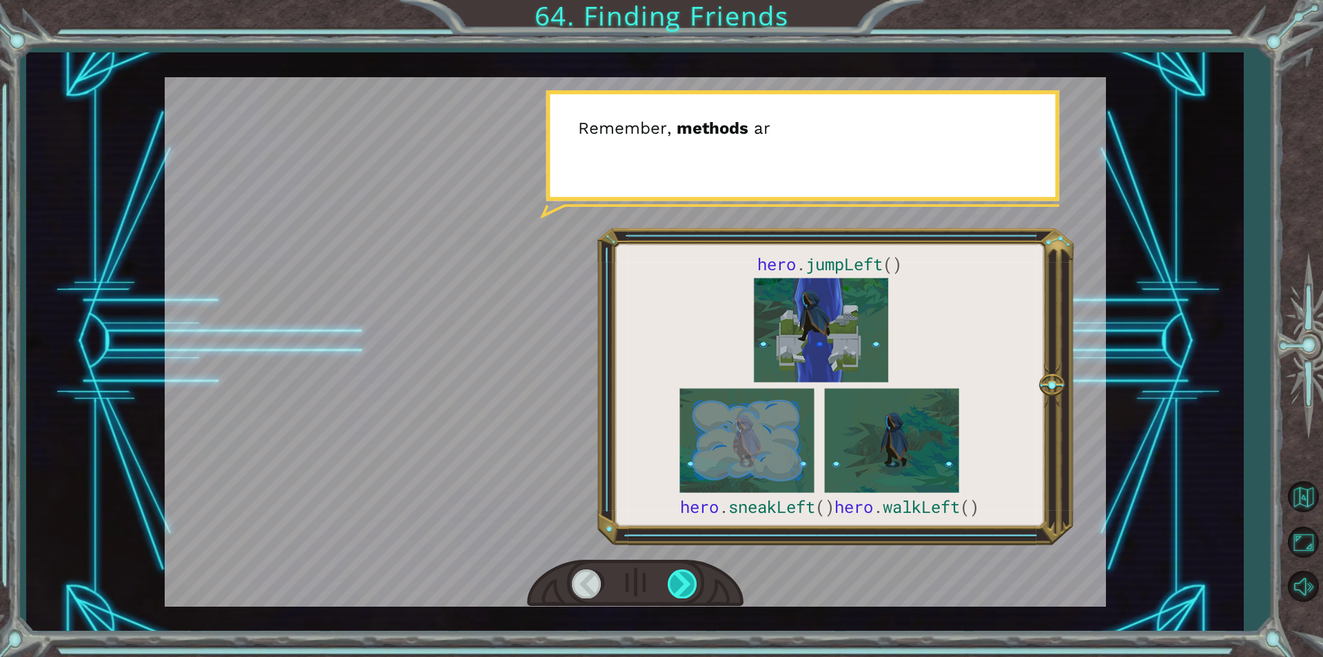
click at [681, 586] on div at bounding box center [683, 583] width 31 height 28
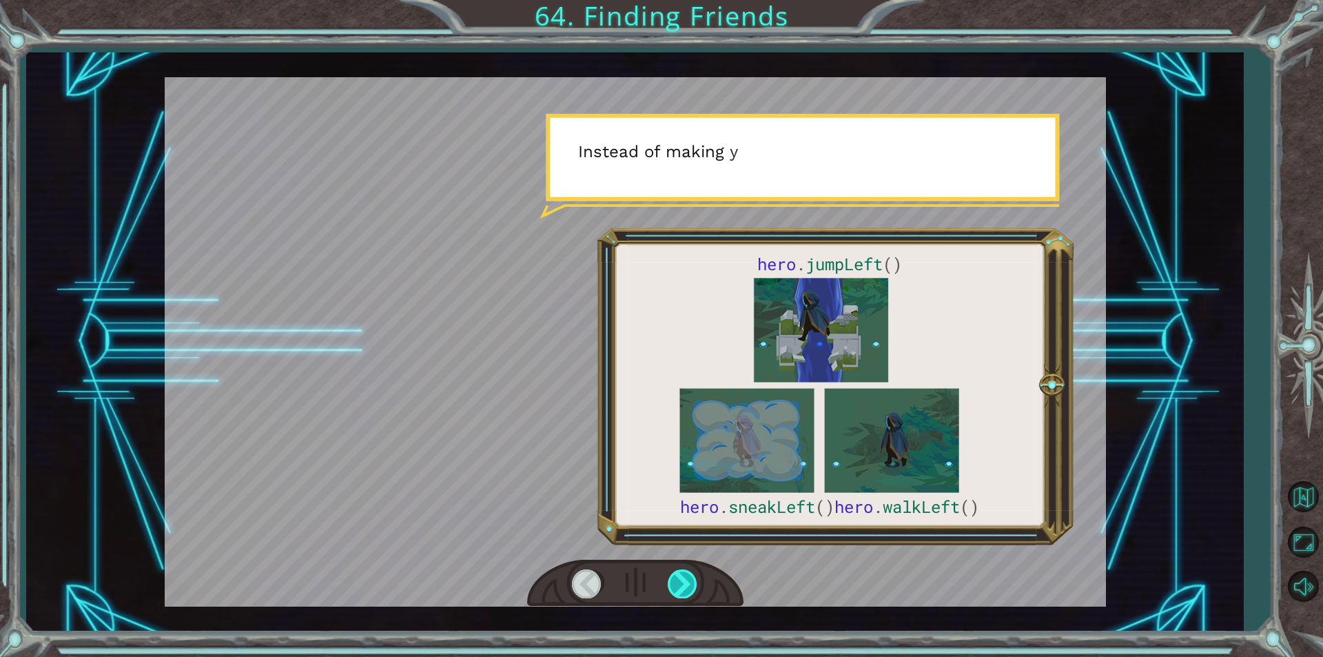
click at [680, 586] on div at bounding box center [683, 583] width 31 height 28
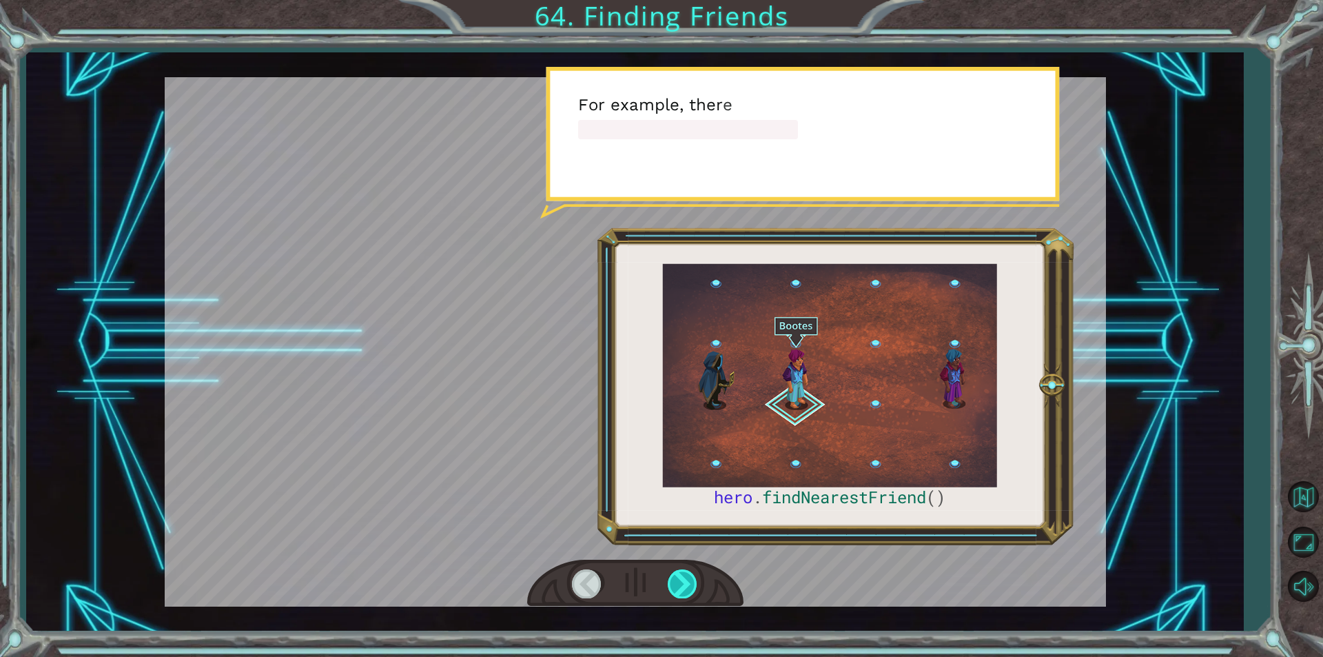
click at [680, 586] on div at bounding box center [683, 583] width 31 height 28
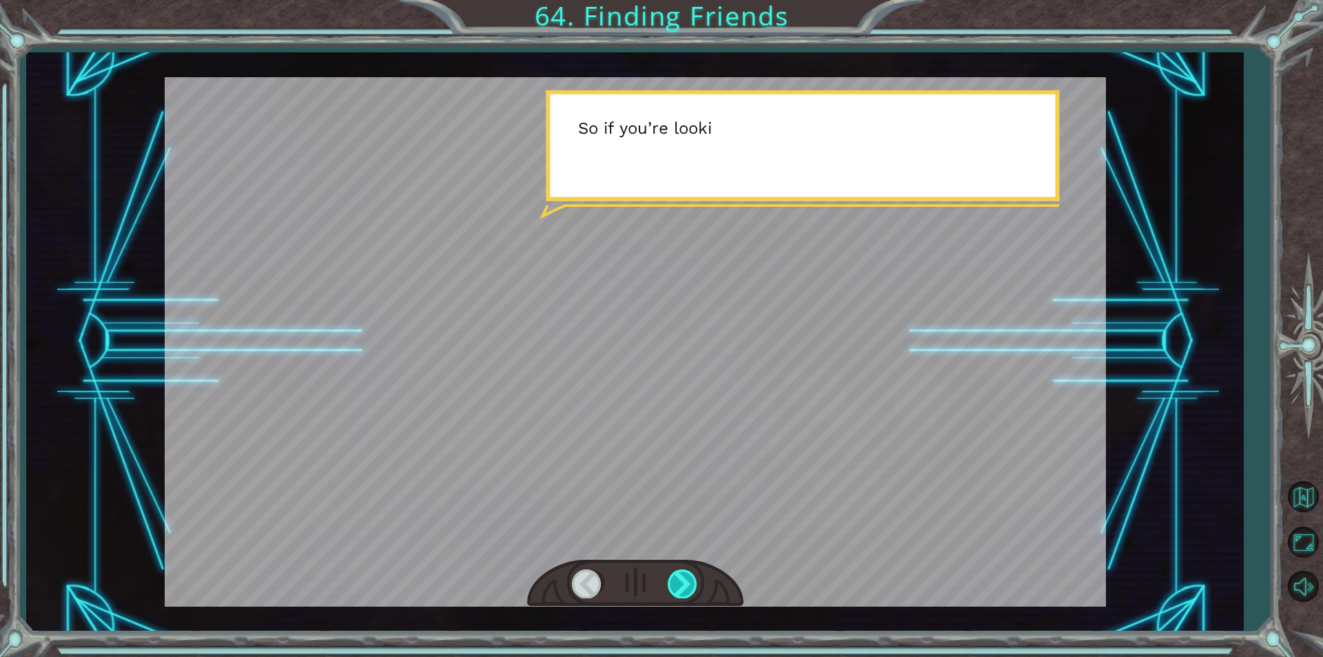
click at [680, 586] on div at bounding box center [683, 583] width 31 height 28
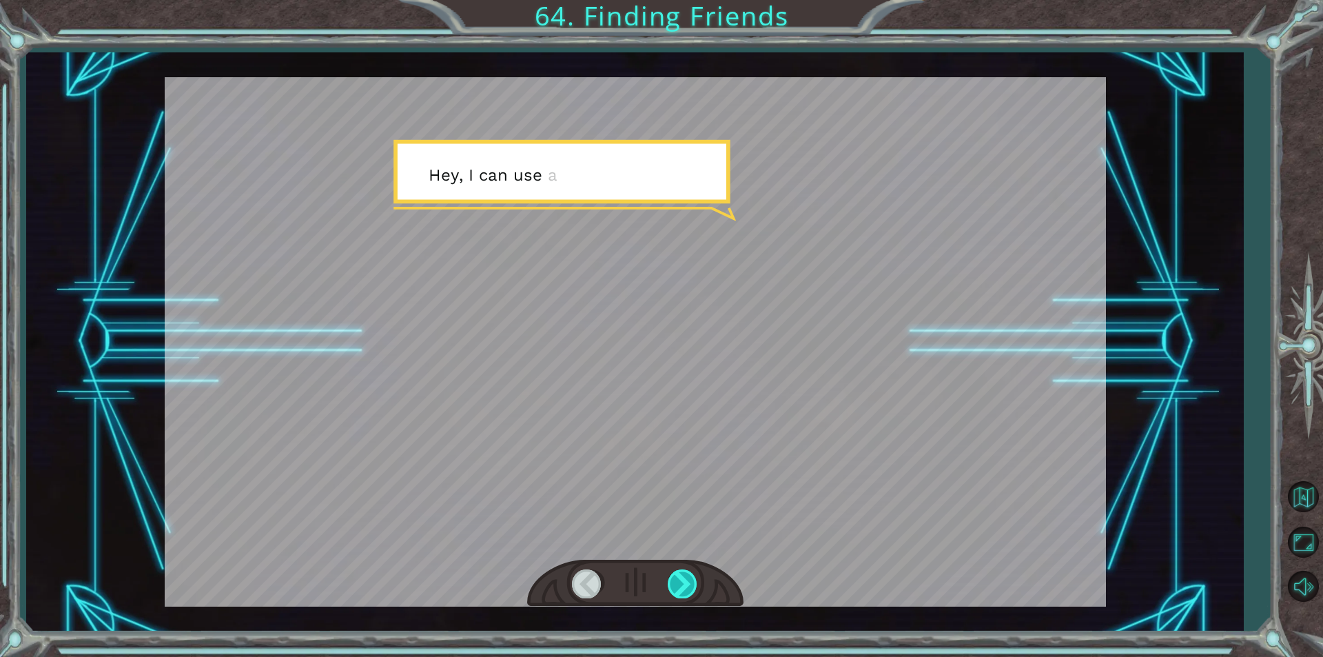
click at [680, 586] on div at bounding box center [683, 583] width 31 height 28
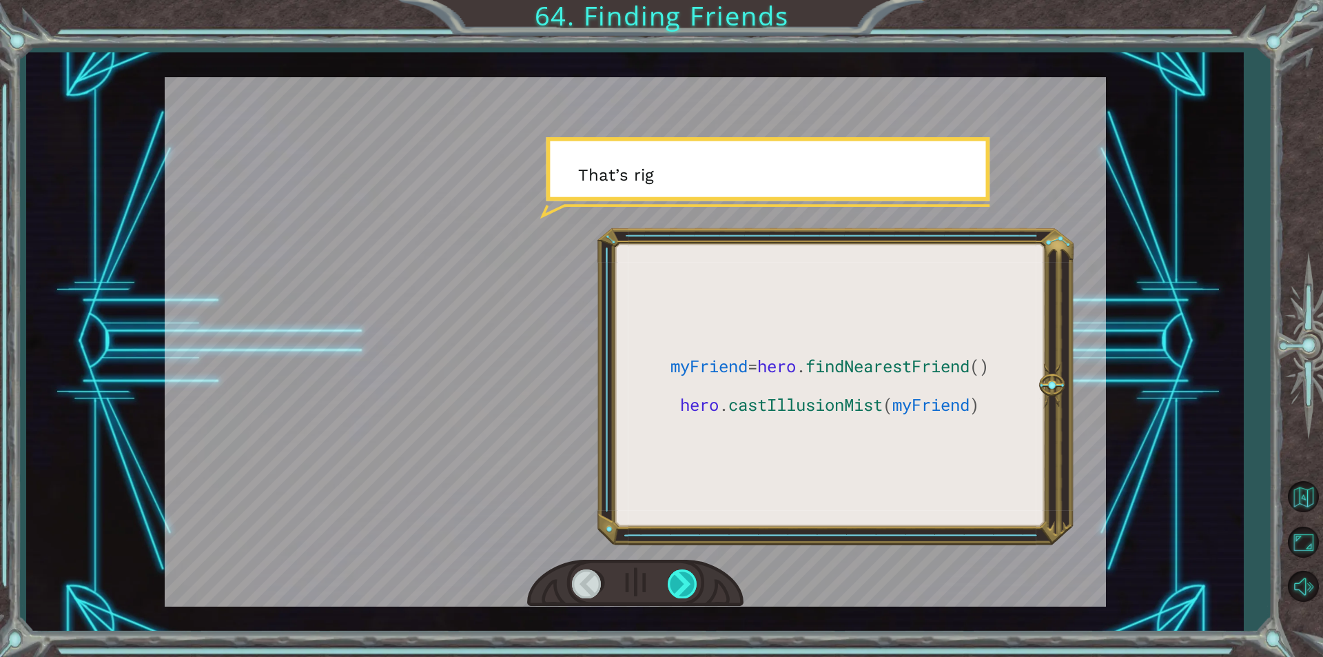
click at [680, 586] on div at bounding box center [683, 583] width 31 height 28
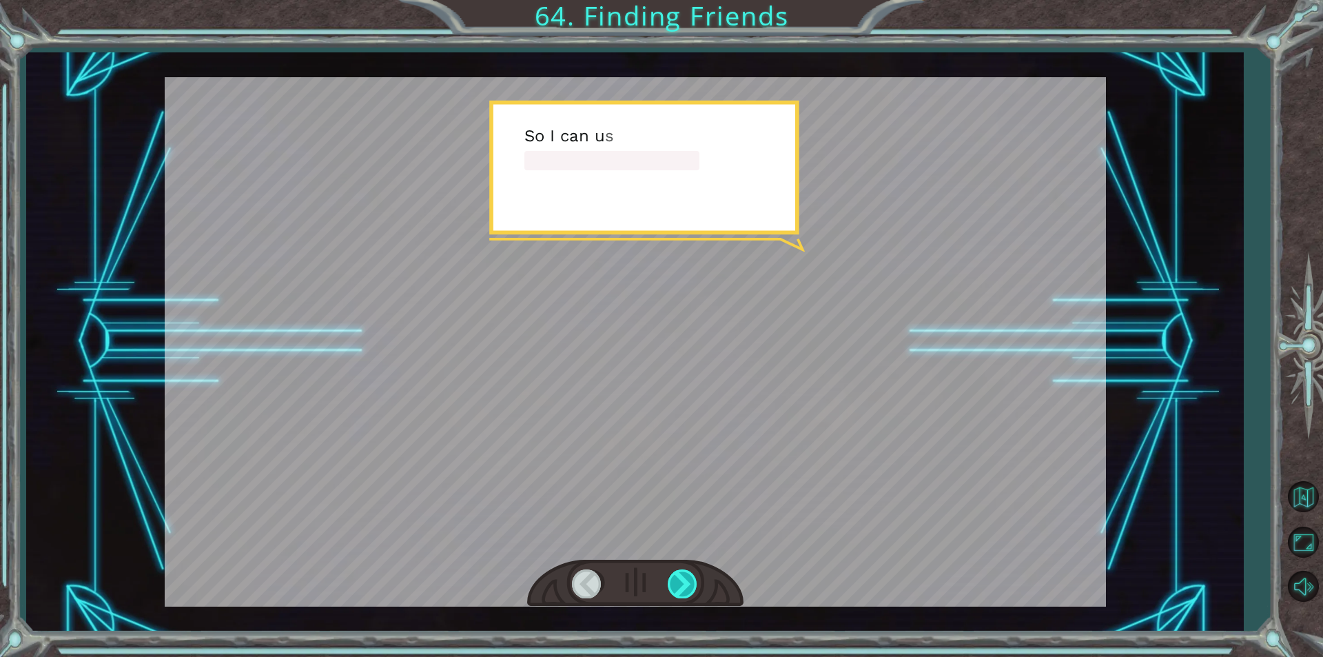
click at [680, 586] on div at bounding box center [683, 583] width 31 height 28
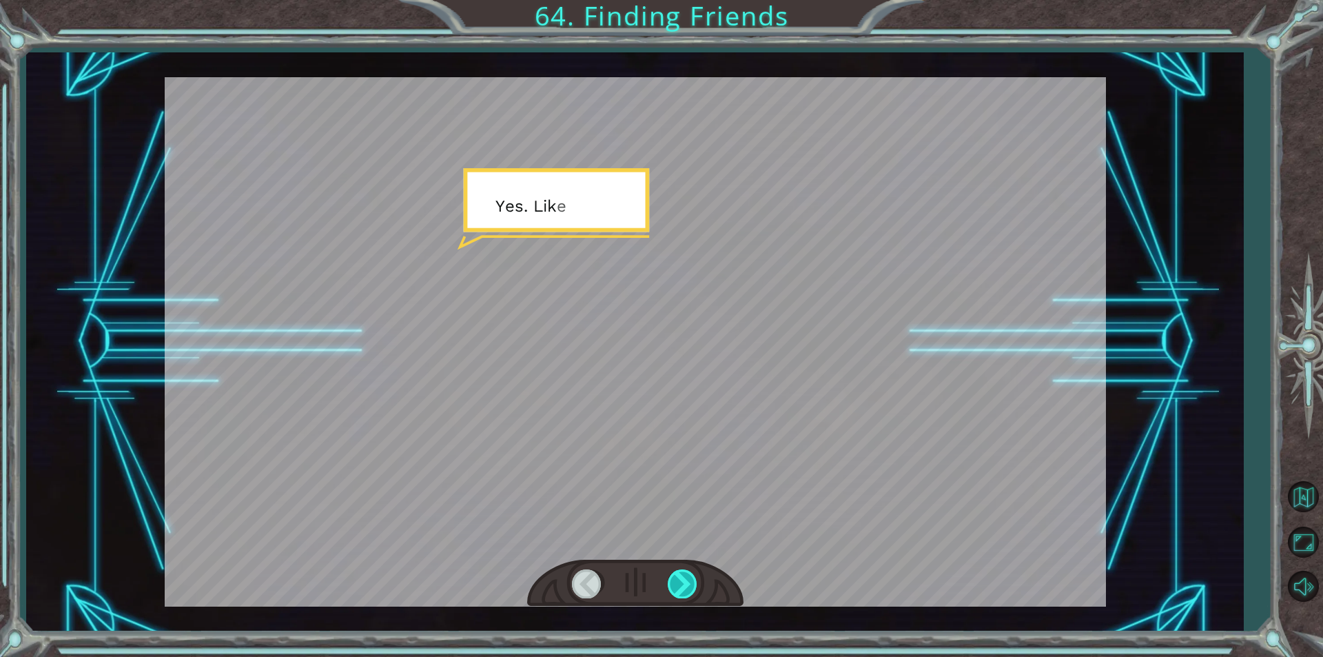
click at [680, 586] on div at bounding box center [683, 583] width 31 height 28
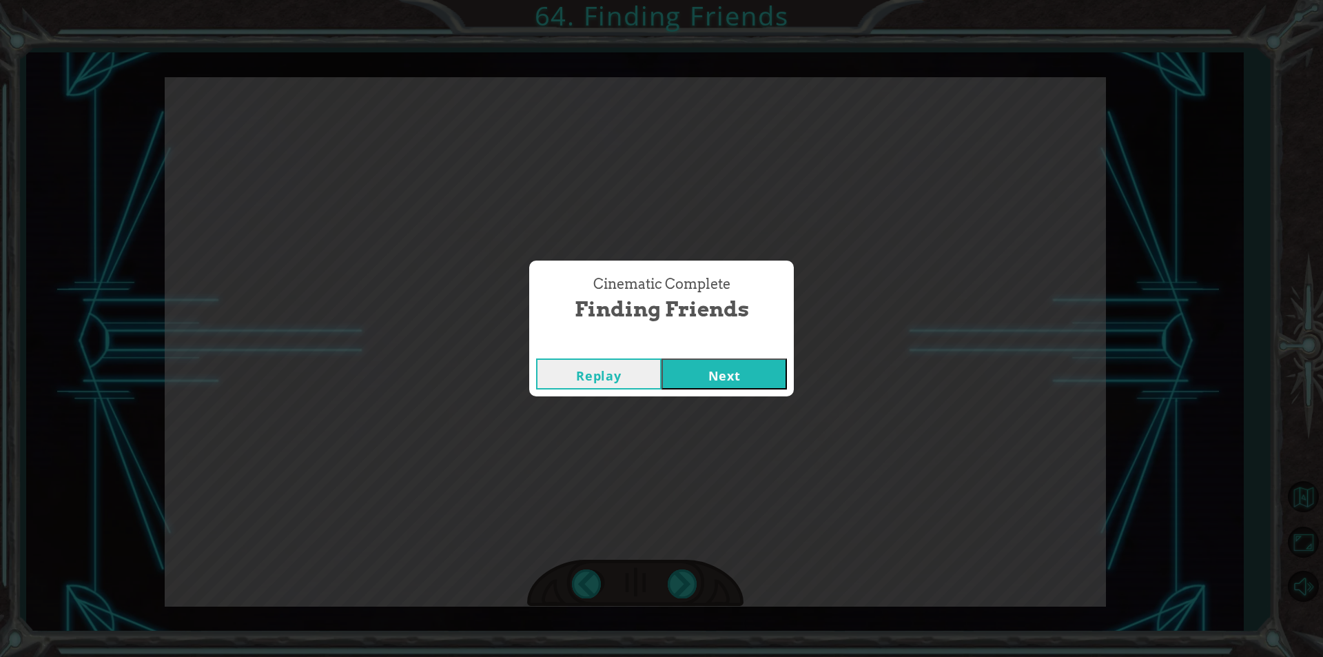
click at [718, 369] on button "Next" at bounding box center [724, 373] width 125 height 31
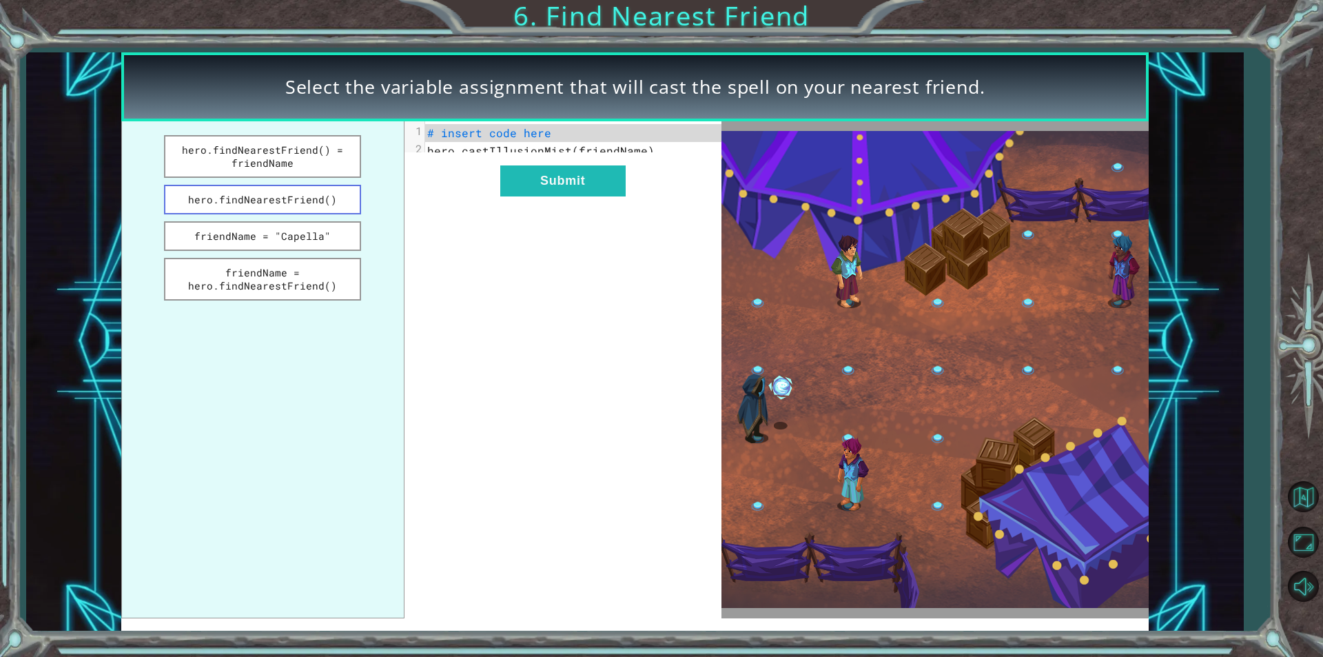
click at [303, 196] on button "hero.findNearestFriend()" at bounding box center [262, 200] width 197 height 30
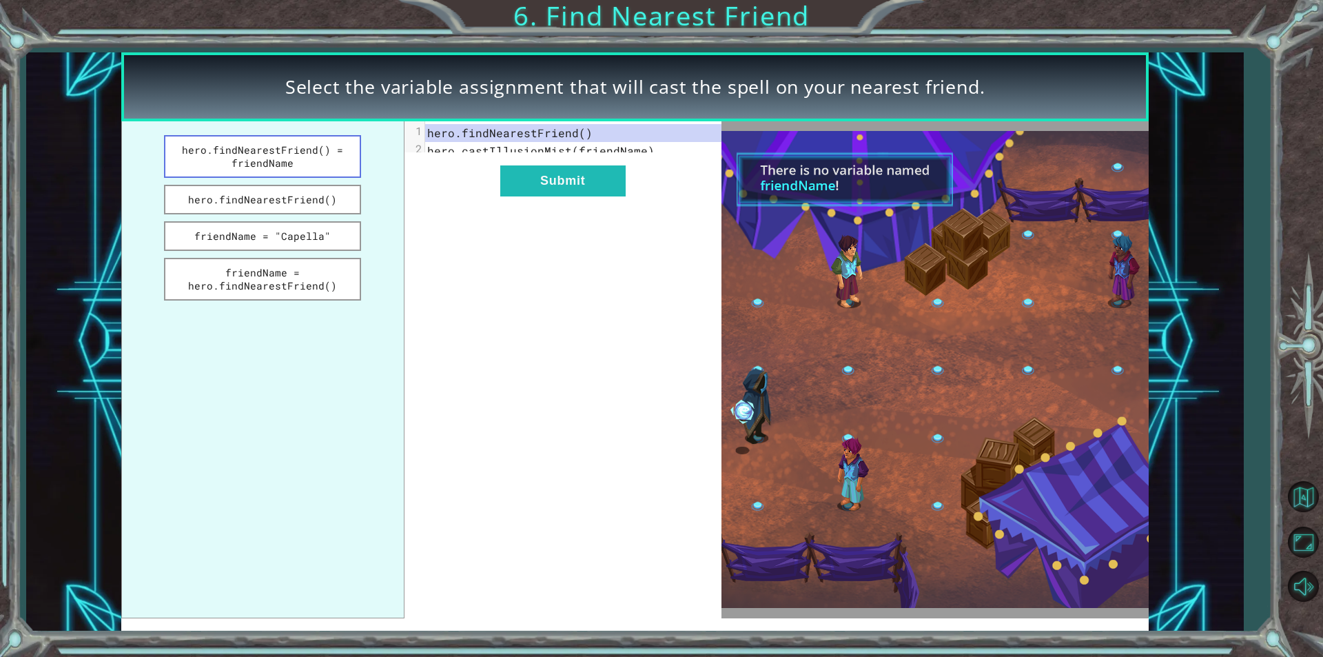
click at [354, 156] on button "hero.findNearestFriend() = friendName" at bounding box center [262, 156] width 197 height 43
click at [548, 196] on button "Submit" at bounding box center [562, 180] width 125 height 31
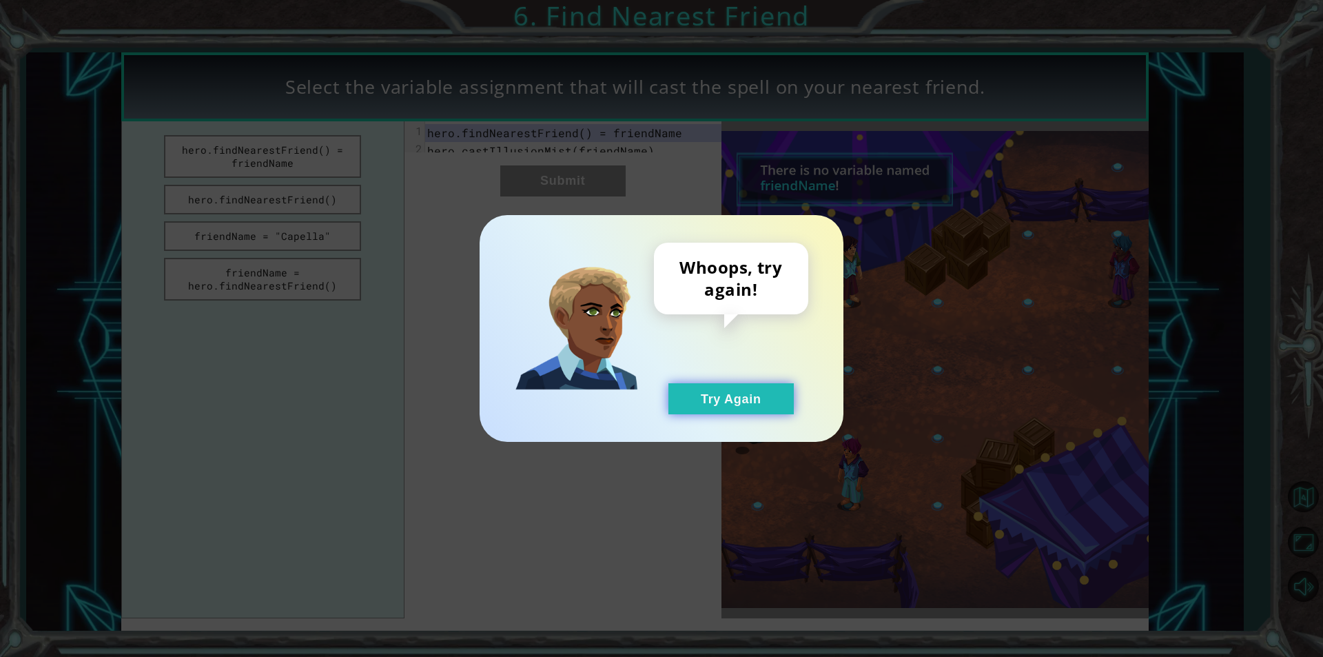
click at [719, 398] on button "Try Again" at bounding box center [730, 398] width 125 height 31
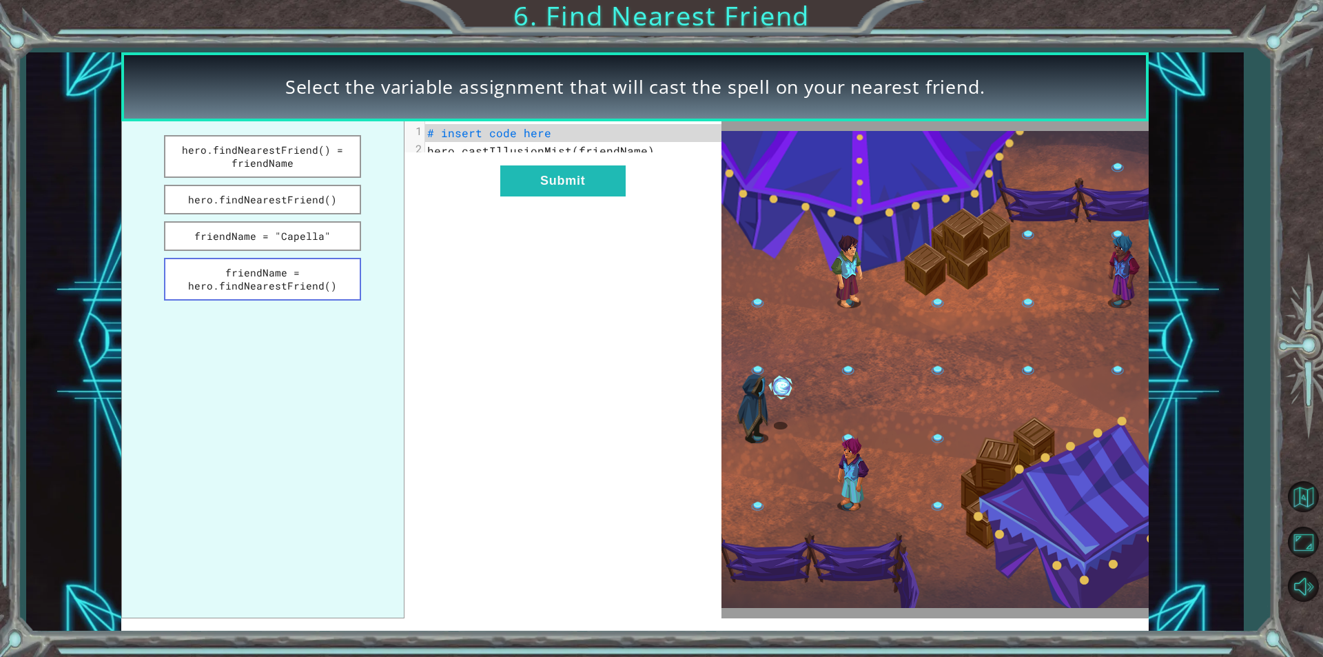
click at [256, 281] on button "friendName = hero.findNearestFriend()" at bounding box center [262, 279] width 197 height 43
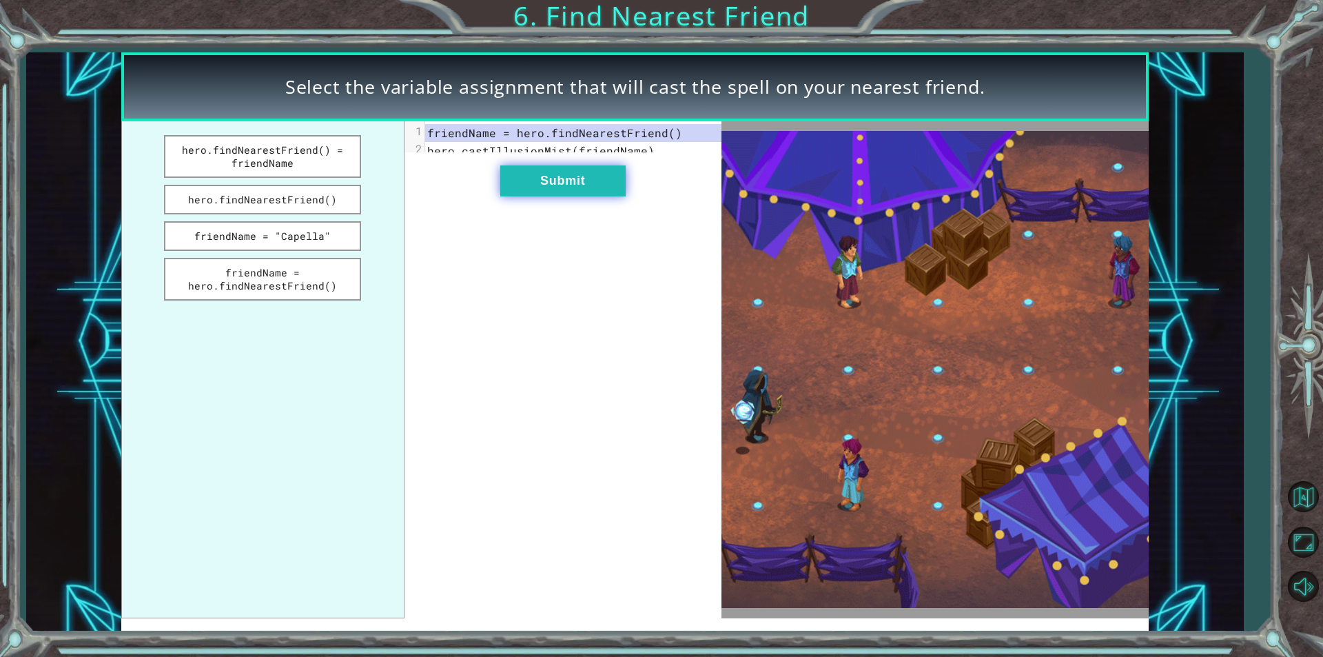
click at [582, 192] on button "Submit" at bounding box center [562, 180] width 125 height 31
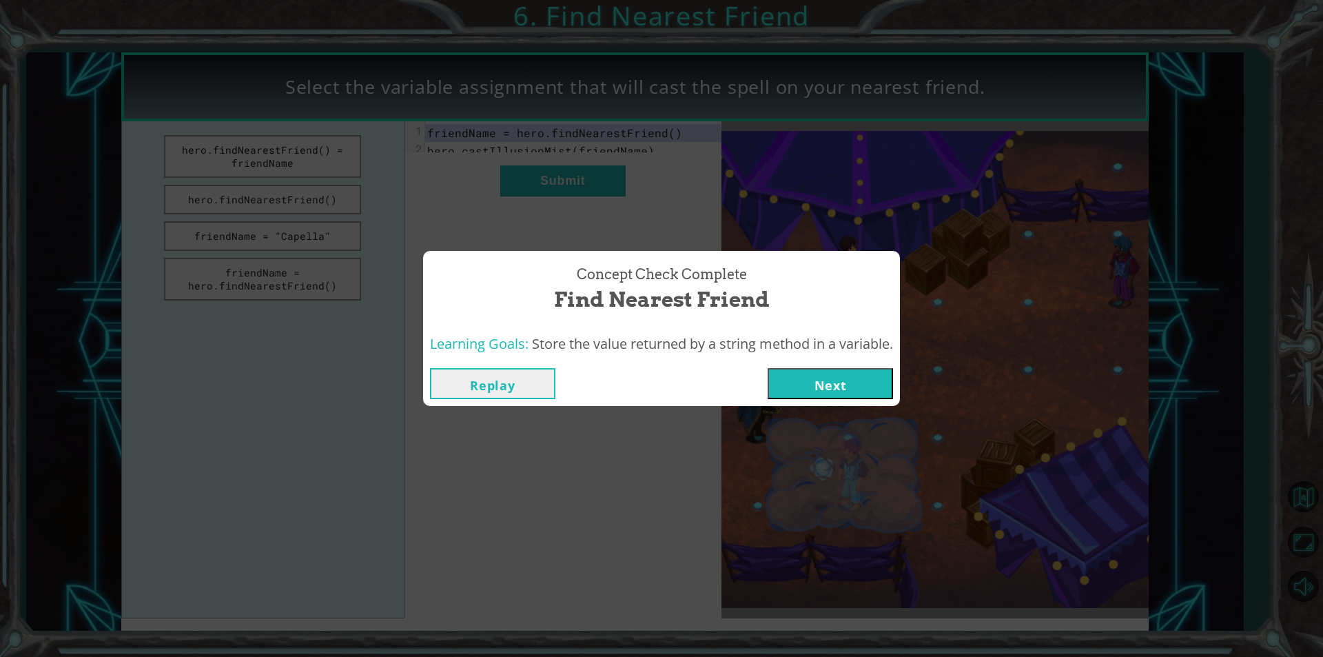
click at [835, 380] on button "Next" at bounding box center [830, 383] width 125 height 31
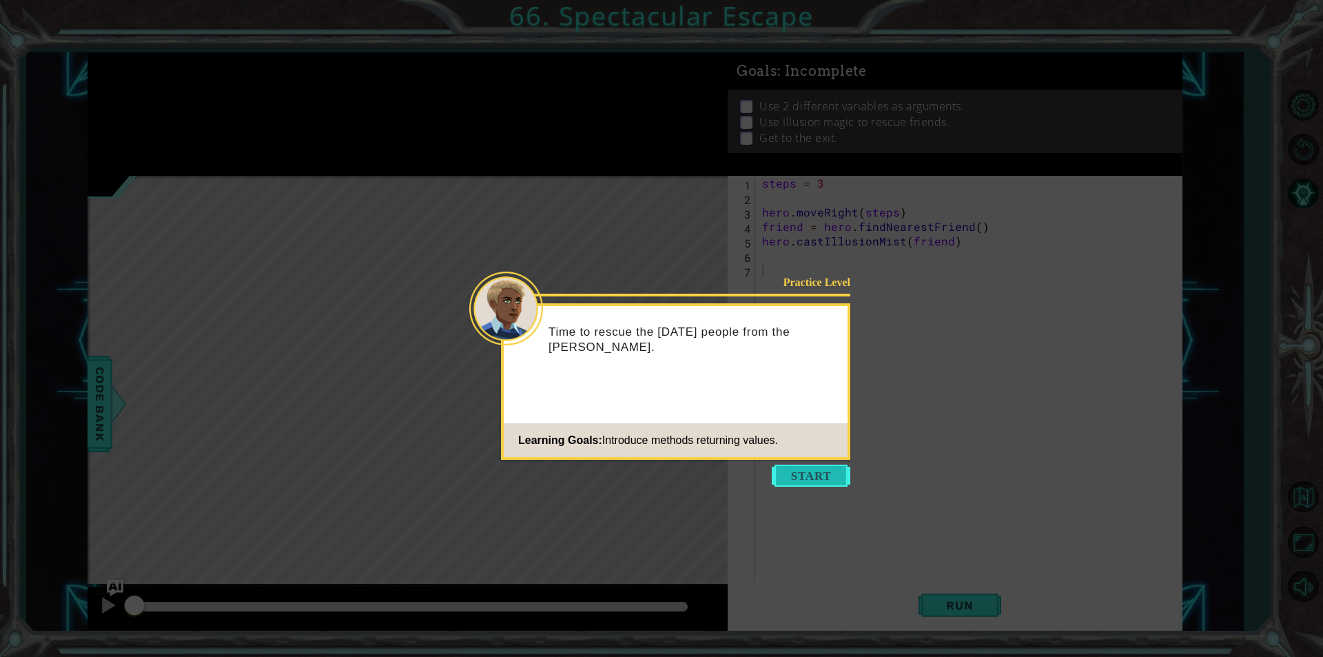
click at [784, 467] on button "Start" at bounding box center [811, 475] width 79 height 22
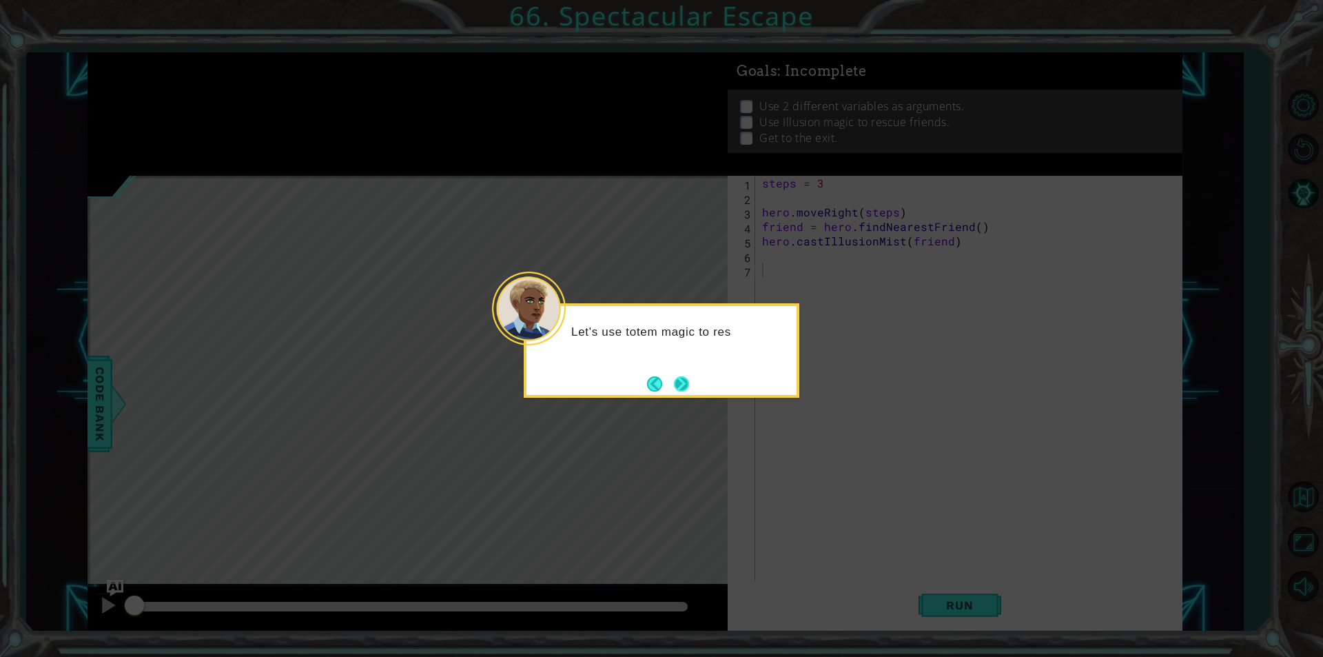
click at [679, 388] on button "Next" at bounding box center [681, 383] width 15 height 15
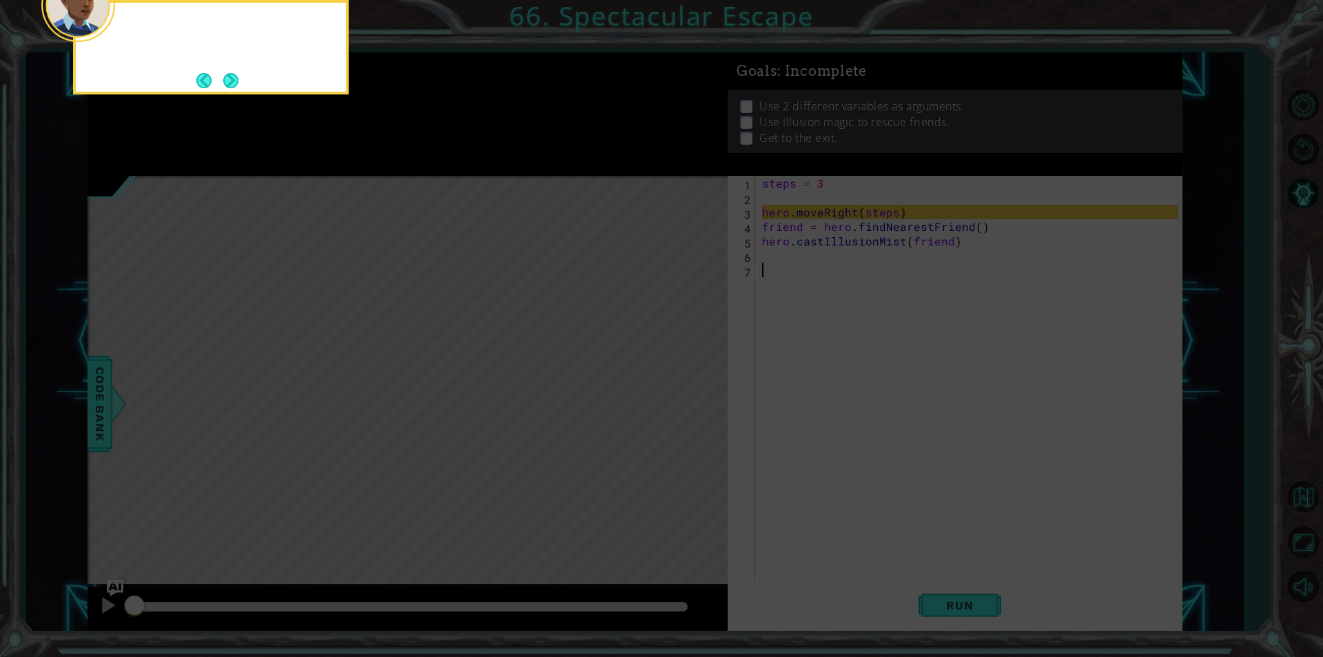
click at [679, 387] on icon at bounding box center [661, 98] width 1323 height 1117
click at [228, 73] on button "Next" at bounding box center [230, 80] width 15 height 15
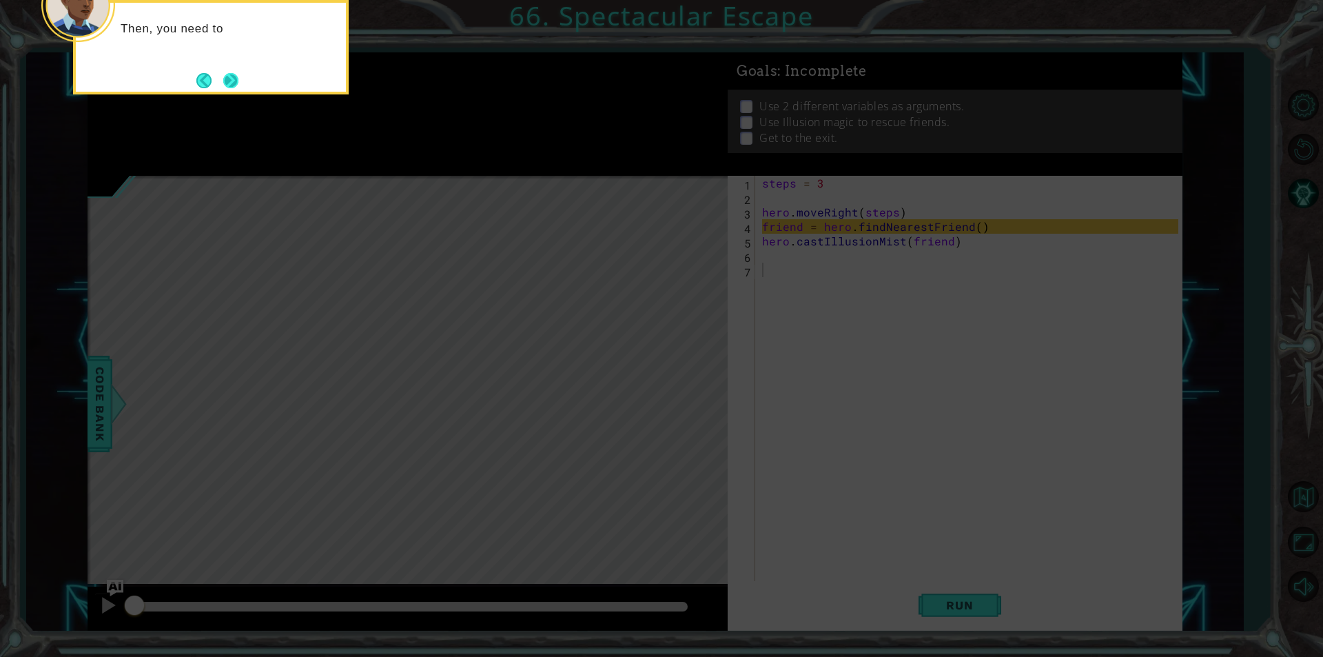
click at [223, 79] on button "Next" at bounding box center [230, 80] width 15 height 15
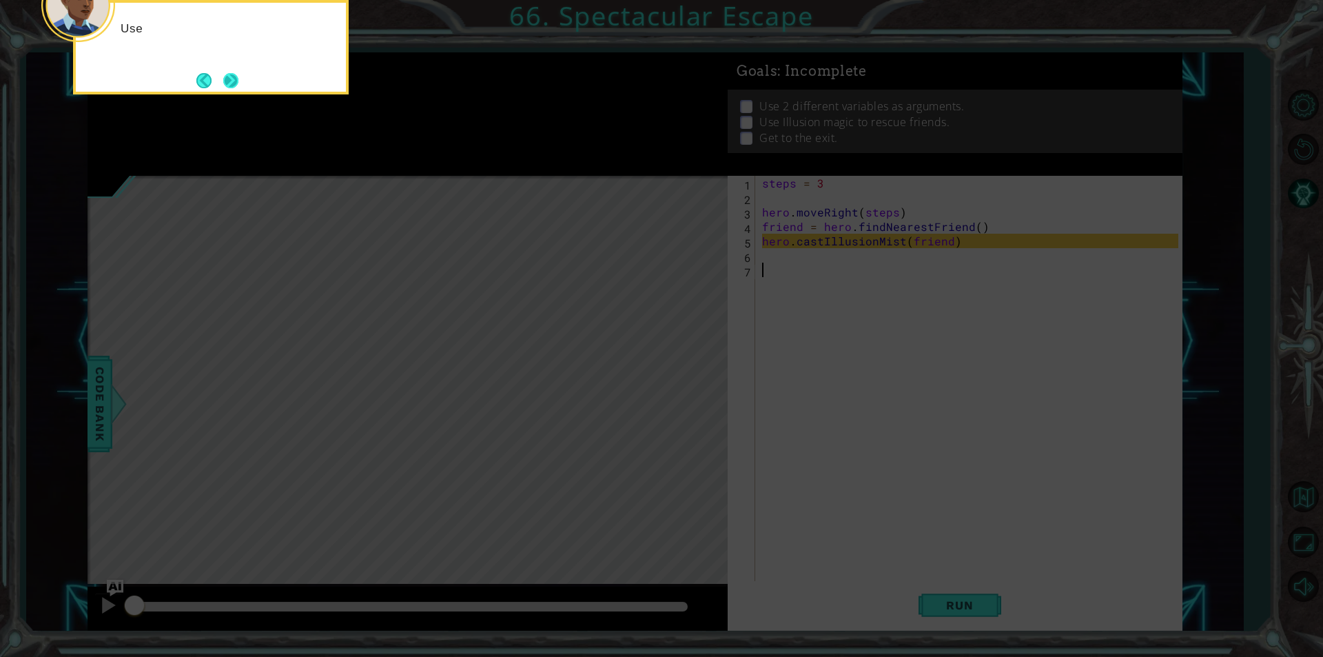
click at [233, 82] on button "Next" at bounding box center [230, 80] width 15 height 15
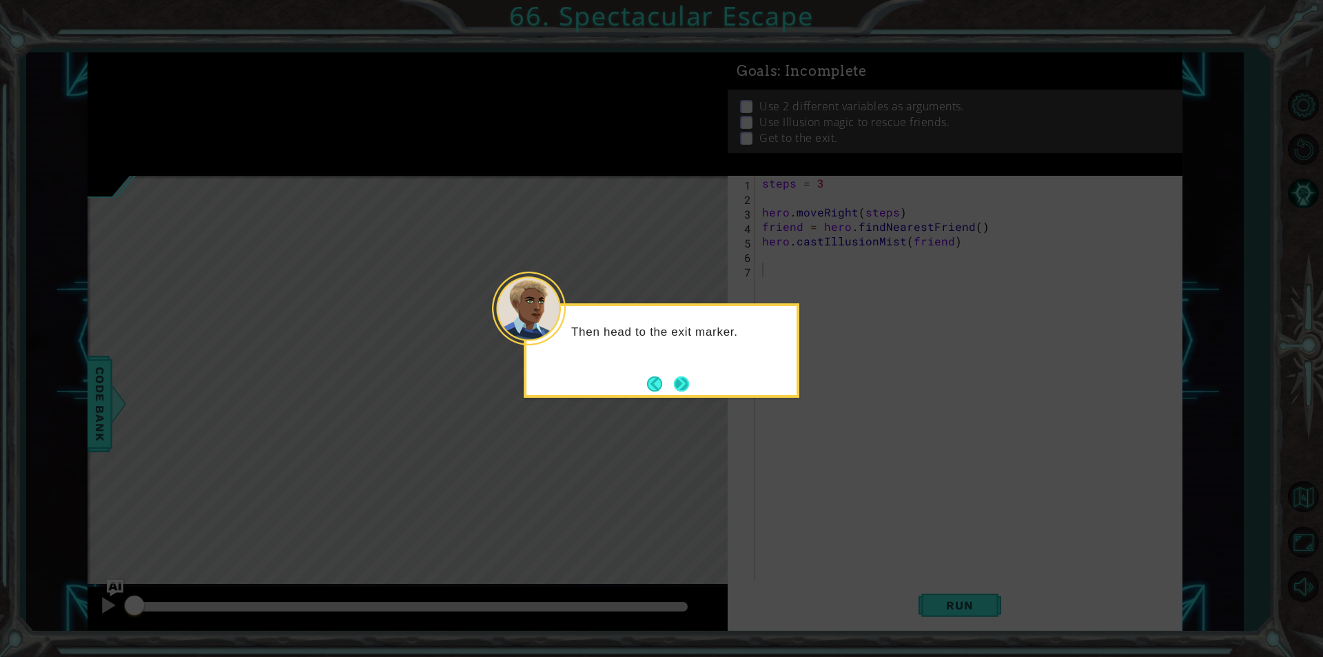
click at [686, 387] on button "Next" at bounding box center [681, 383] width 15 height 15
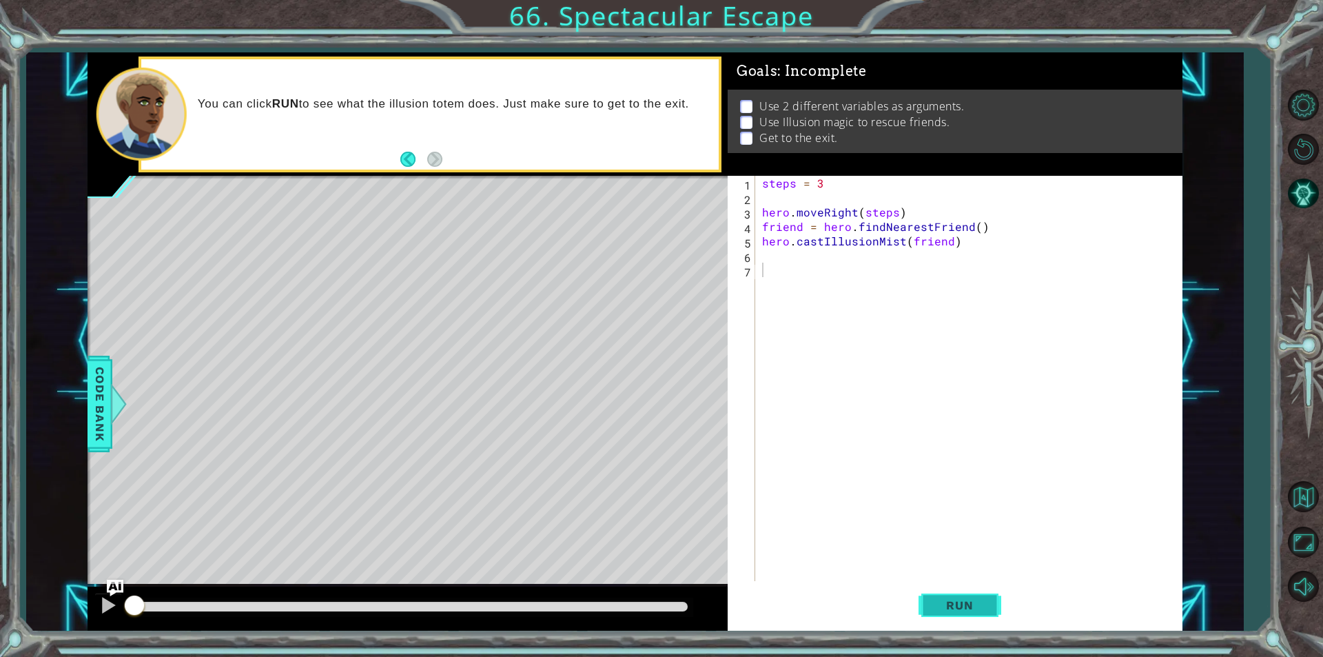
click at [941, 603] on span "Run" at bounding box center [959, 605] width 54 height 14
